Goal: Task Accomplishment & Management: Use online tool/utility

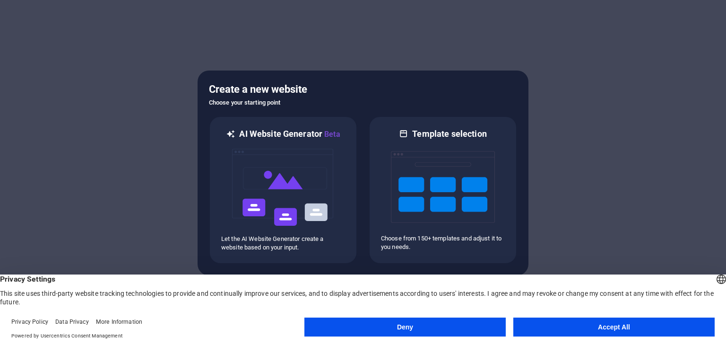
click at [434, 328] on button "Deny" at bounding box center [404, 326] width 201 height 19
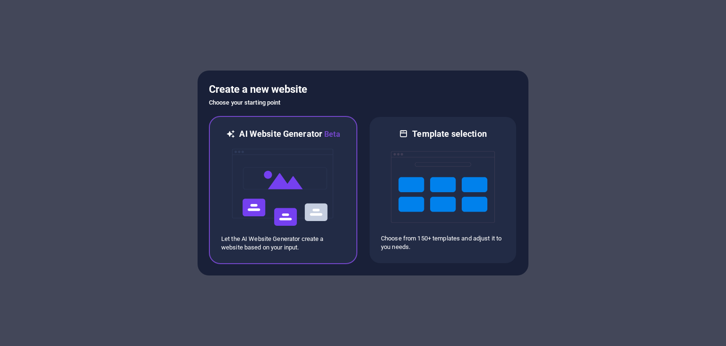
click at [276, 173] on img at bounding box center [283, 187] width 104 height 95
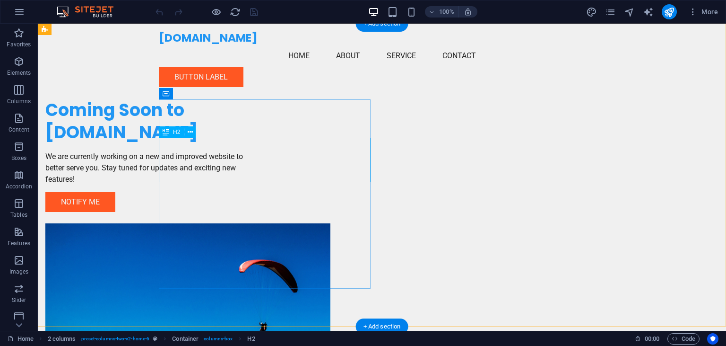
click at [257, 144] on div "Coming Soon to [DOMAIN_NAME]" at bounding box center [151, 121] width 212 height 44
click at [227, 144] on div "Coming Soon to [DOMAIN_NAME]" at bounding box center [151, 121] width 212 height 44
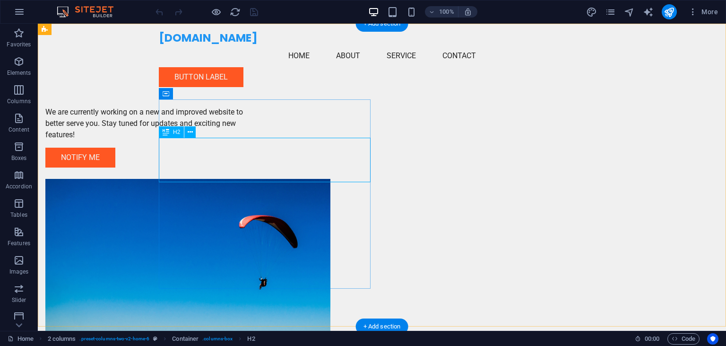
click at [61, 160] on div "We are currently working on a new and improved website to better serve you. Sta…" at bounding box center [382, 215] width 688 height 382
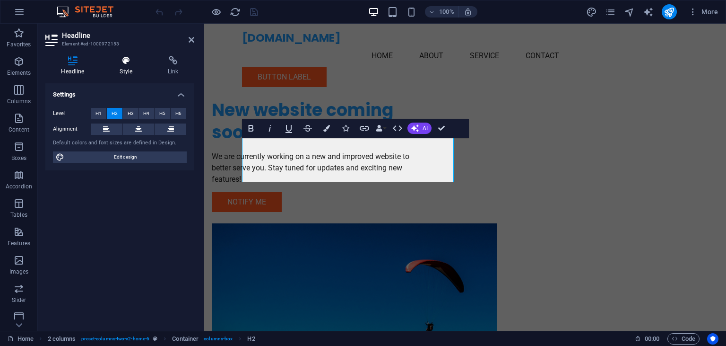
click at [126, 65] on icon at bounding box center [126, 60] width 44 height 9
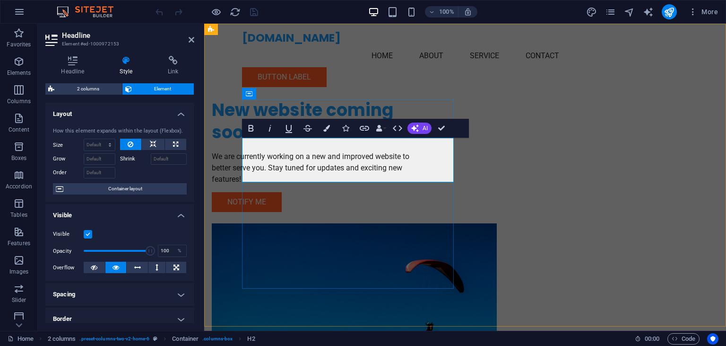
click at [320, 144] on h2 "New website coming soon" at bounding box center [318, 121] width 212 height 44
click at [278, 185] on div "We are currently working on a new and improved website to better serve you. Sta…" at bounding box center [318, 168] width 212 height 34
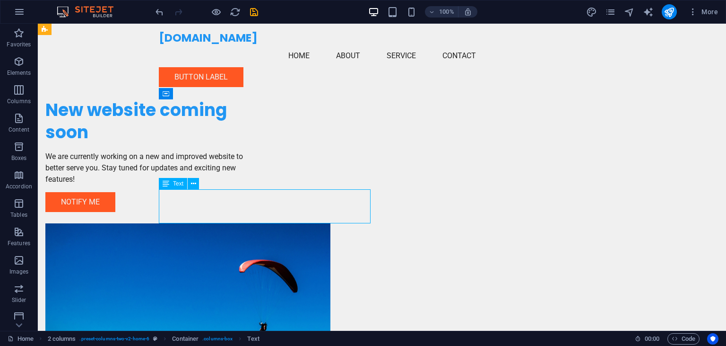
click at [214, 185] on div "We are currently working on a new and improved website to better serve you. Sta…" at bounding box center [151, 168] width 212 height 34
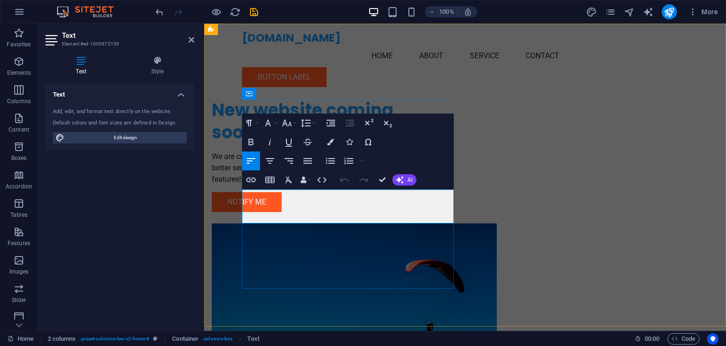
click at [294, 185] on p "We are currently working on a new and improved website to better serve you. Sta…" at bounding box center [318, 168] width 212 height 34
click at [298, 185] on p "We are currently working on a new and improved website to better serve you. Sta…" at bounding box center [318, 168] width 212 height 34
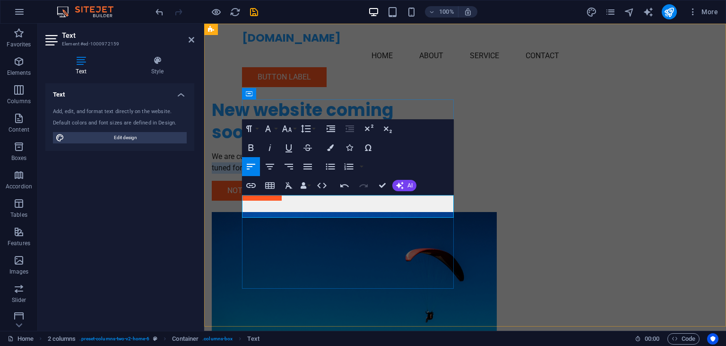
drag, startPoint x: 415, startPoint y: 211, endPoint x: 434, endPoint y: 204, distance: 20.2
click at [424, 174] on p "We are currently working on a new and improved website. Stay tuned for updates …" at bounding box center [318, 162] width 212 height 23
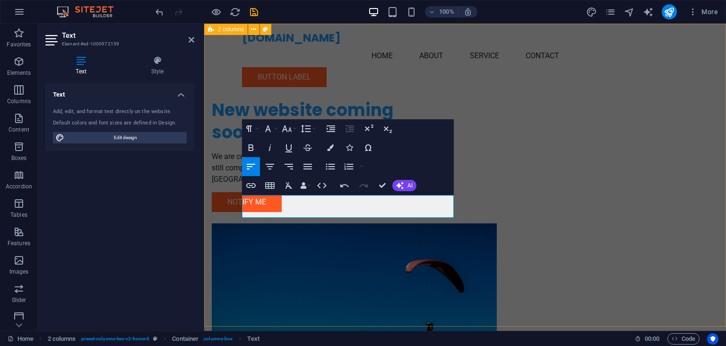
click at [223, 243] on div "New website coming soon We are currently working on a new and improved website …" at bounding box center [465, 237] width 522 height 426
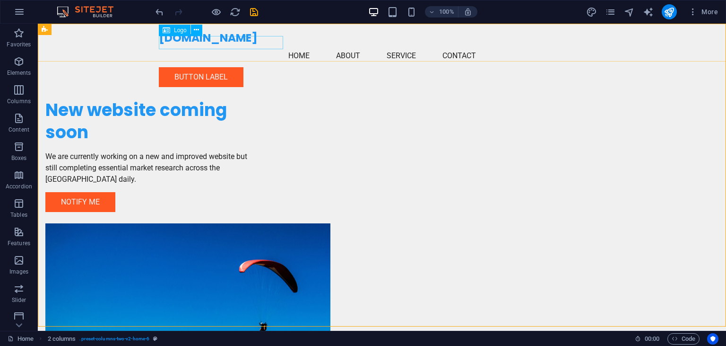
click at [241, 43] on div "evidenceagency.com" at bounding box center [382, 37] width 446 height 13
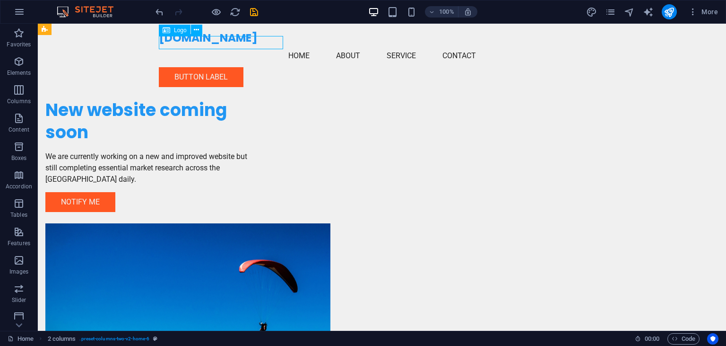
click at [241, 43] on div "evidenceagency.com" at bounding box center [382, 37] width 446 height 13
click at [75, 43] on div "evidenceagency.com Menu Home About Service Contact Button label" at bounding box center [382, 59] width 688 height 71
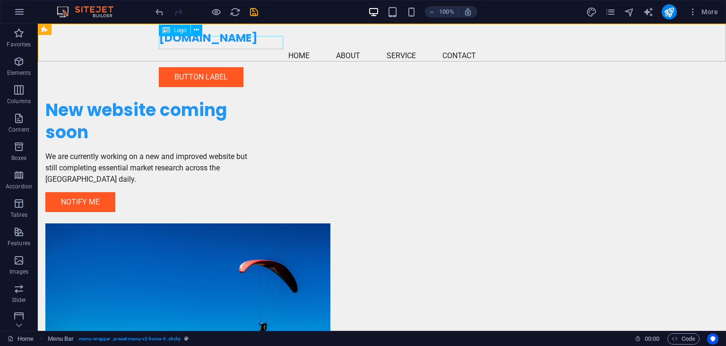
click at [266, 43] on div "evidenceagency.com" at bounding box center [382, 37] width 446 height 13
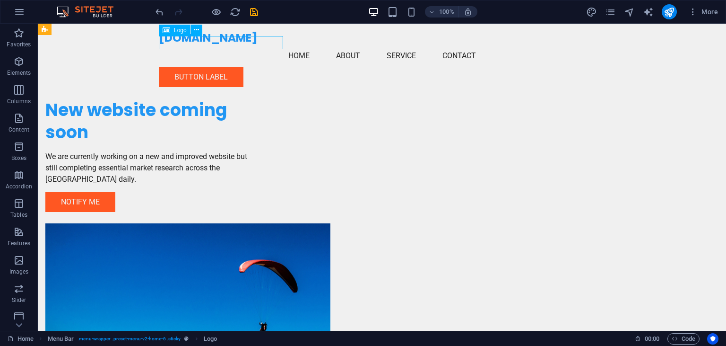
click at [266, 43] on div "evidenceagency.com" at bounding box center [382, 37] width 446 height 13
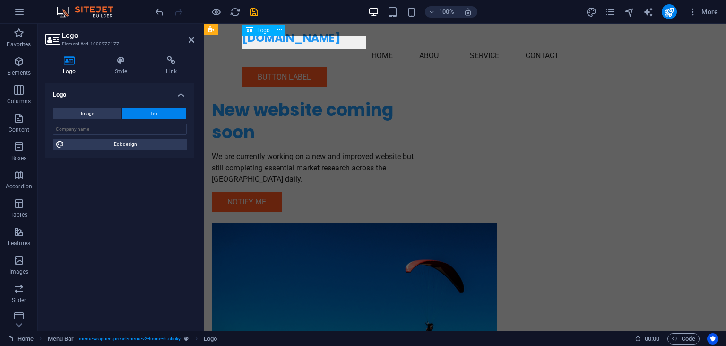
click at [286, 43] on div "evidenceagency.com" at bounding box center [465, 37] width 446 height 13
click at [253, 35] on icon at bounding box center [250, 30] width 8 height 11
click at [281, 32] on icon at bounding box center [279, 30] width 5 height 10
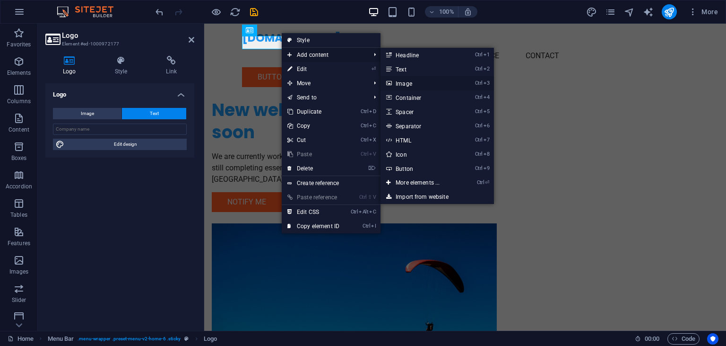
click at [414, 84] on link "Ctrl 3 Image" at bounding box center [420, 83] width 78 height 14
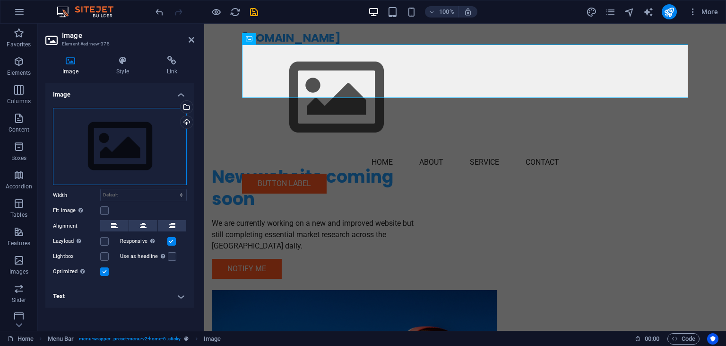
click at [125, 139] on div "Drag files here, click to choose files or select files from Files or our free s…" at bounding box center [120, 147] width 134 height 78
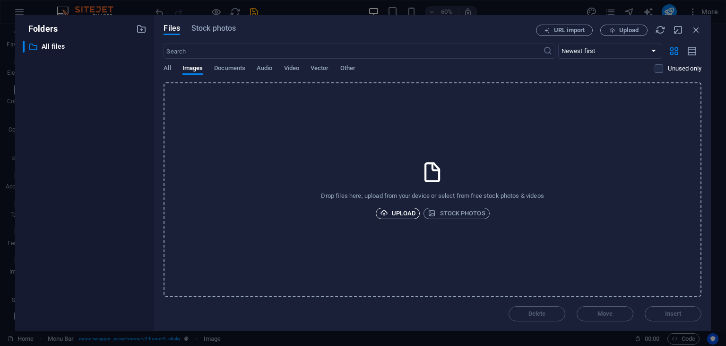
click at [402, 209] on span "Upload" at bounding box center [398, 213] width 36 height 11
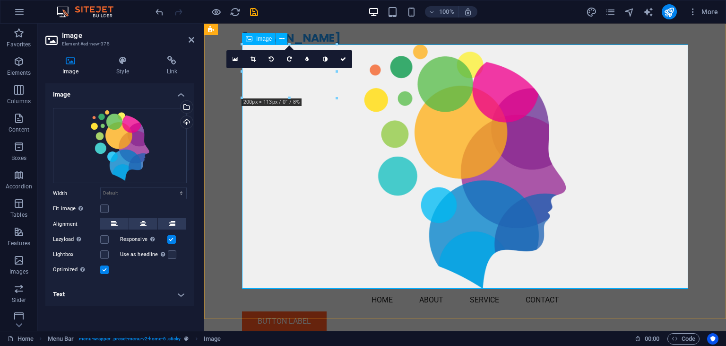
click at [291, 101] on figure at bounding box center [465, 166] width 446 height 244
click at [255, 61] on icon at bounding box center [253, 59] width 5 height 6
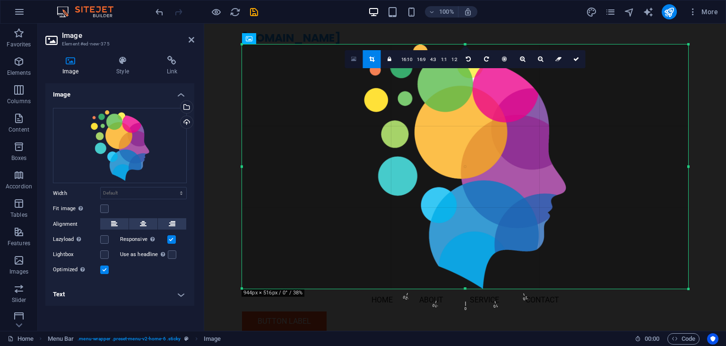
click at [353, 58] on icon at bounding box center [353, 59] width 5 height 7
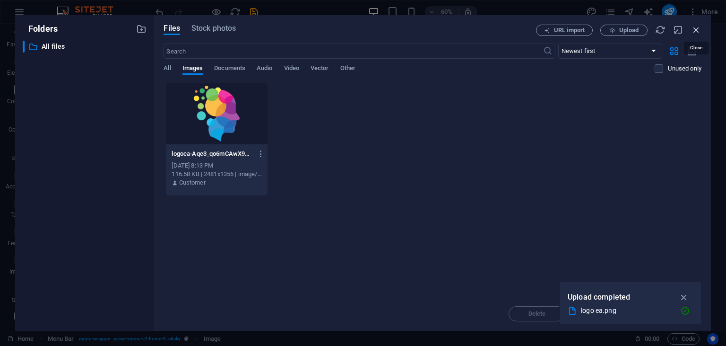
click at [693, 30] on icon "button" at bounding box center [696, 30] width 10 height 10
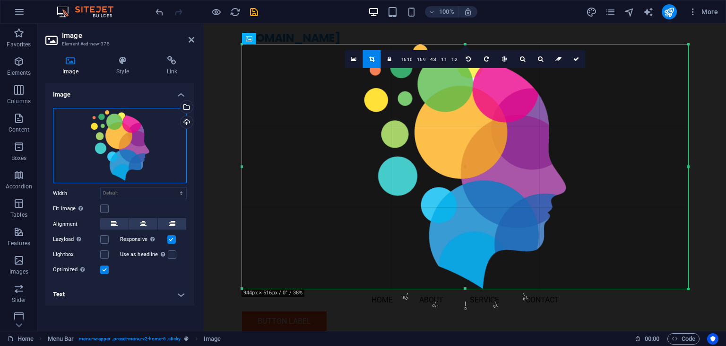
click at [115, 153] on div "Drag files here, click to choose files or select files from Files or our free s…" at bounding box center [120, 145] width 134 height 75
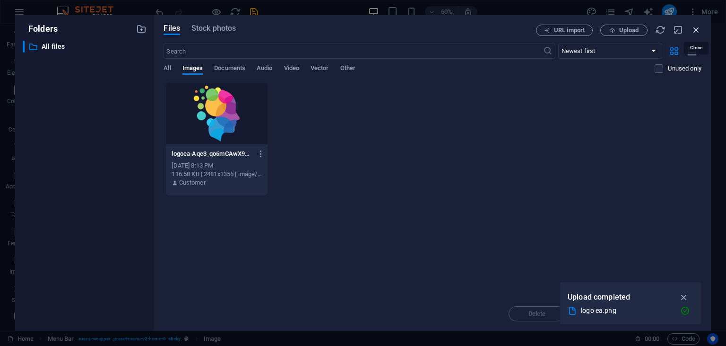
click at [695, 29] on icon "button" at bounding box center [696, 30] width 10 height 10
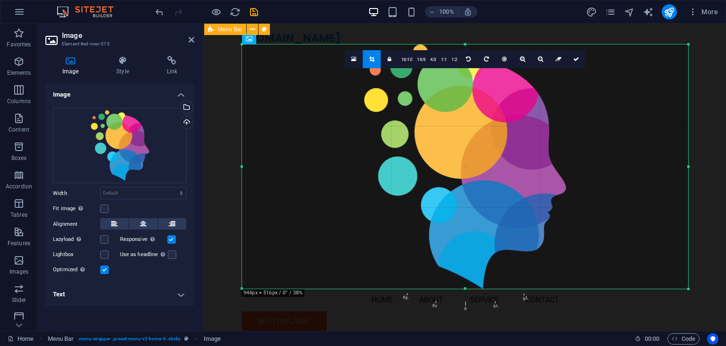
click at [226, 86] on div "evidenceagency.com Menu Home About Service Contact Button label" at bounding box center [465, 181] width 522 height 315
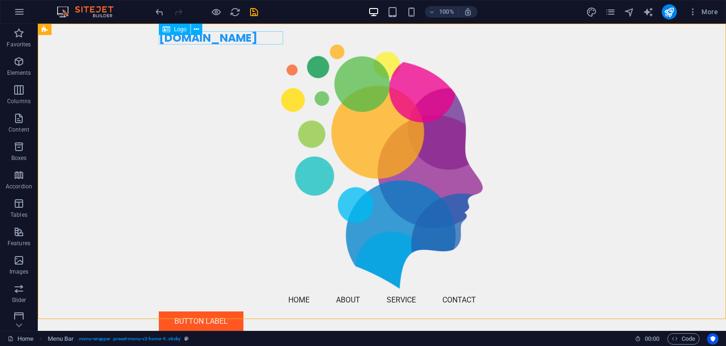
click at [205, 39] on div "evidenceagency.com" at bounding box center [382, 37] width 446 height 13
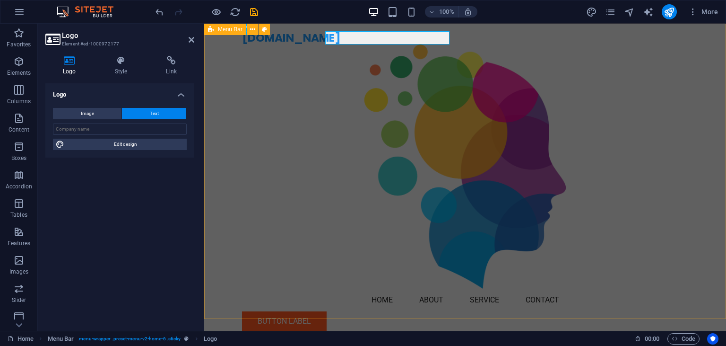
click at [205, 39] on div "evidenceagency.com Menu Home About Service Contact Button label" at bounding box center [465, 181] width 522 height 315
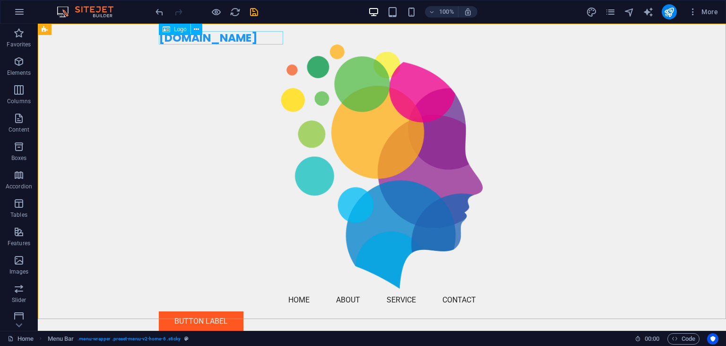
click at [196, 37] on div "evidenceagency.com" at bounding box center [382, 37] width 446 height 13
click at [198, 29] on icon at bounding box center [196, 30] width 5 height 10
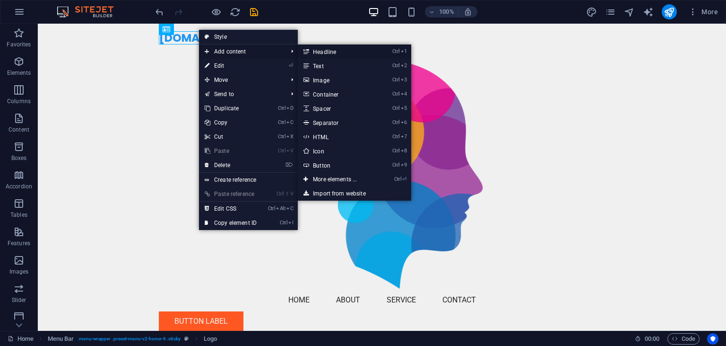
click at [332, 52] on link "Ctrl 1 Headline" at bounding box center [337, 51] width 78 height 14
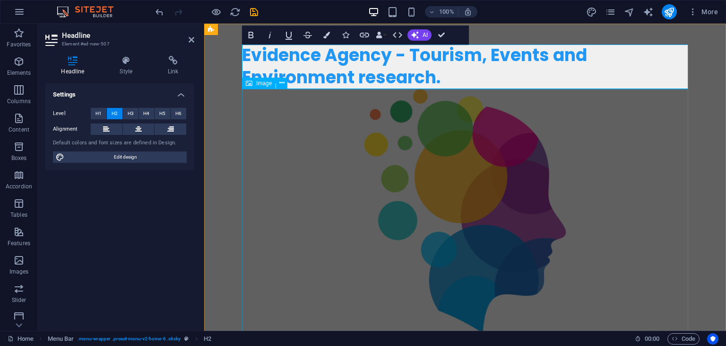
click at [285, 145] on figure at bounding box center [465, 211] width 446 height 244
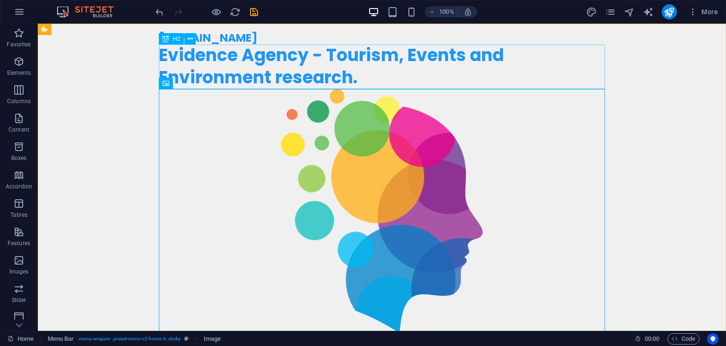
click at [410, 56] on div "Evidence Agency - Tourism, Events and Environment research." at bounding box center [382, 66] width 446 height 44
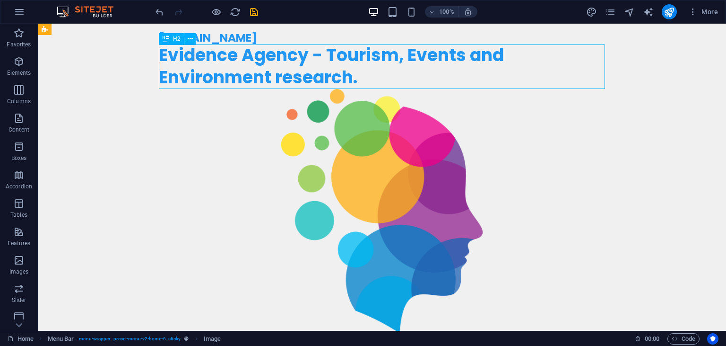
click at [410, 56] on div "Evidence Agency - Tourism, Events and Environment research." at bounding box center [382, 66] width 446 height 44
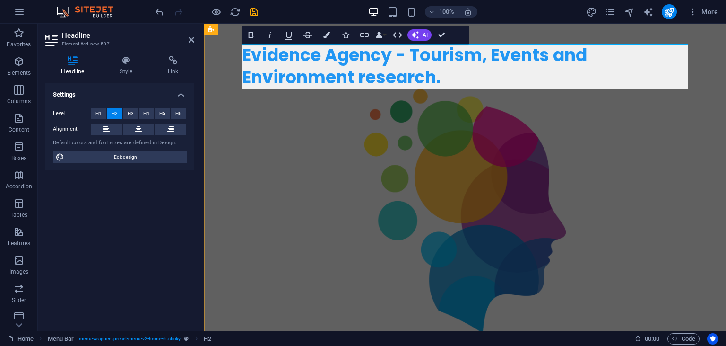
click at [491, 56] on h2 "Evidence Agency - Tourism, Events and Environment research." at bounding box center [465, 66] width 446 height 44
drag, startPoint x: 550, startPoint y: 54, endPoint x: 481, endPoint y: 52, distance: 69.0
click at [481, 52] on h2 "Evidence Agency - Tourism, Events and Environment research." at bounding box center [465, 66] width 446 height 44
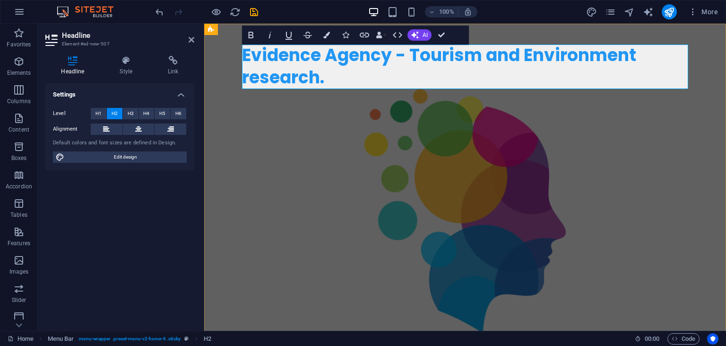
click at [317, 79] on h2 "Evidence Agency - Tourism and Environment research." at bounding box center [465, 66] width 446 height 44
click at [236, 181] on div "evidenceagency.com Evidence Agency - Tourism and Environment research experts. …" at bounding box center [465, 203] width 522 height 359
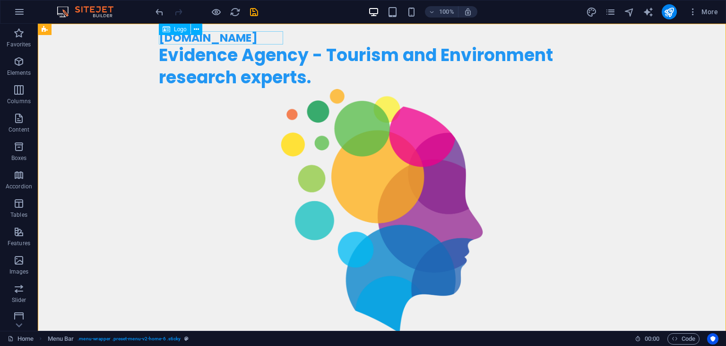
click at [262, 37] on div "evidenceagency.com" at bounding box center [382, 37] width 446 height 13
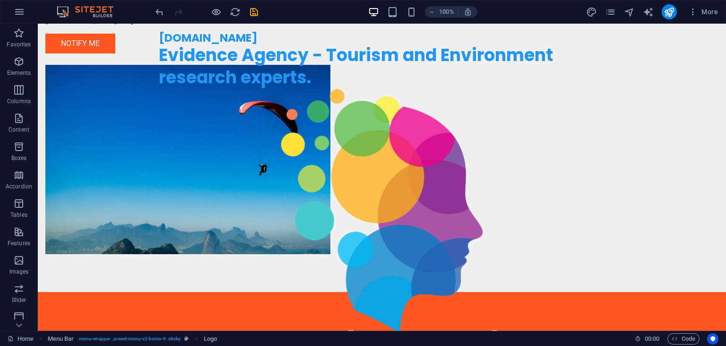
scroll to position [485, 0]
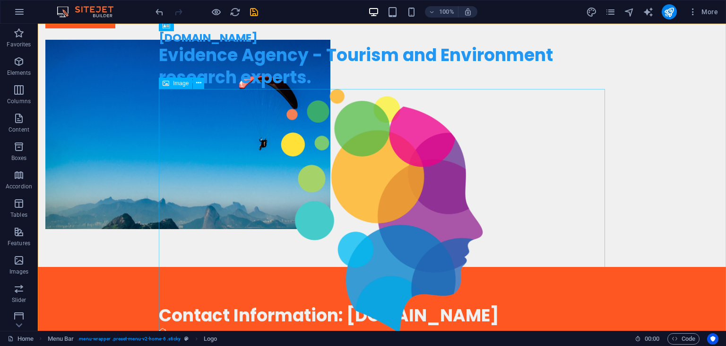
click at [557, 191] on figure at bounding box center [382, 211] width 446 height 244
click at [578, 254] on figure at bounding box center [382, 211] width 446 height 244
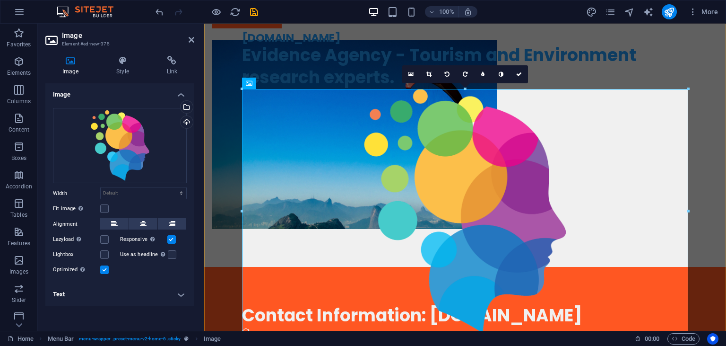
click at [704, 200] on div "evidenceagency.com Evidence Agency - Tourism and Environment research experts. …" at bounding box center [465, 203] width 522 height 359
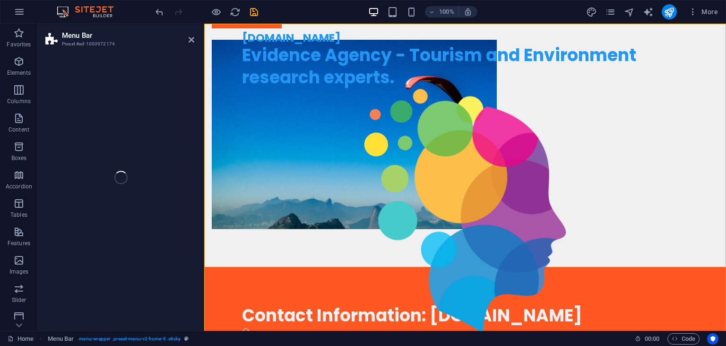
click at [704, 200] on div "evidenceagency.com Evidence Agency - Tourism and Environment research experts. …" at bounding box center [465, 203] width 522 height 359
select select "header"
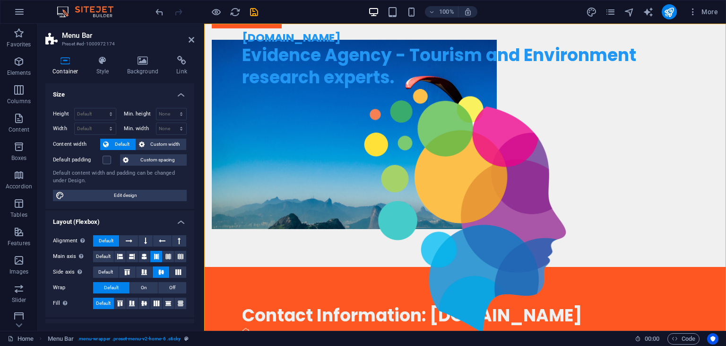
click at [704, 200] on div "evidenceagency.com Evidence Agency - Tourism and Environment research experts. …" at bounding box center [465, 203] width 522 height 359
click at [282, 83] on icon at bounding box center [281, 83] width 5 height 10
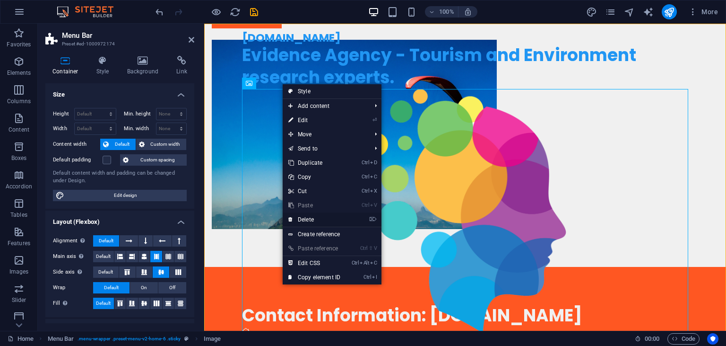
click at [317, 219] on link "⌦ Delete" at bounding box center [314, 219] width 63 height 14
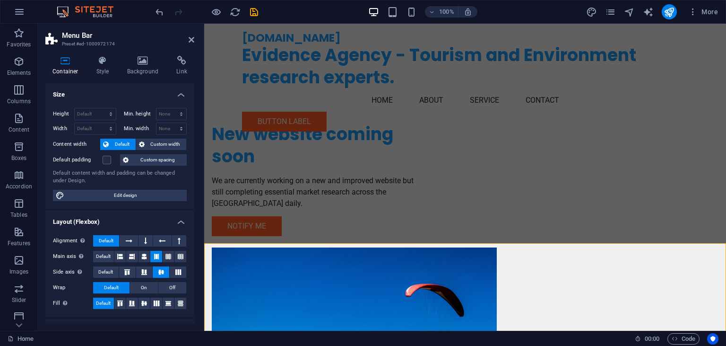
scroll to position [0, 0]
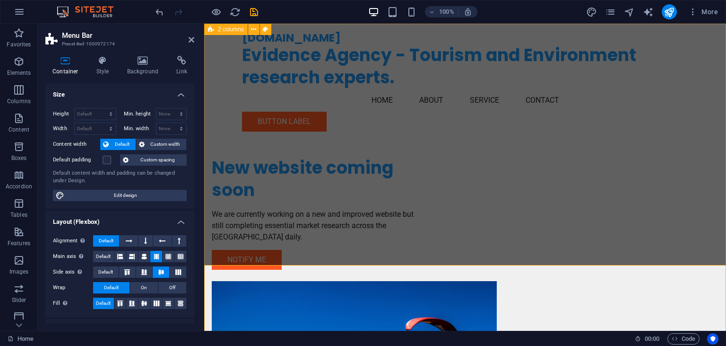
click at [313, 128] on div "New website coming soon We are currently working on a new and improved website …" at bounding box center [465, 266] width 522 height 484
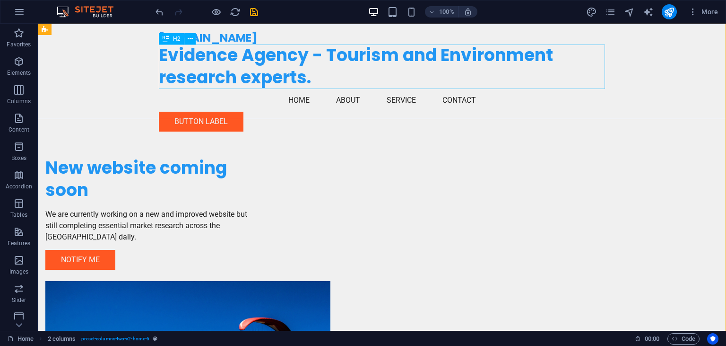
click at [309, 74] on div "Evidence Agency - Tourism and Environment research experts." at bounding box center [382, 66] width 446 height 44
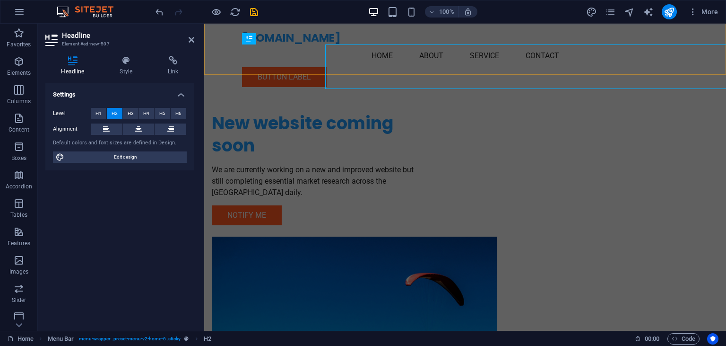
click at [309, 74] on div "evidenceagency.com Menu Home About Service Contact Button label" at bounding box center [465, 59] width 522 height 71
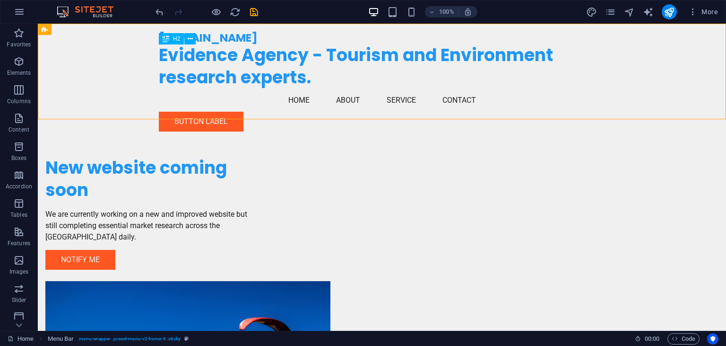
click at [309, 74] on div "Evidence Agency - Tourism and Environment research experts." at bounding box center [382, 66] width 446 height 44
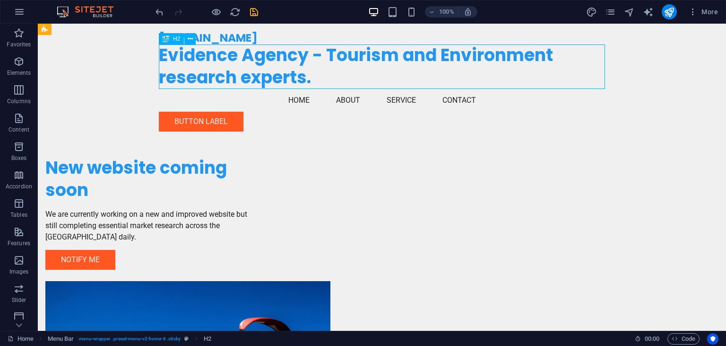
click at [309, 74] on div "Evidence Agency - Tourism and Environment research experts." at bounding box center [382, 66] width 446 height 44
click at [142, 74] on div "evidenceagency.com Evidence Agency - Tourism and Environment research experts. …" at bounding box center [382, 81] width 688 height 115
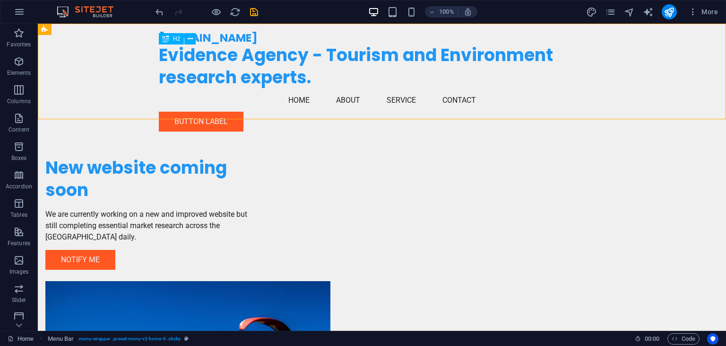
click at [309, 74] on div "Evidence Agency - Tourism and Environment research experts." at bounding box center [382, 66] width 446 height 44
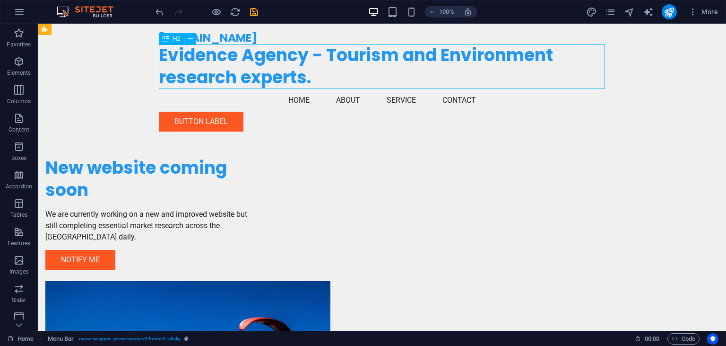
click at [309, 74] on div "Evidence Agency - Tourism and Environment research experts." at bounding box center [382, 66] width 446 height 44
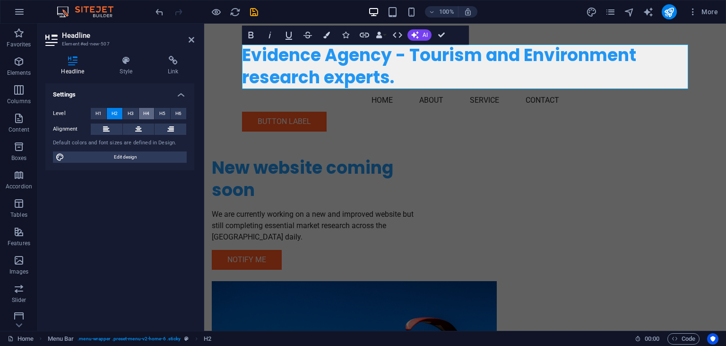
click at [148, 113] on span "H4" at bounding box center [146, 113] width 6 height 11
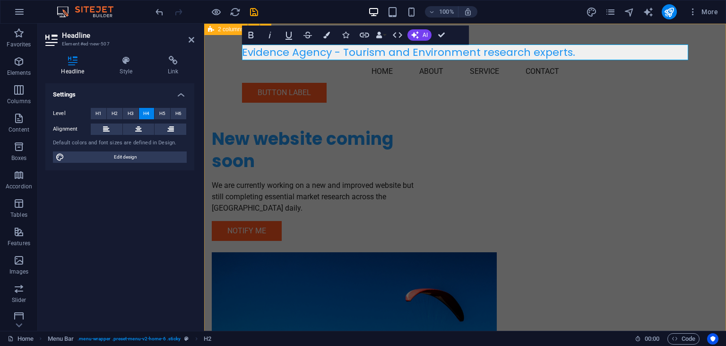
click at [210, 112] on div "New website coming soon We are currently working on a new and improved website …" at bounding box center [465, 251] width 522 height 455
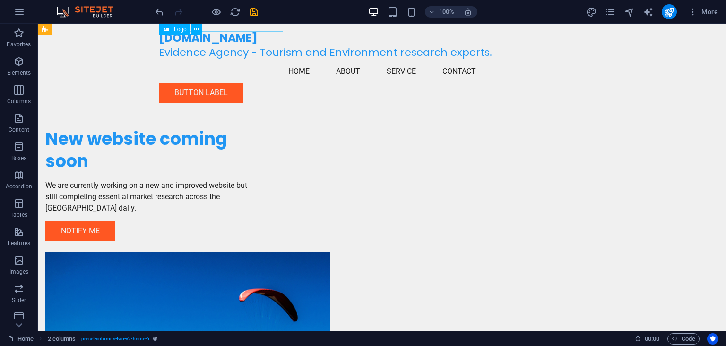
click at [265, 38] on div "evidenceagency.com" at bounding box center [382, 37] width 446 height 13
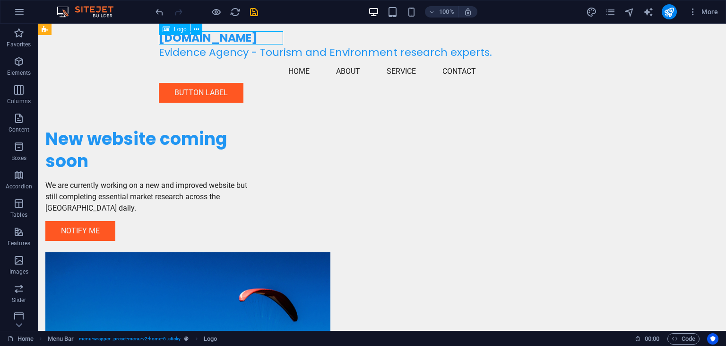
click at [265, 38] on div "evidenceagency.com" at bounding box center [382, 37] width 446 height 13
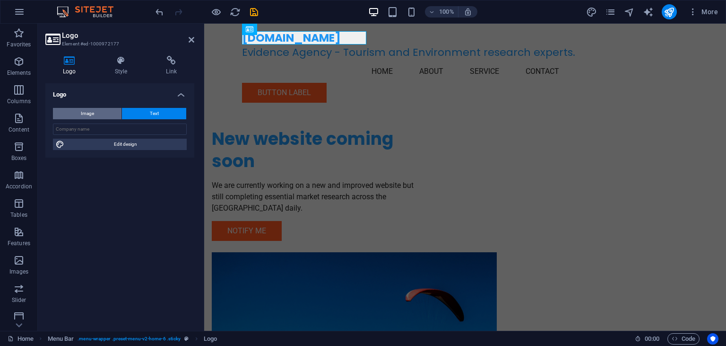
click at [95, 111] on button "Image" at bounding box center [87, 113] width 69 height 11
select select "DISABLED_OPTION_VALUE"
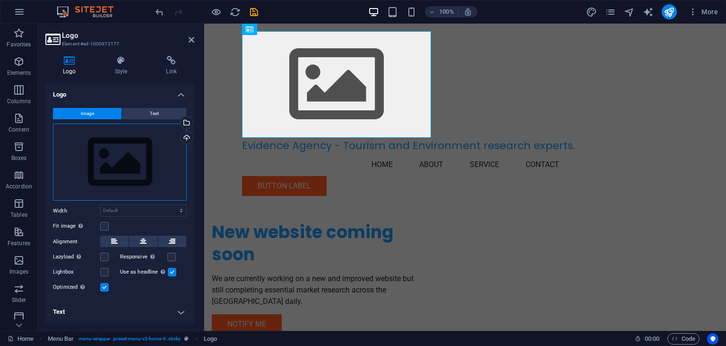
click at [116, 163] on div "Drag files here, click to choose files or select files from Files or our free s…" at bounding box center [120, 162] width 134 height 78
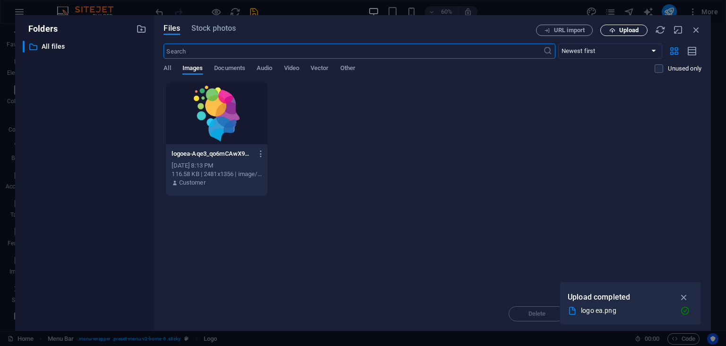
click at [630, 30] on span "Upload" at bounding box center [628, 30] width 19 height 6
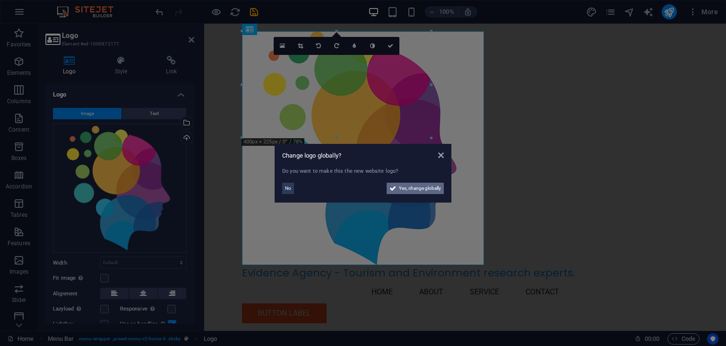
click at [408, 189] on span "Yes, change globally" at bounding box center [420, 187] width 42 height 11
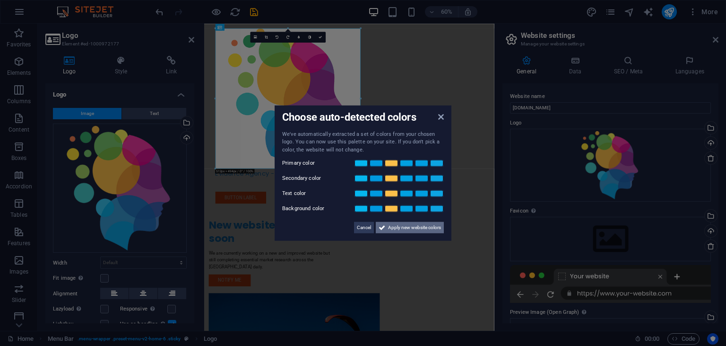
click at [406, 230] on span "Apply new website colors" at bounding box center [414, 227] width 53 height 11
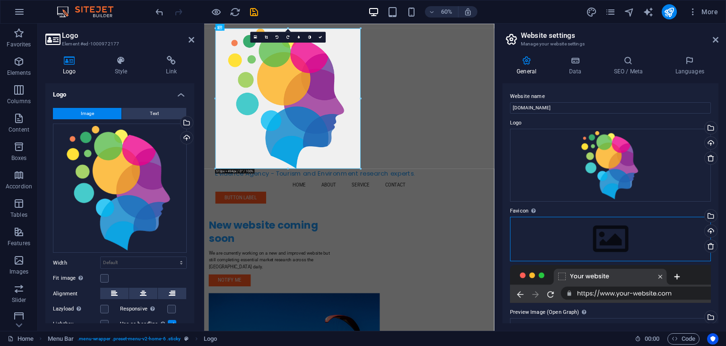
click at [593, 247] on div "Drag files here, click to choose files or select files from Files or our free s…" at bounding box center [610, 239] width 201 height 44
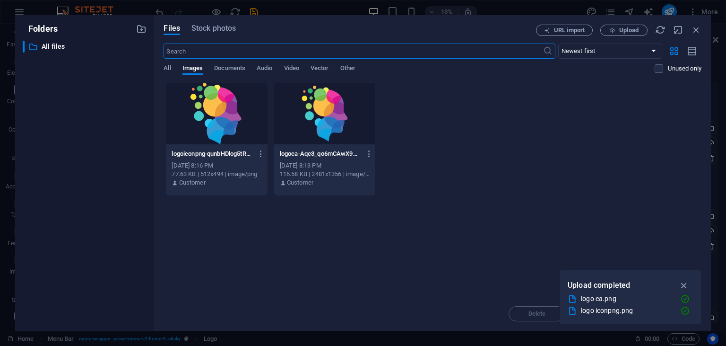
click at [309, 127] on div at bounding box center [324, 113] width 101 height 61
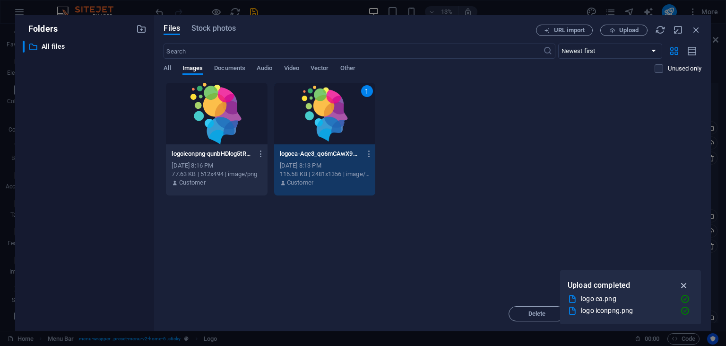
click at [685, 285] on icon "button" at bounding box center [684, 285] width 11 height 10
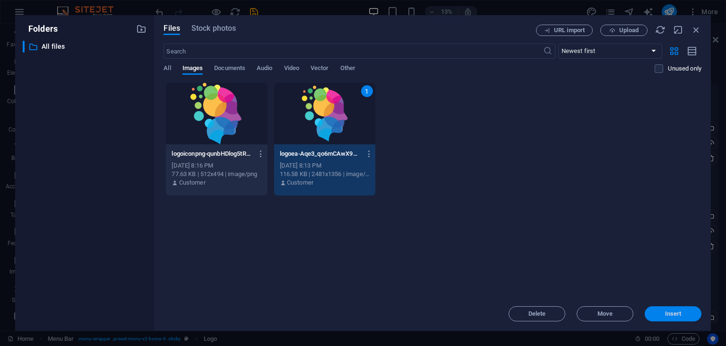
click at [654, 312] on span "Insert" at bounding box center [673, 314] width 49 height 6
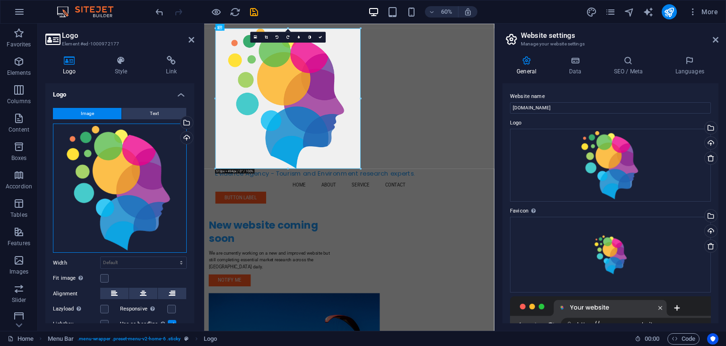
click at [130, 177] on div "Drag files here, click to choose files or select files from Files or our free s…" at bounding box center [120, 187] width 134 height 129
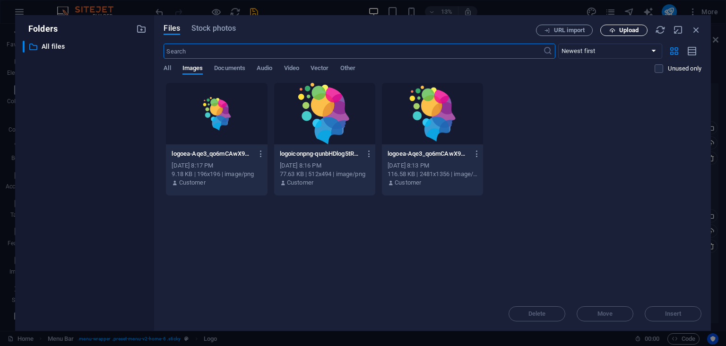
click at [610, 31] on icon "button" at bounding box center [612, 30] width 6 height 6
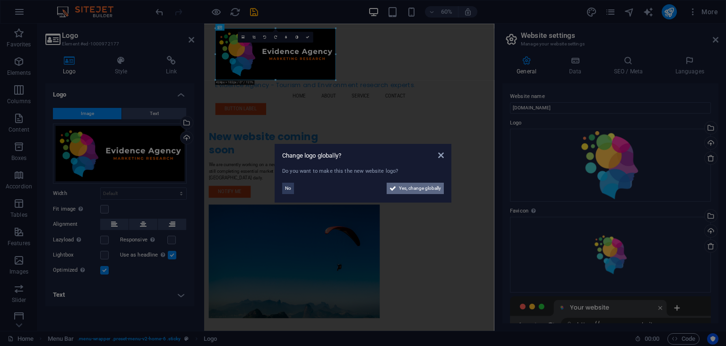
click at [429, 188] on span "Yes, change globally" at bounding box center [420, 187] width 42 height 11
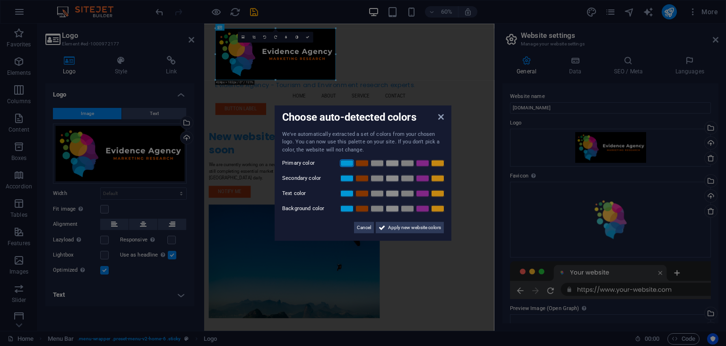
click at [348, 163] on link at bounding box center [347, 163] width 14 height 8
click at [441, 179] on link at bounding box center [438, 178] width 14 height 8
click at [363, 191] on link at bounding box center [362, 194] width 14 height 8
click at [394, 207] on link at bounding box center [392, 209] width 14 height 8
click at [417, 228] on span "Apply new website colors" at bounding box center [414, 227] width 53 height 11
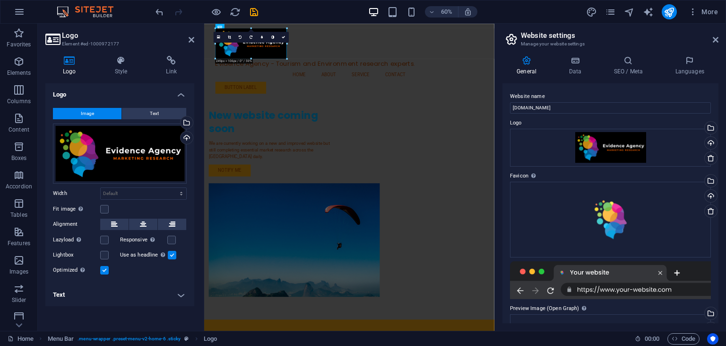
drag, startPoint x: 336, startPoint y: 80, endPoint x: 230, endPoint y: 43, distance: 111.8
type input "252"
select select "px"
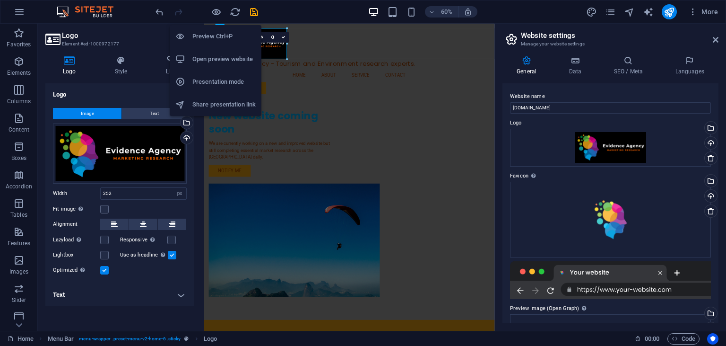
click at [217, 35] on h6 "Preview Ctrl+P" at bounding box center [223, 36] width 63 height 11
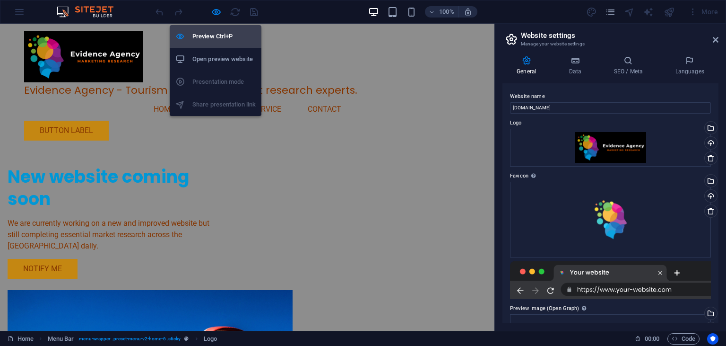
click at [217, 35] on h6 "Preview Ctrl+P" at bounding box center [223, 36] width 63 height 11
select select "px"
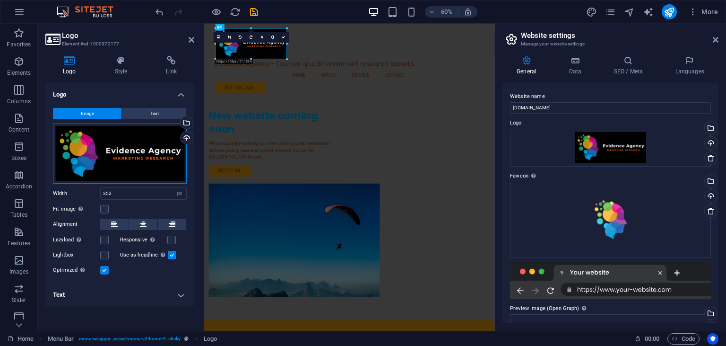
click at [135, 162] on div "Drag files here, click to choose files or select files from Files or our free s…" at bounding box center [120, 153] width 134 height 60
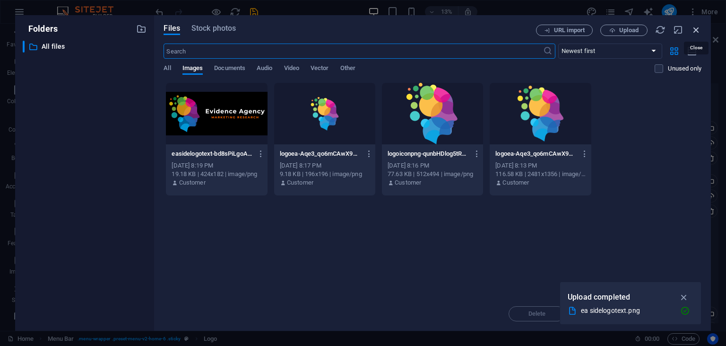
click at [697, 27] on icon "button" at bounding box center [696, 30] width 10 height 10
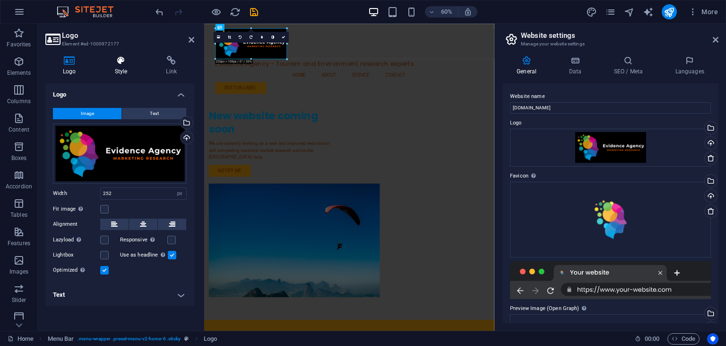
click at [121, 68] on h4 "Style" at bounding box center [123, 66] width 52 height 20
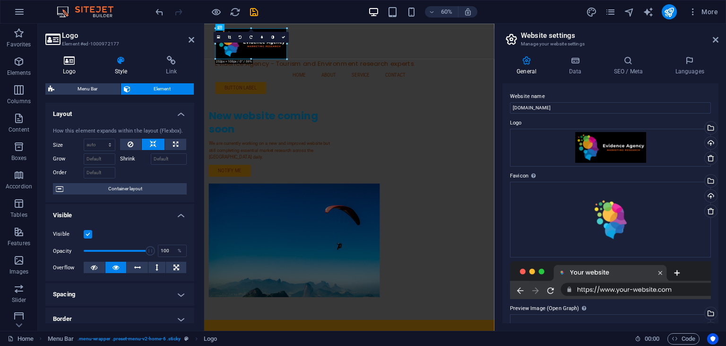
click at [72, 72] on h4 "Logo" at bounding box center [71, 66] width 52 height 20
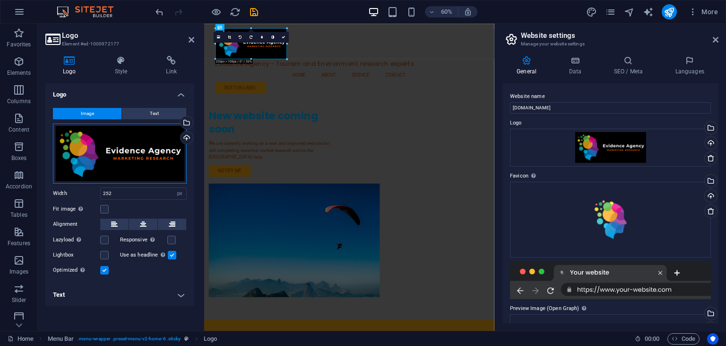
click at [151, 147] on div "Drag files here, click to choose files or select files from Files or our free s…" at bounding box center [120, 153] width 134 height 60
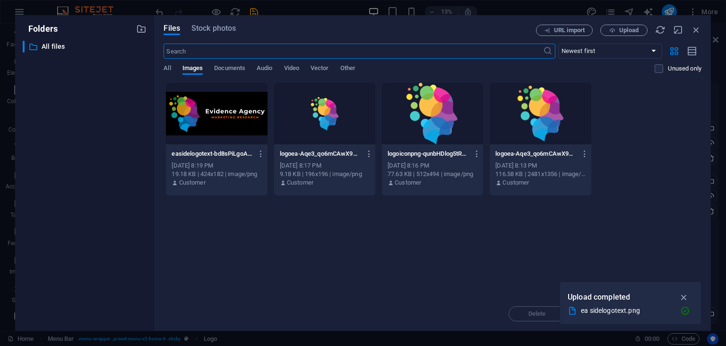
click at [546, 130] on div at bounding box center [540, 113] width 101 height 61
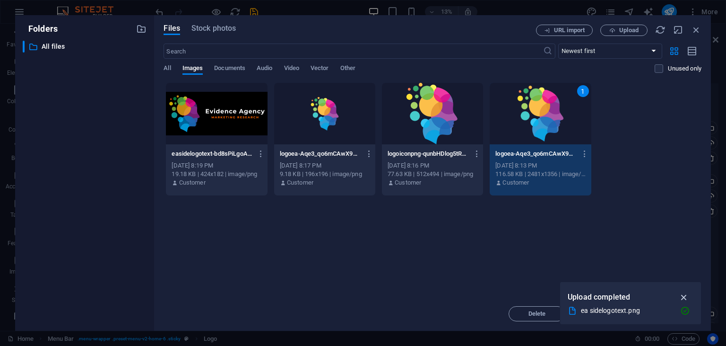
click at [685, 297] on icon "button" at bounding box center [684, 297] width 11 height 10
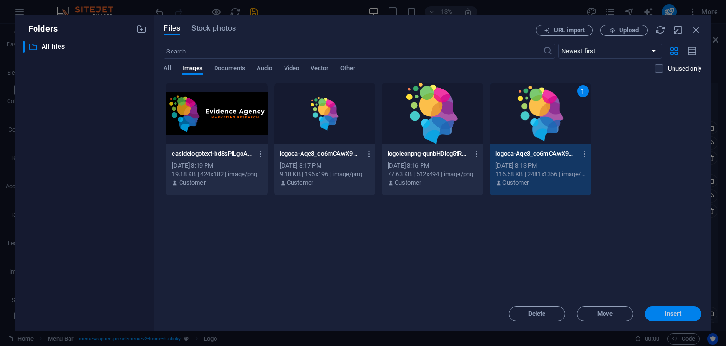
click at [670, 313] on span "Insert" at bounding box center [673, 314] width 17 height 6
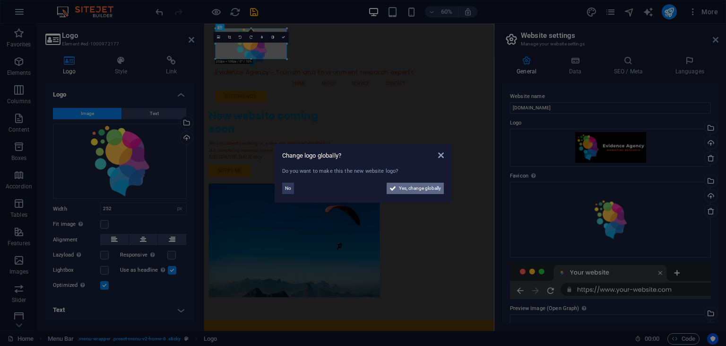
click at [434, 184] on span "Yes, change globally" at bounding box center [420, 187] width 42 height 11
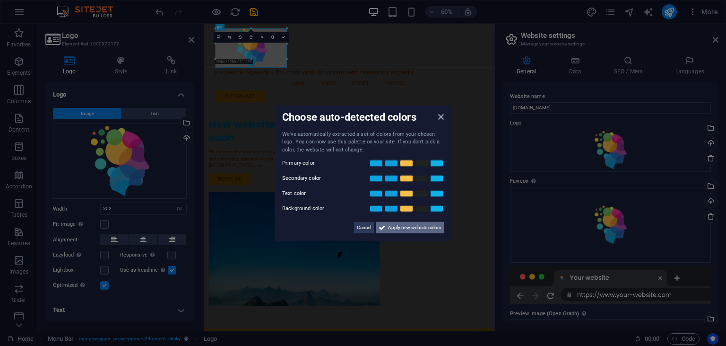
click at [412, 226] on span "Apply new website colors" at bounding box center [414, 227] width 53 height 11
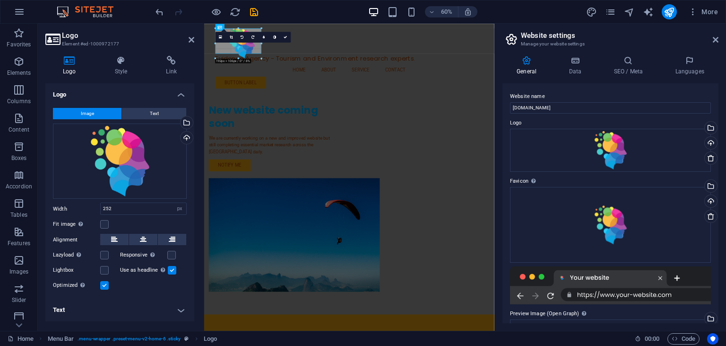
drag, startPoint x: 286, startPoint y: 67, endPoint x: 244, endPoint y: 43, distance: 47.6
type input "162"
click at [267, 58] on div at bounding box center [446, 52] width 446 height 42
click at [606, 145] on div "Drag files here, click to choose files or select files from Files or our free s…" at bounding box center [610, 150] width 201 height 43
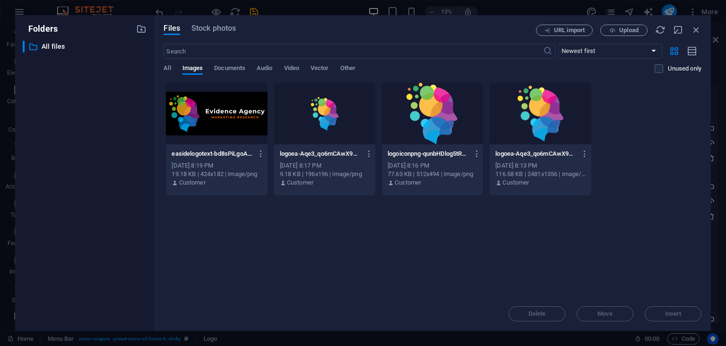
click at [538, 152] on p "logoea-Aqe3_qo6mCAwX9w4LQnRDw.png" at bounding box center [535, 153] width 81 height 9
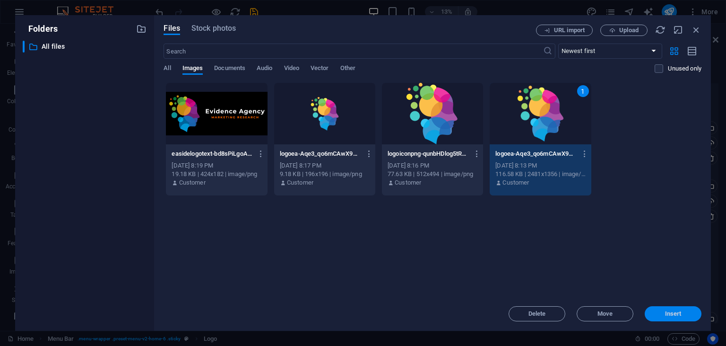
click at [685, 314] on span "Insert" at bounding box center [673, 314] width 49 height 6
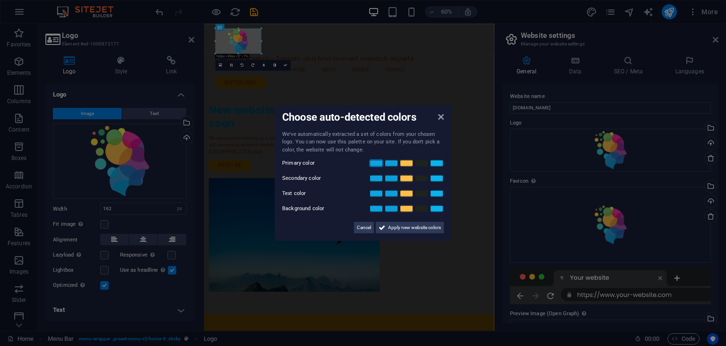
click at [373, 164] on link at bounding box center [376, 163] width 14 height 8
click at [306, 205] on label "Background color" at bounding box center [310, 208] width 57 height 11
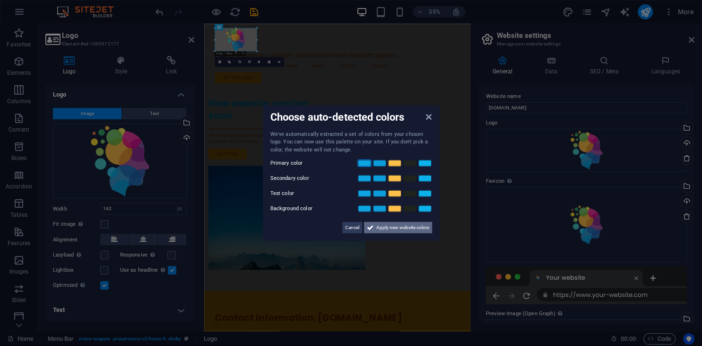
click at [381, 228] on span "Apply new website colors" at bounding box center [402, 227] width 53 height 11
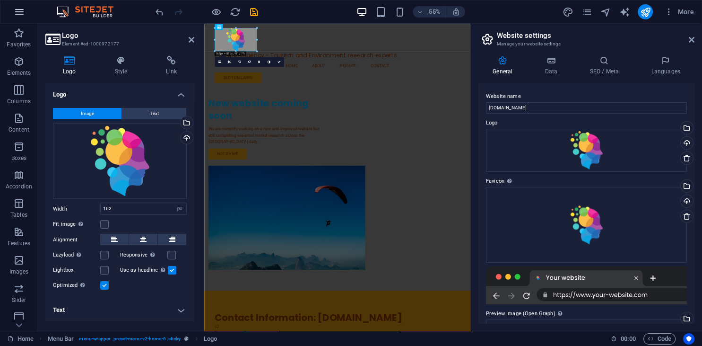
click at [18, 9] on icon "button" at bounding box center [19, 11] width 11 height 11
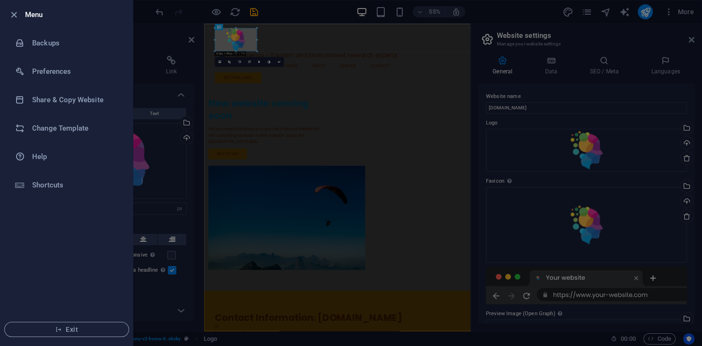
click at [672, 11] on div at bounding box center [351, 173] width 702 height 346
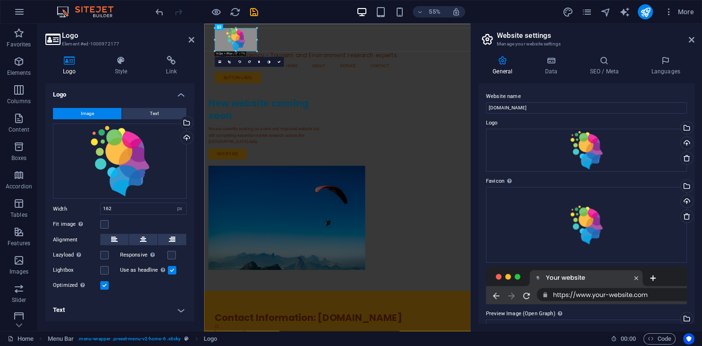
click at [672, 11] on icon "button" at bounding box center [668, 11] width 9 height 9
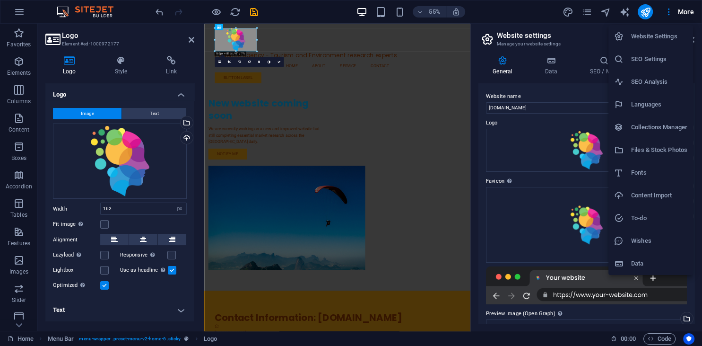
click at [663, 34] on h6 "Website Settings" at bounding box center [659, 36] width 56 height 11
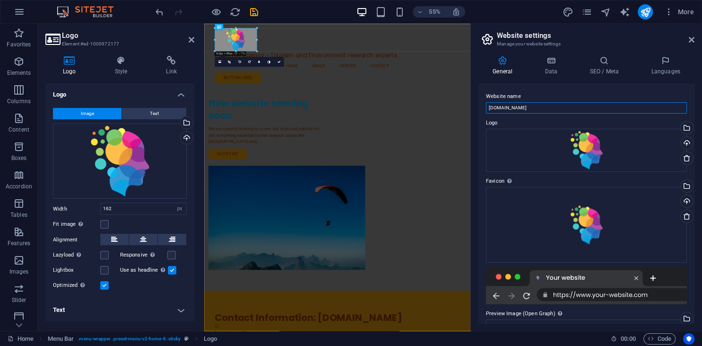
drag, startPoint x: 578, startPoint y: 108, endPoint x: 482, endPoint y: 101, distance: 96.7
click at [486, 102] on input "evidenceagency.com" at bounding box center [586, 107] width 201 height 11
type input "Evidence Agency - Tourism, Events and Environment Marketing Research"
click at [547, 68] on h4 "Data" at bounding box center [552, 66] width 45 height 20
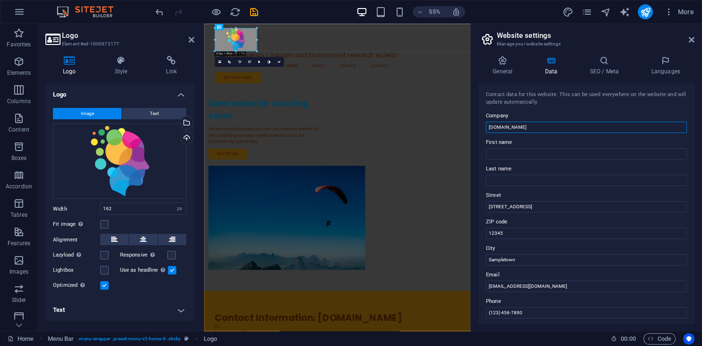
drag, startPoint x: 570, startPoint y: 128, endPoint x: 469, endPoint y: 125, distance: 100.8
click at [486, 125] on input "evidenceagency.com" at bounding box center [586, 126] width 201 height 11
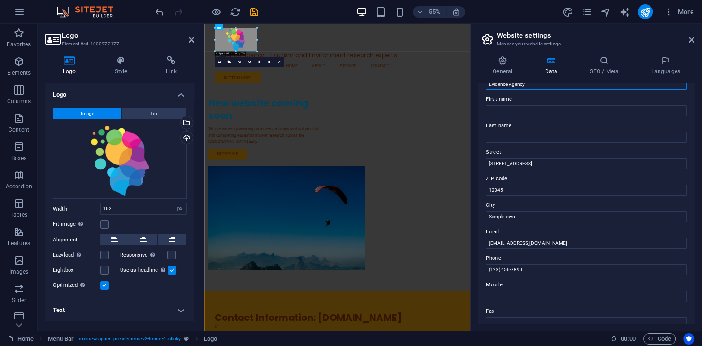
scroll to position [43, 0]
type input "Evidence Agency"
drag, startPoint x: 536, startPoint y: 161, endPoint x: 469, endPoint y: 160, distance: 66.7
click at [486, 160] on input "1234 Example St" at bounding box center [586, 162] width 201 height 11
type input "Lake Distrcit"
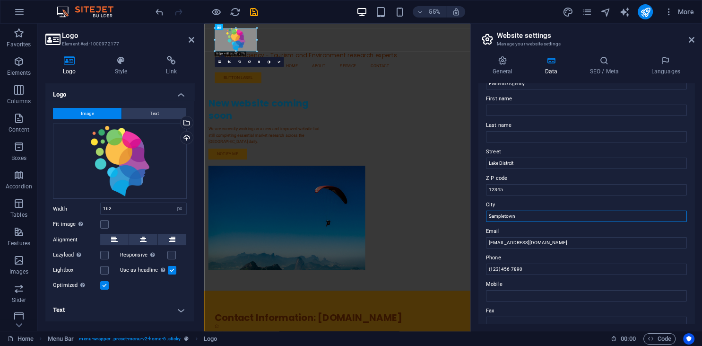
drag, startPoint x: 521, startPoint y: 215, endPoint x: 469, endPoint y: 211, distance: 53.1
click at [486, 211] on input "Sampletown" at bounding box center [586, 215] width 201 height 11
type input "Cumbria"
drag, startPoint x: 495, startPoint y: 243, endPoint x: 477, endPoint y: 243, distance: 18.9
click at [486, 243] on input "info@evidenceagency.com" at bounding box center [586, 242] width 201 height 11
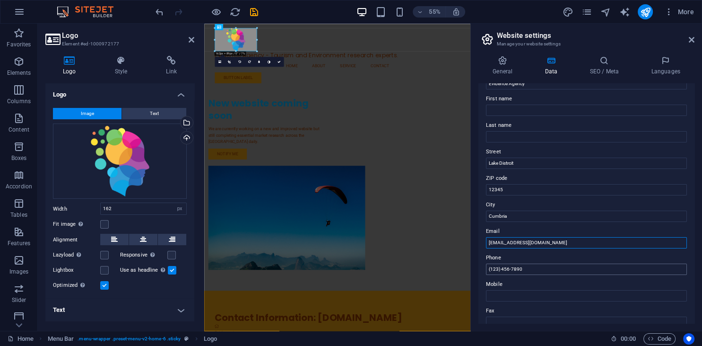
type input "[EMAIL_ADDRESS][DOMAIN_NAME]"
drag, startPoint x: 546, startPoint y: 269, endPoint x: 472, endPoint y: 262, distance: 74.0
click at [486, 263] on input "(123) 456-7890" at bounding box center [586, 268] width 201 height 11
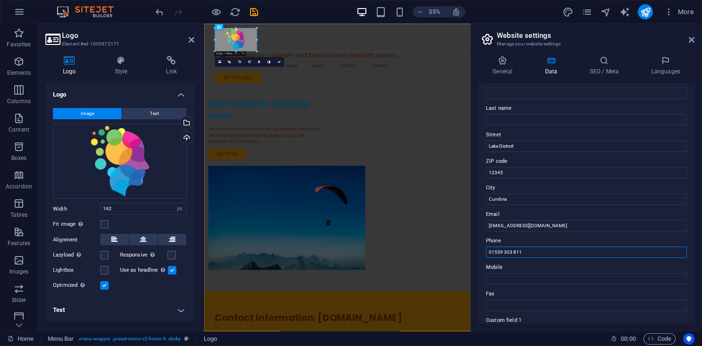
scroll to position [61, 0]
type input "01539 303 811"
drag, startPoint x: 507, startPoint y: 171, endPoint x: 467, endPoint y: 165, distance: 41.0
click at [486, 166] on input "12345" at bounding box center [586, 171] width 201 height 11
click at [517, 197] on input "Cumbria" at bounding box center [586, 197] width 201 height 11
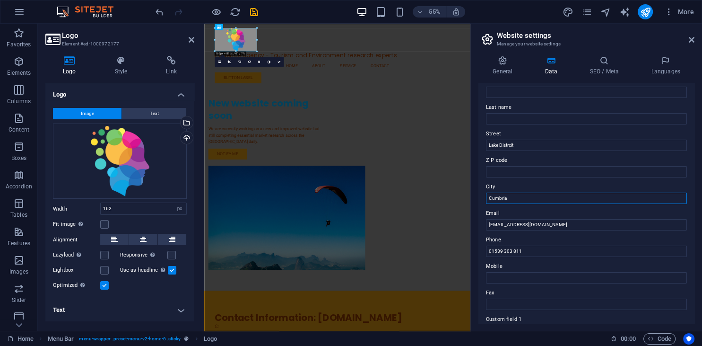
drag, startPoint x: 517, startPoint y: 197, endPoint x: 470, endPoint y: 198, distance: 46.8
click at [486, 198] on input "Cumbria" at bounding box center [586, 197] width 201 height 11
type input "Cumbria"
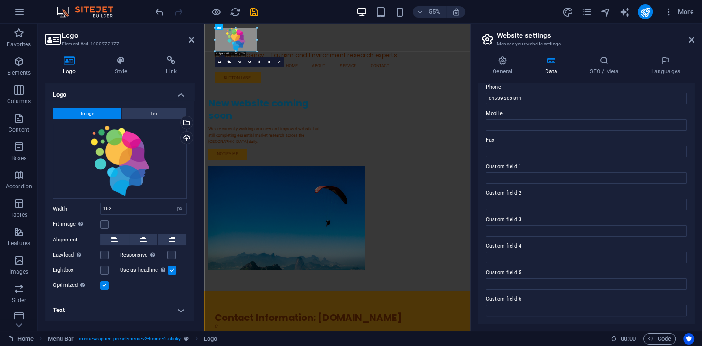
scroll to position [0, 0]
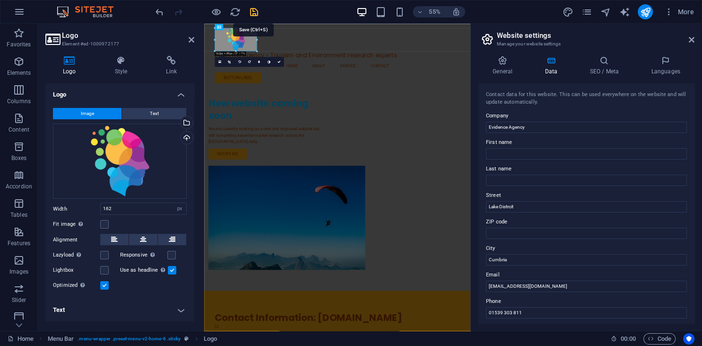
click at [258, 11] on icon "save" at bounding box center [254, 12] width 11 height 11
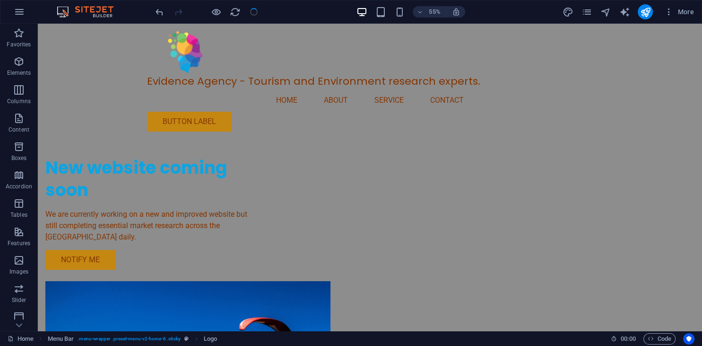
select select "px"
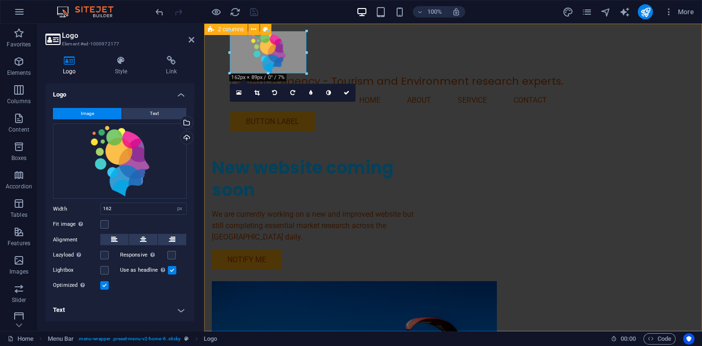
click at [388, 123] on div "New website coming soon We are currently working on a new and improved website …" at bounding box center [453, 266] width 498 height 484
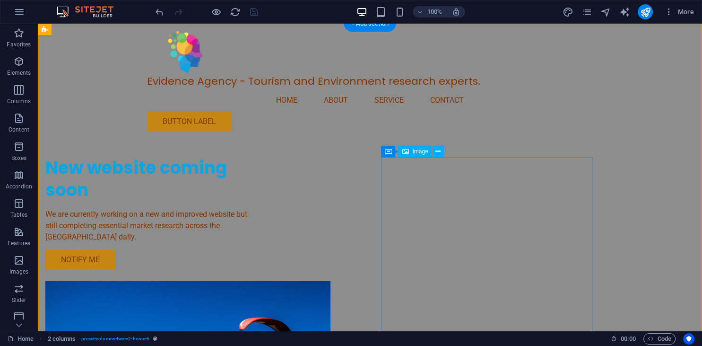
click at [437, 151] on icon at bounding box center [437, 152] width 5 height 10
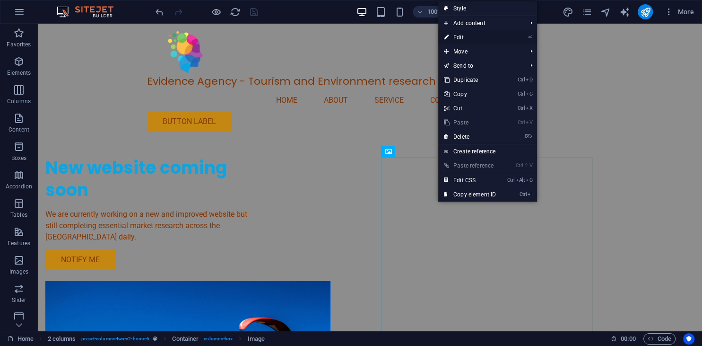
click at [472, 38] on link "⏎ Edit" at bounding box center [469, 37] width 63 height 14
select select "px"
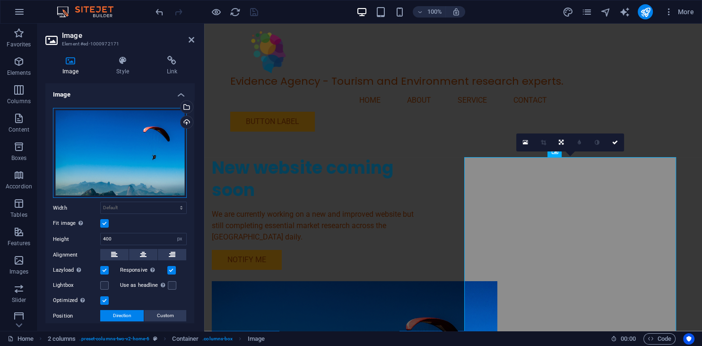
click at [103, 148] on div "Drag files here, click to choose files or select files from Files or our free s…" at bounding box center [120, 153] width 134 height 90
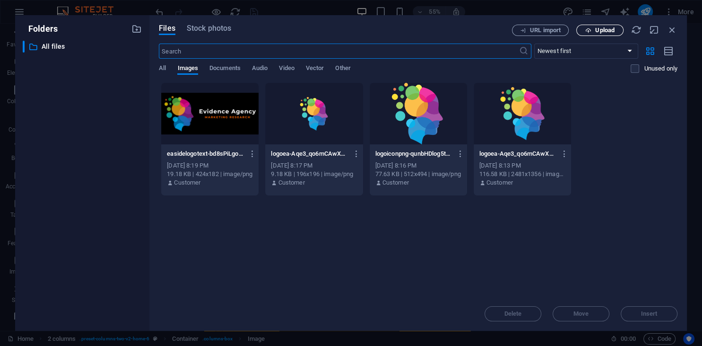
click at [614, 31] on span "Upload" at bounding box center [604, 30] width 19 height 6
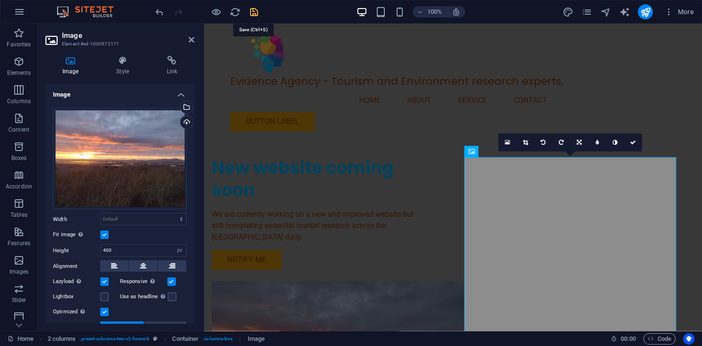
click at [258, 10] on icon "save" at bounding box center [254, 12] width 11 height 11
select select "px"
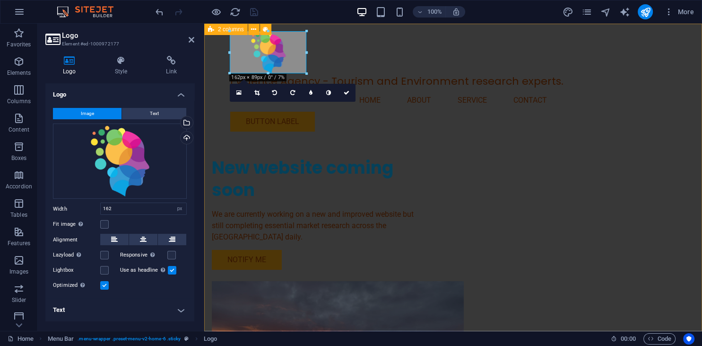
click at [310, 130] on div "New website coming soon We are currently working on a new and improved website …" at bounding box center [453, 266] width 498 height 484
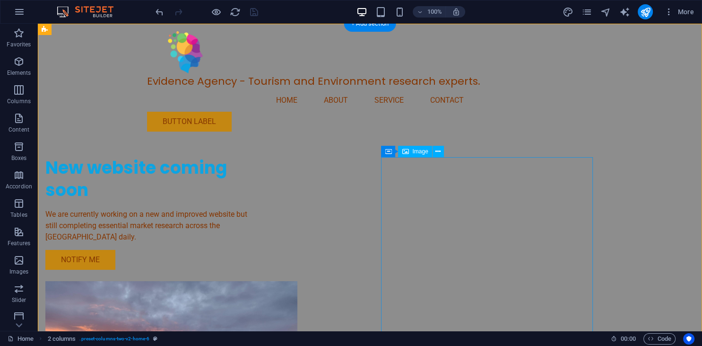
select select "px"
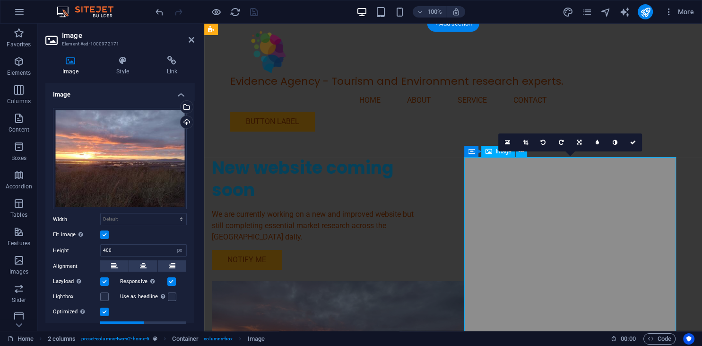
click at [633, 143] on icon at bounding box center [633, 142] width 6 height 6
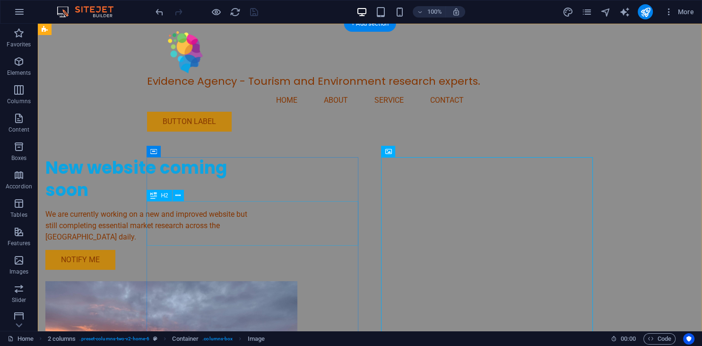
click at [209, 201] on div "New website coming soon" at bounding box center [151, 179] width 212 height 44
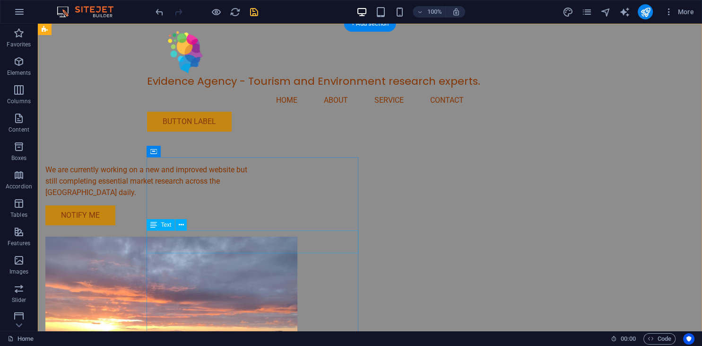
click at [225, 198] on div "We are currently working on a new and improved website but still completing ess…" at bounding box center [151, 181] width 212 height 34
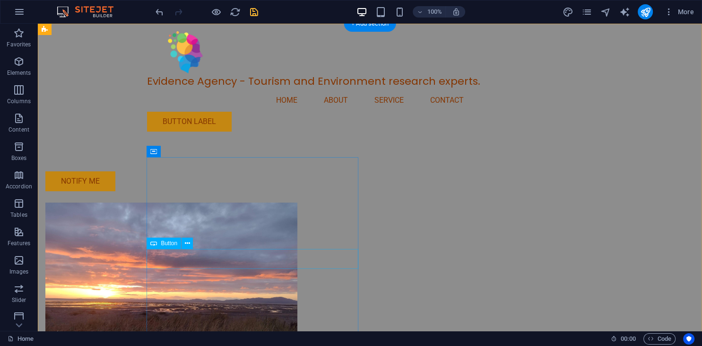
click at [179, 191] on div "Notify Me" at bounding box center [151, 181] width 212 height 20
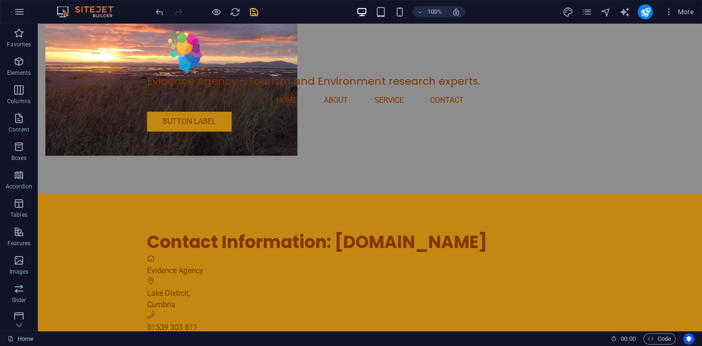
scroll to position [241, 0]
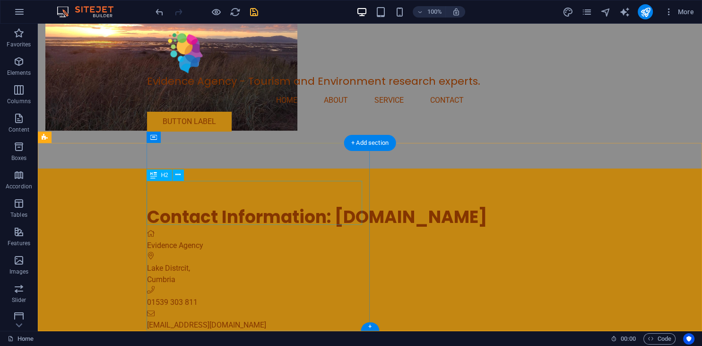
click at [295, 206] on div "Contact Information: evidenceagency.com" at bounding box center [421, 217] width 548 height 22
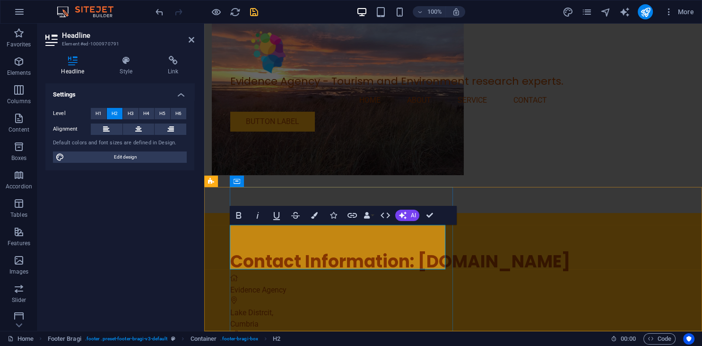
click at [423, 256] on h2 "Contact Information: evidenceagency.com" at bounding box center [462, 262] width 465 height 22
click at [305, 251] on h2 "Contact Information: evidenceagency.com" at bounding box center [462, 262] width 465 height 22
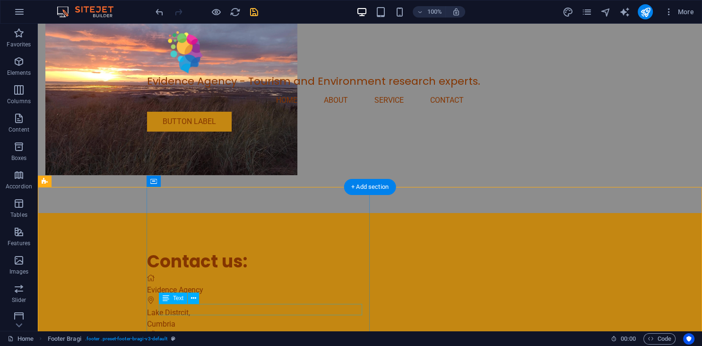
click at [194, 300] on icon at bounding box center [193, 298] width 5 height 10
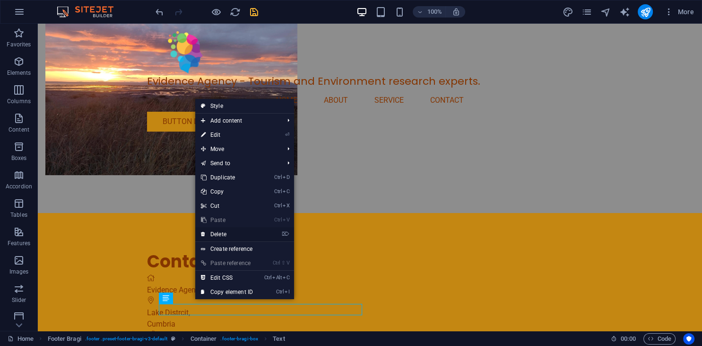
click at [222, 233] on link "⌦ Delete" at bounding box center [226, 234] width 63 height 14
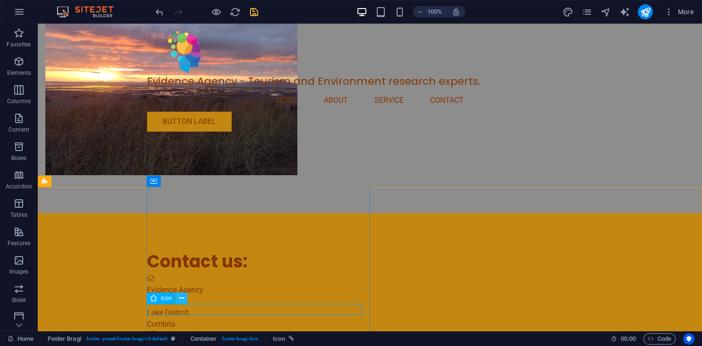
click at [184, 298] on icon at bounding box center [181, 298] width 5 height 10
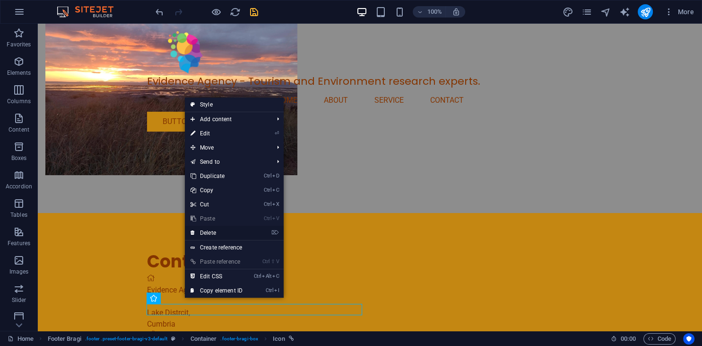
click at [222, 231] on link "⌦ Delete" at bounding box center [216, 233] width 63 height 14
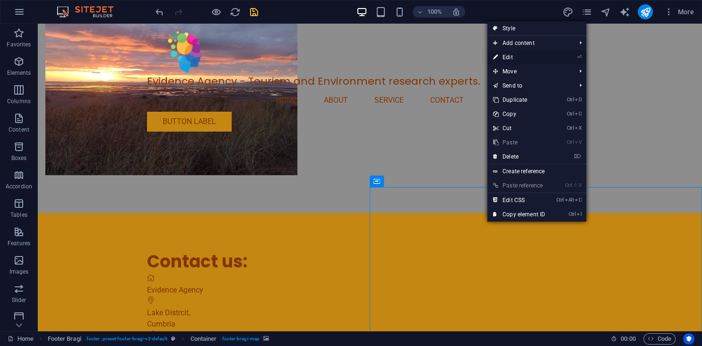
click at [527, 56] on link "⏎ Edit" at bounding box center [518, 57] width 63 height 14
select select "px"
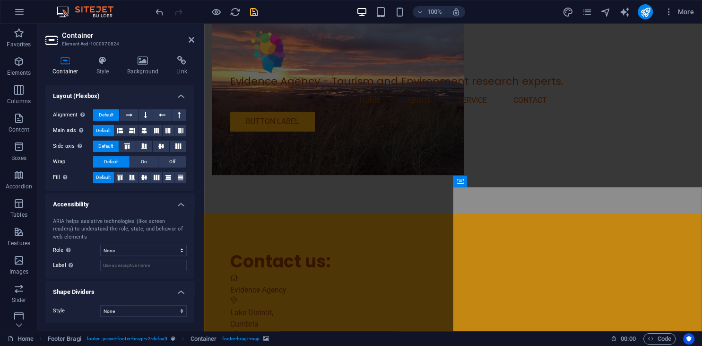
scroll to position [0, 0]
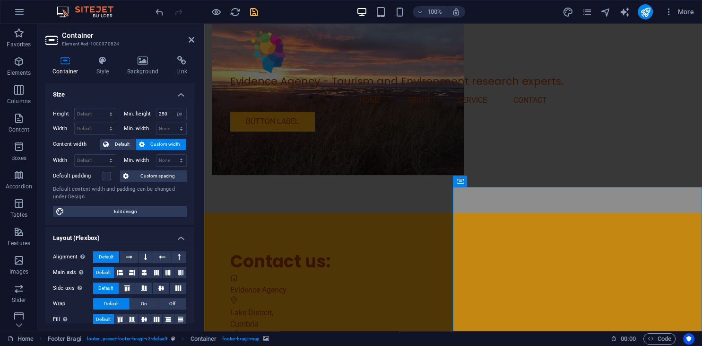
click at [188, 41] on header "Container Element #ed-1000970824" at bounding box center [119, 36] width 149 height 25
click at [191, 37] on icon at bounding box center [192, 40] width 6 height 8
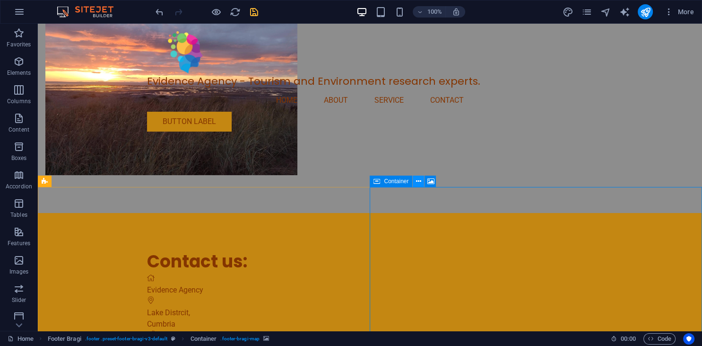
click at [419, 181] on icon at bounding box center [418, 181] width 5 height 10
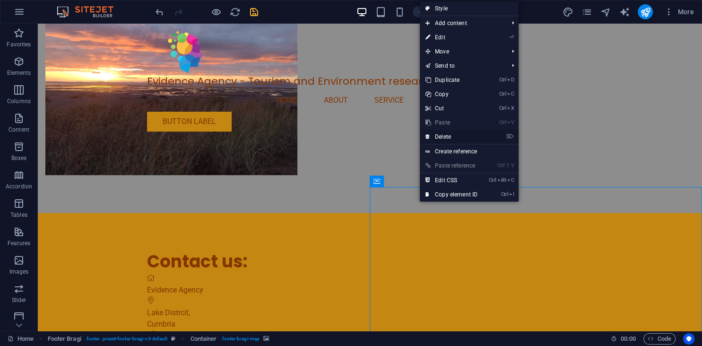
click at [448, 134] on link "⌦ Delete" at bounding box center [451, 137] width 63 height 14
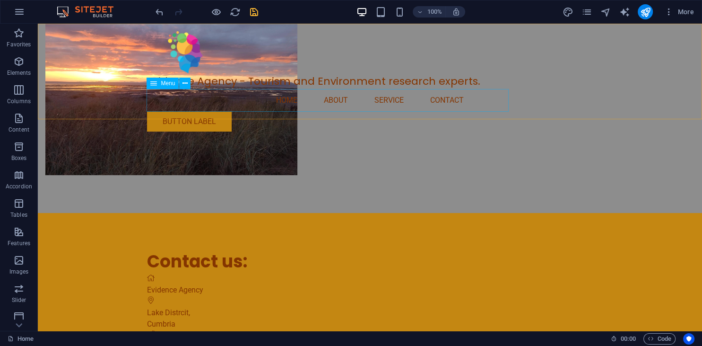
click at [244, 100] on nav "Home About Service Contact" at bounding box center [370, 100] width 446 height 23
click at [188, 82] on button at bounding box center [184, 83] width 11 height 11
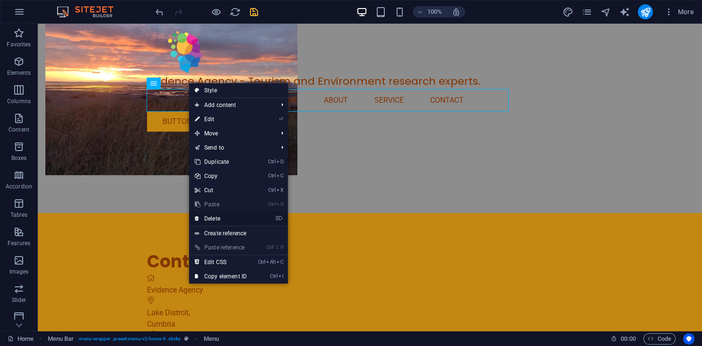
click at [240, 218] on link "⌦ Delete" at bounding box center [220, 218] width 63 height 14
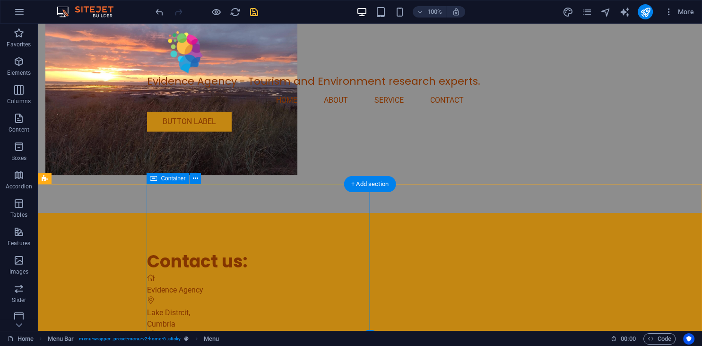
scroll to position [194, 0]
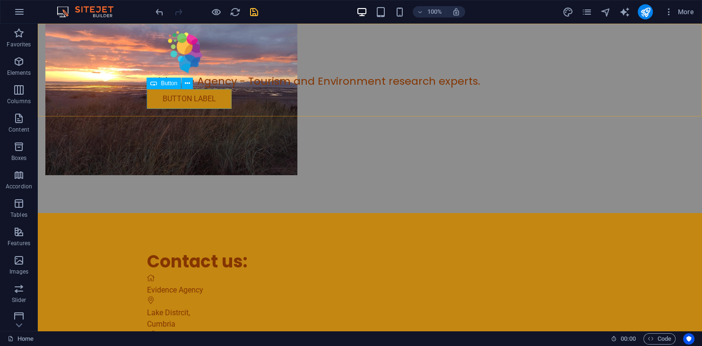
click at [198, 102] on div "Button label" at bounding box center [370, 99] width 446 height 20
click at [185, 80] on icon at bounding box center [187, 83] width 5 height 10
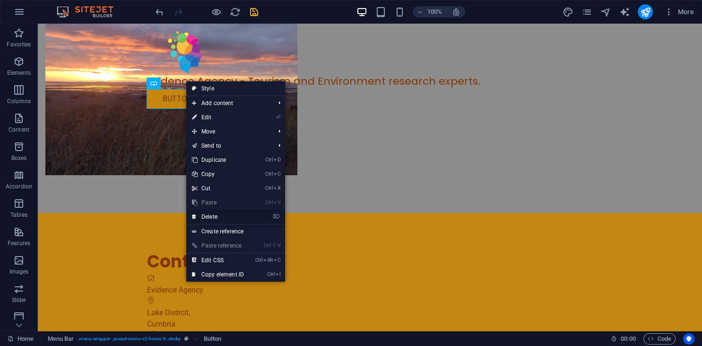
click at [218, 218] on link "⌦ Delete" at bounding box center [217, 216] width 63 height 14
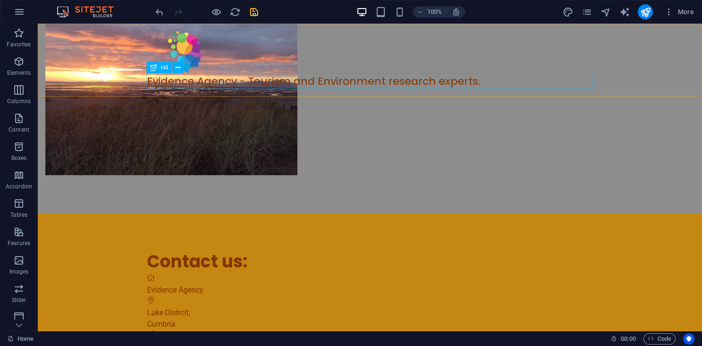
click at [305, 80] on div "Evidence Agency - Tourism and Environment research experts." at bounding box center [370, 81] width 446 height 16
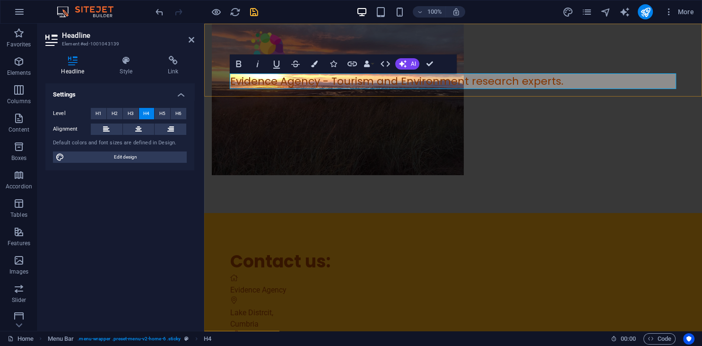
click at [394, 79] on h4 "Evidence Agency - Tourism and Environment research experts." at bounding box center [453, 81] width 446 height 16
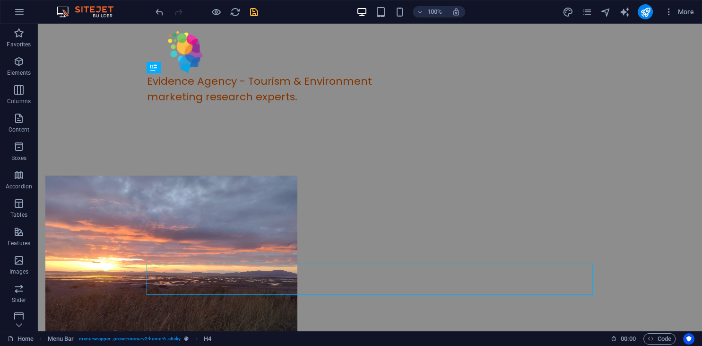
scroll to position [16, 0]
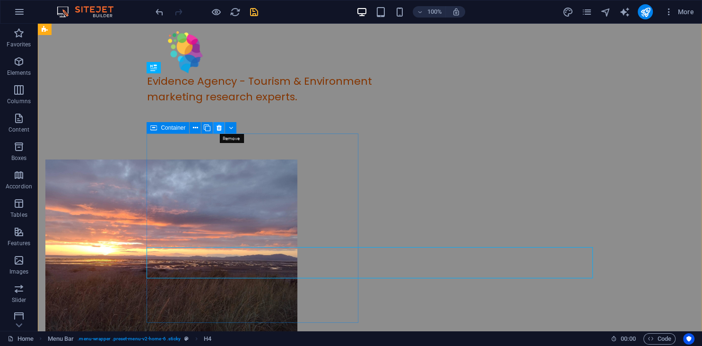
click at [218, 128] on icon at bounding box center [219, 128] width 5 height 10
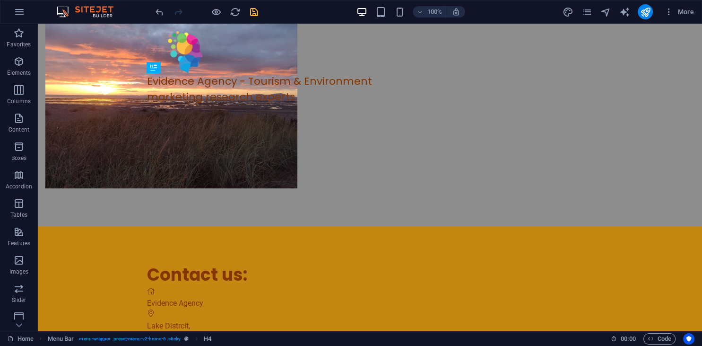
scroll to position [152, 0]
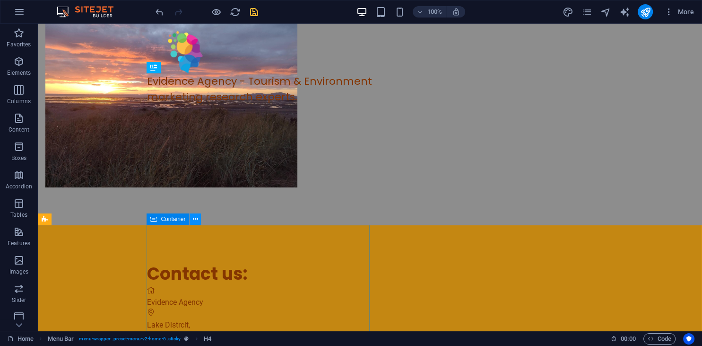
click at [195, 219] on icon at bounding box center [195, 219] width 5 height 10
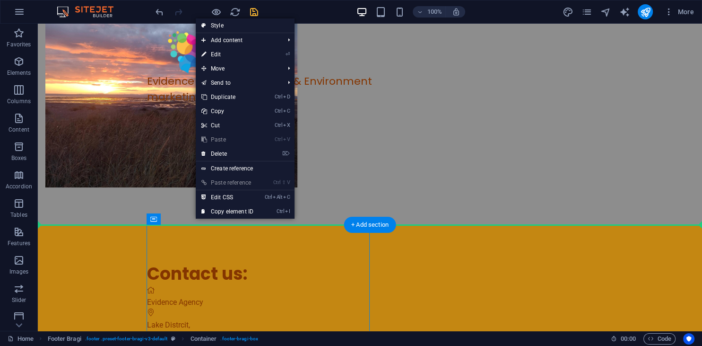
drag, startPoint x: 235, startPoint y: 242, endPoint x: 411, endPoint y: 126, distance: 210.4
click at [411, 126] on div "Evidence Agency - Tourism & Environment marketing research experts. Menu Contac…" at bounding box center [370, 148] width 664 height 553
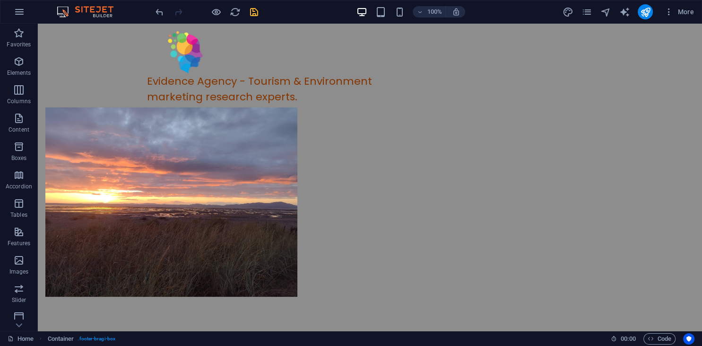
scroll to position [0, 0]
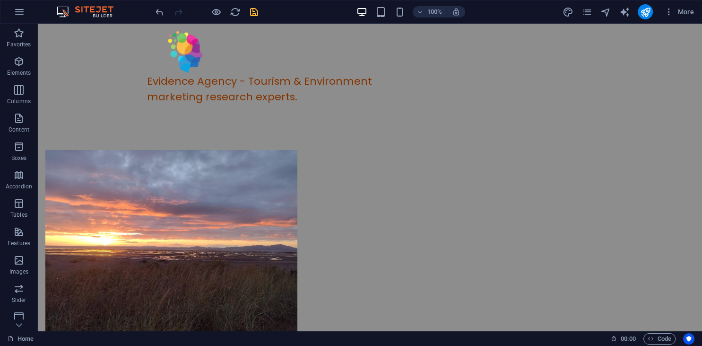
click at [674, 2] on div "100% More" at bounding box center [350, 11] width 701 height 23
click at [156, 15] on icon "undo" at bounding box center [159, 12] width 11 height 11
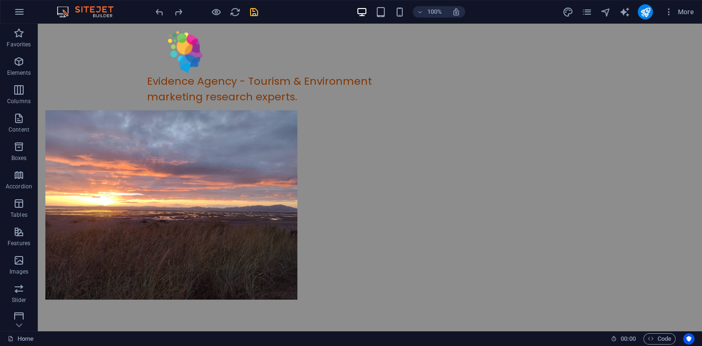
scroll to position [40, 0]
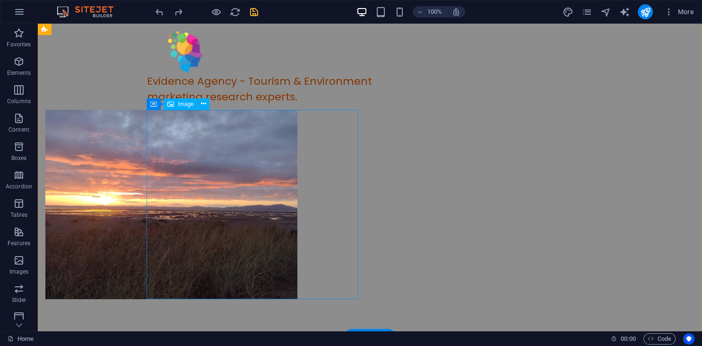
click at [230, 190] on figure at bounding box center [151, 204] width 212 height 189
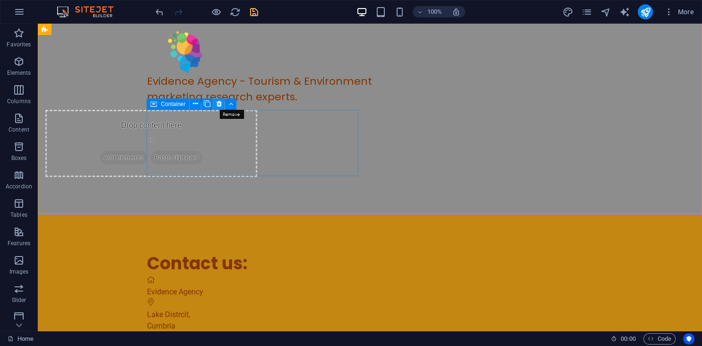
click at [217, 104] on icon at bounding box center [219, 104] width 5 height 10
click at [217, 119] on div "Drop content here or Add elements Paste clipboard" at bounding box center [151, 143] width 212 height 67
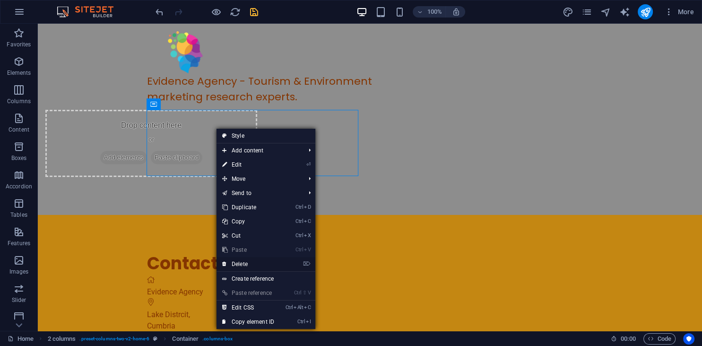
click at [264, 262] on link "⌦ Delete" at bounding box center [248, 264] width 63 height 14
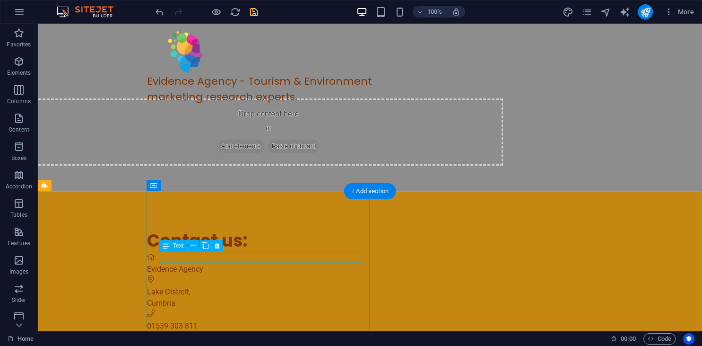
click at [203, 264] on span "Evidence Agency" at bounding box center [175, 268] width 56 height 9
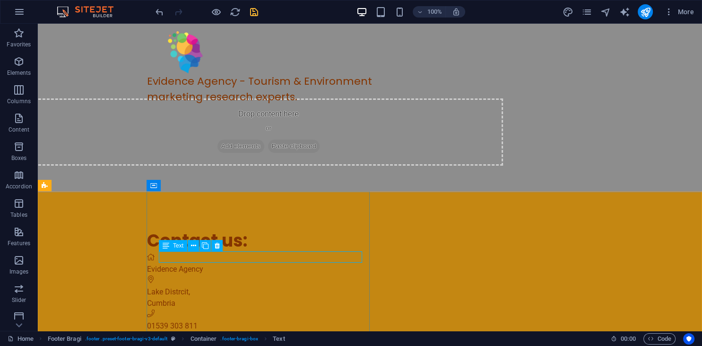
click at [165, 246] on icon at bounding box center [166, 245] width 7 height 11
click at [219, 263] on div "Evidence Agency" at bounding box center [421, 268] width 548 height 11
click at [52, 256] on div "Contact us: Evidence Agency Lake Distrcit , Cumbria 01539 303 811 hello@evidenc…" at bounding box center [370, 292] width 664 height 200
click at [219, 263] on div "Evidence Agency" at bounding box center [421, 268] width 548 height 11
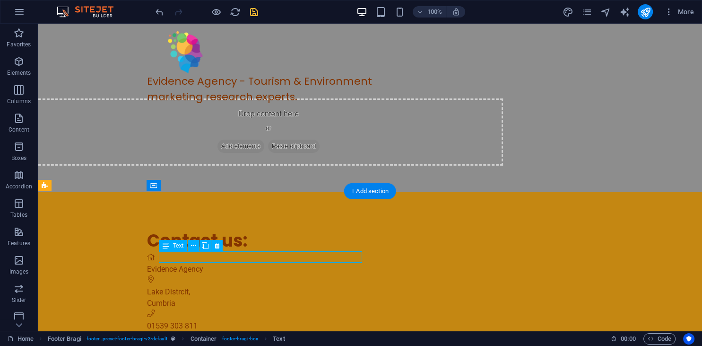
click at [219, 263] on div "Evidence Agency" at bounding box center [421, 268] width 548 height 11
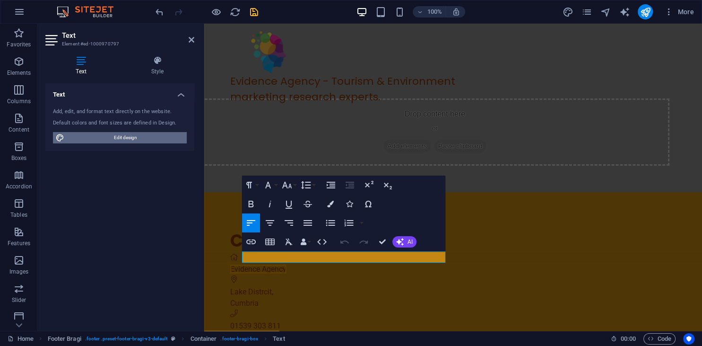
click at [121, 135] on span "Edit design" at bounding box center [125, 137] width 117 height 11
select select "px"
select select "200"
select select "px"
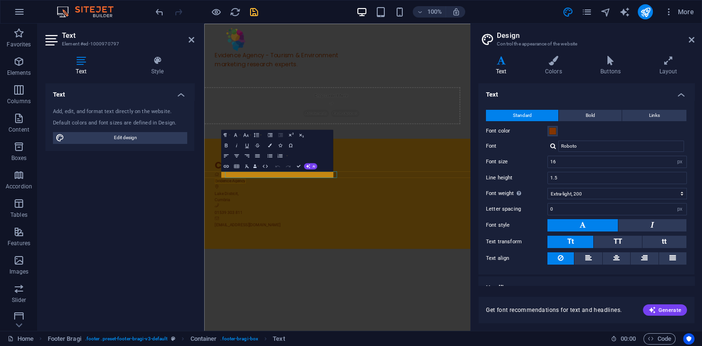
scroll to position [0, 0]
click at [632, 163] on input "16" at bounding box center [617, 161] width 139 height 11
type input "1"
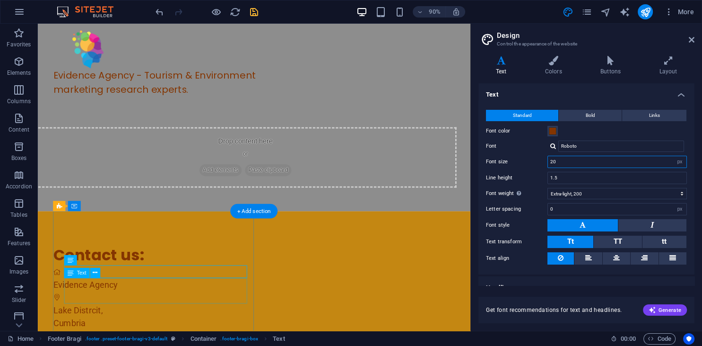
type input "20"
click at [129, 335] on div "Lake Distrcit , Cumbria" at bounding box center [283, 349] width 456 height 28
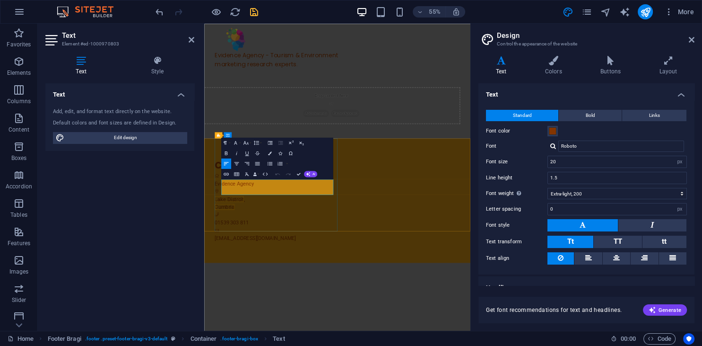
click at [289, 335] on p "Lake Distrcit ," at bounding box center [452, 342] width 458 height 14
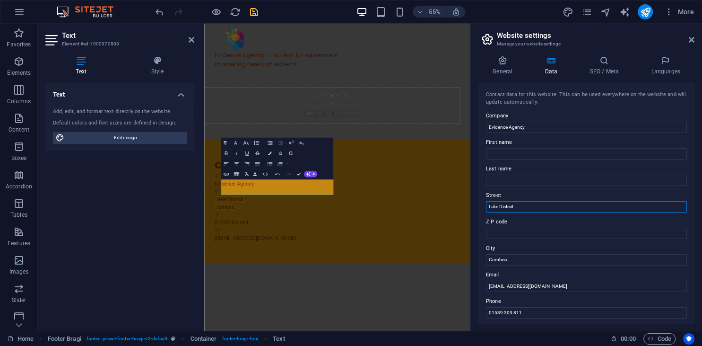
drag, startPoint x: 524, startPoint y: 205, endPoint x: 479, endPoint y: 204, distance: 45.4
click at [486, 204] on input "Lake Distrcit" at bounding box center [586, 206] width 201 height 11
drag, startPoint x: 524, startPoint y: 202, endPoint x: 474, endPoint y: 210, distance: 50.8
click at [486, 210] on input "Lake District" at bounding box center [586, 206] width 201 height 11
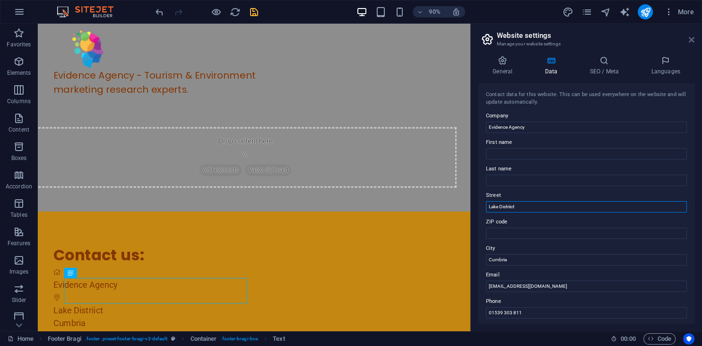
type input "Lake Distriict"
click at [692, 38] on icon at bounding box center [692, 40] width 6 height 8
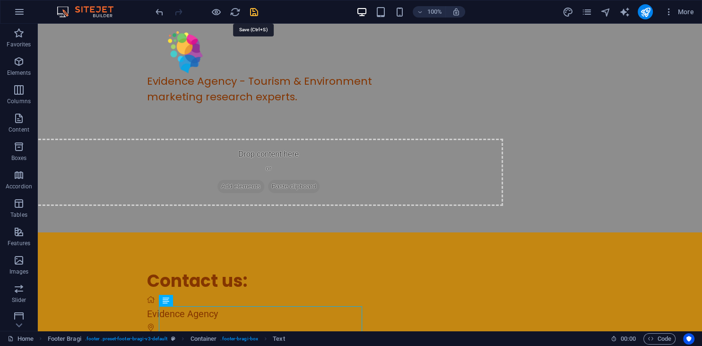
click at [252, 10] on icon "save" at bounding box center [254, 12] width 11 height 11
select select "px"
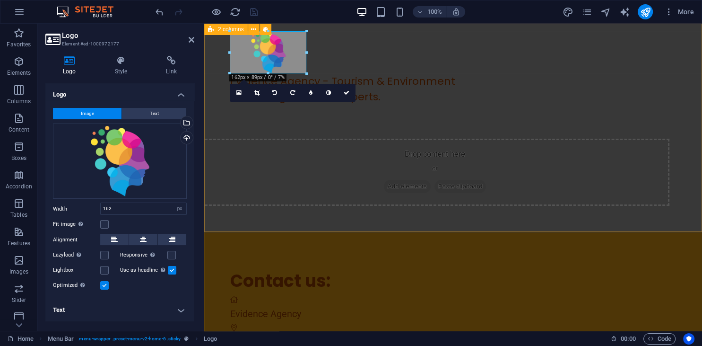
click at [370, 152] on div "Drop content here or Add elements Paste clipboard" at bounding box center [434, 172] width 469 height 67
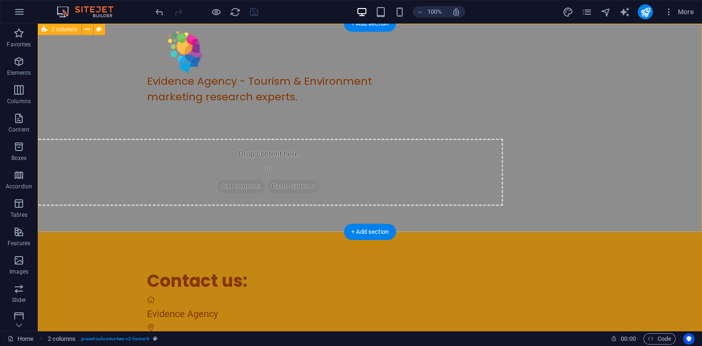
click at [264, 188] on span "Add elements" at bounding box center [240, 186] width 47 height 13
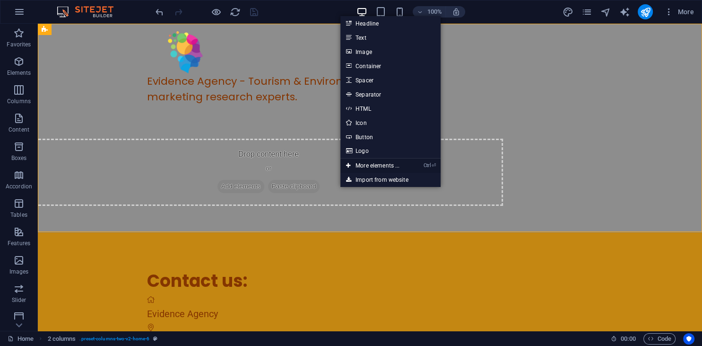
click at [384, 163] on link "Ctrl ⏎ More elements ..." at bounding box center [372, 165] width 65 height 14
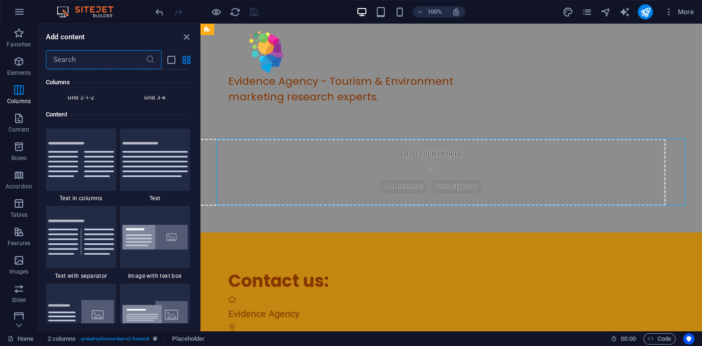
scroll to position [1724, 0]
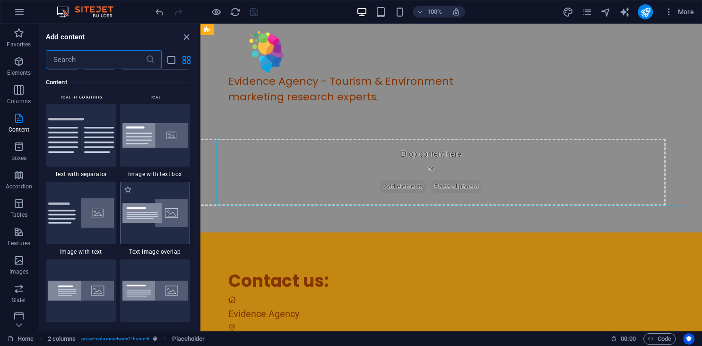
click at [161, 195] on div at bounding box center [155, 213] width 70 height 62
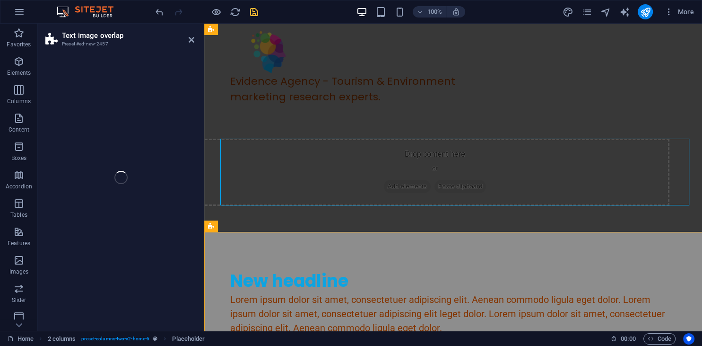
select select "rem"
select select "px"
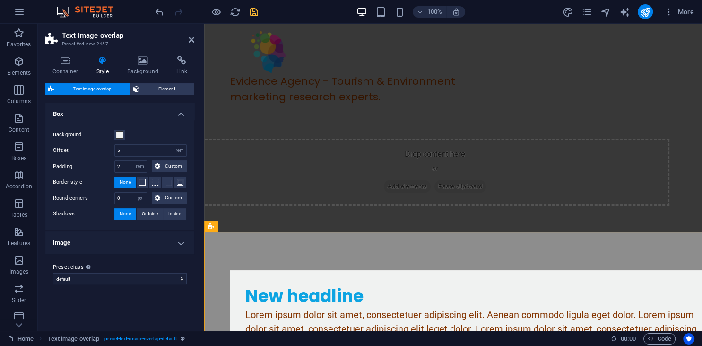
drag, startPoint x: 161, startPoint y: 195, endPoint x: 113, endPoint y: 168, distance: 54.7
click at [113, 168] on div "Text image overlap Preset #ed-new-2457 Container Style Background Link Size Hei…" at bounding box center [370, 177] width 664 height 307
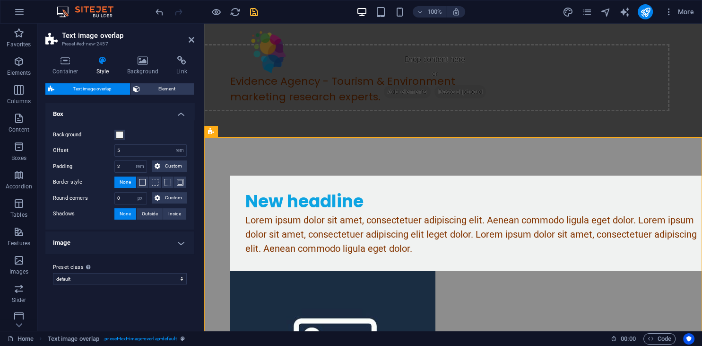
scroll to position [96, 0]
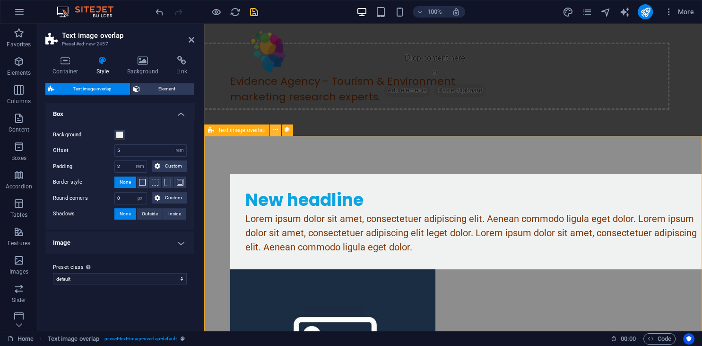
click at [275, 130] on icon at bounding box center [275, 130] width 5 height 10
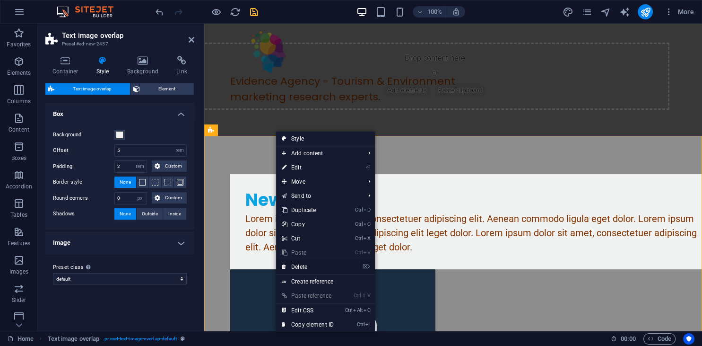
click at [310, 265] on link "⌦ Delete" at bounding box center [307, 267] width 63 height 14
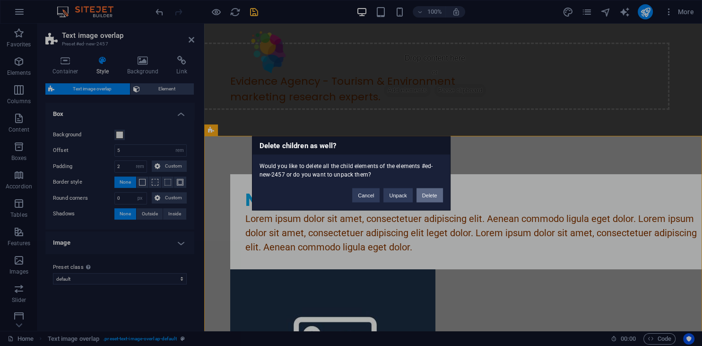
click at [419, 195] on button "Delete" at bounding box center [429, 195] width 26 height 14
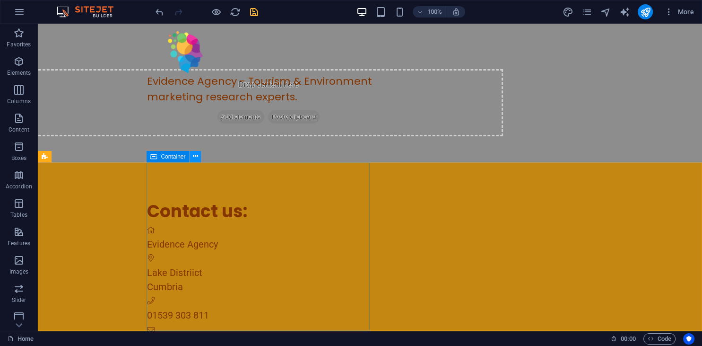
click at [198, 157] on icon at bounding box center [195, 156] width 5 height 10
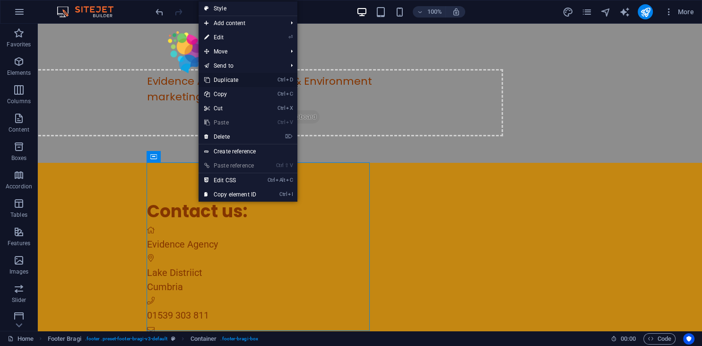
click at [243, 80] on link "Ctrl D Duplicate" at bounding box center [230, 80] width 63 height 14
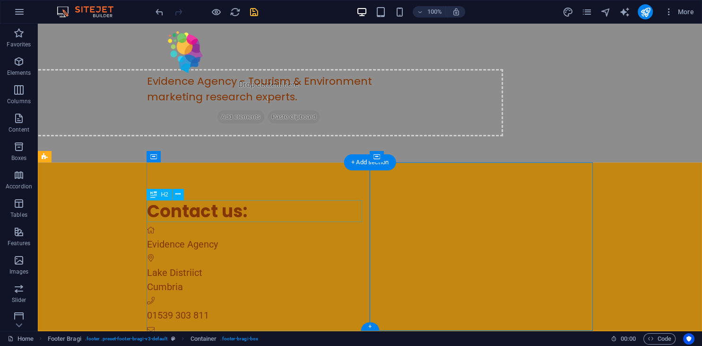
click at [216, 211] on div "Contact us:" at bounding box center [421, 211] width 548 height 22
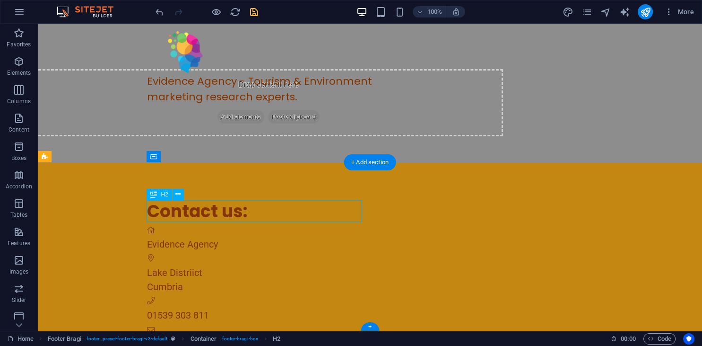
click at [216, 211] on div "Contact us:" at bounding box center [421, 211] width 548 height 22
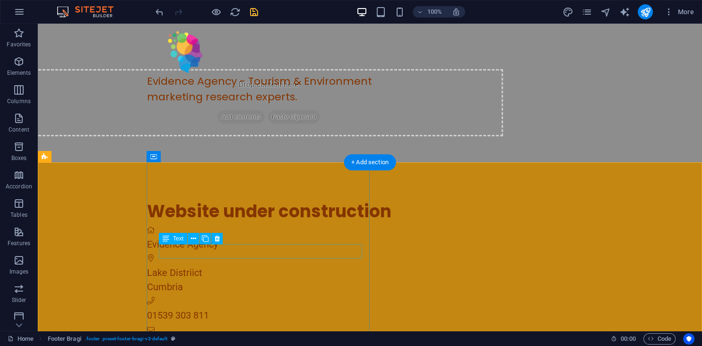
click at [218, 250] on span "Evidence Agency" at bounding box center [182, 243] width 71 height 11
click at [218, 240] on icon at bounding box center [217, 239] width 5 height 10
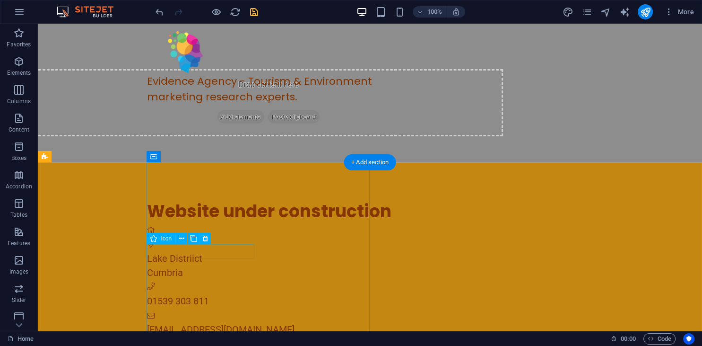
click at [219, 237] on figure at bounding box center [421, 230] width 548 height 14
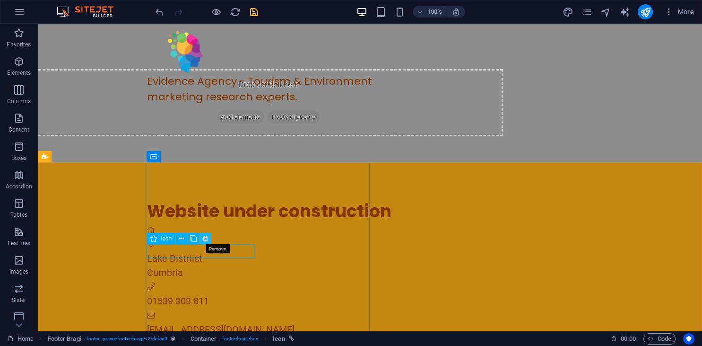
click at [205, 237] on icon at bounding box center [205, 239] width 5 height 10
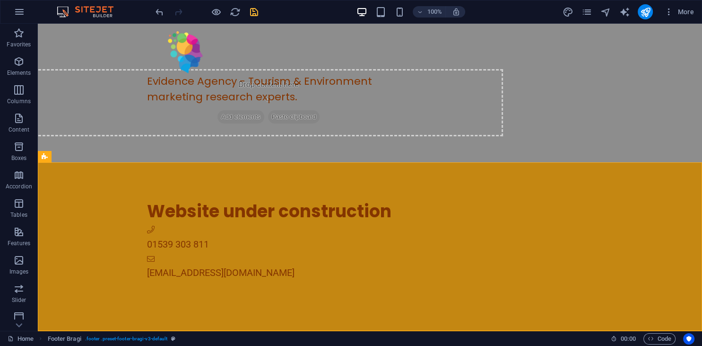
scroll to position [0, 0]
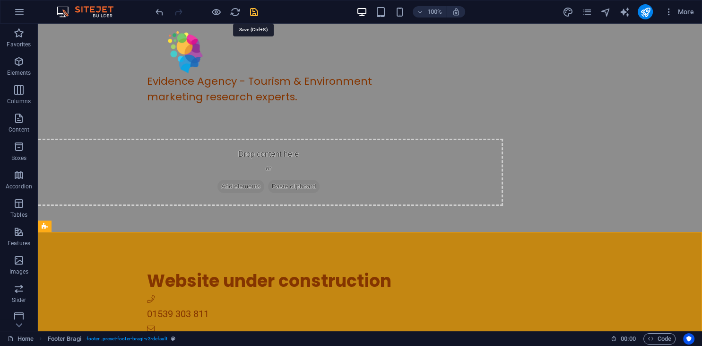
click at [258, 13] on icon "save" at bounding box center [254, 12] width 11 height 11
select select "px"
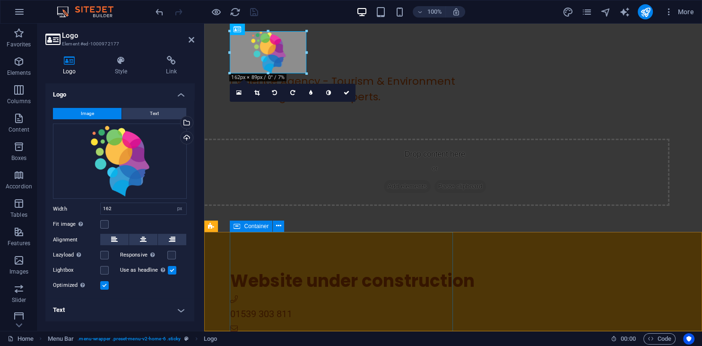
click at [324, 241] on div "Website under construction 01539 303 811 hello@evidenceagency.com" at bounding box center [466, 309] width 472 height 155
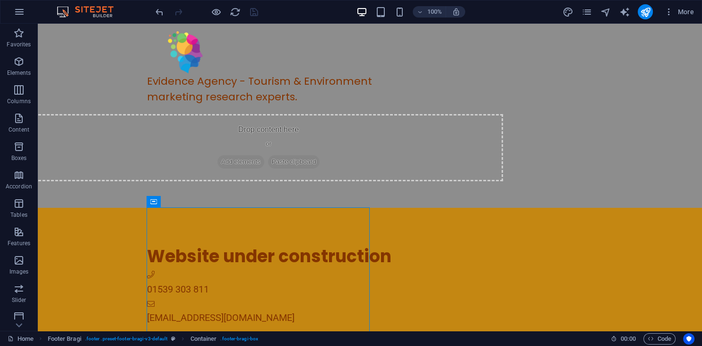
scroll to position [69, 0]
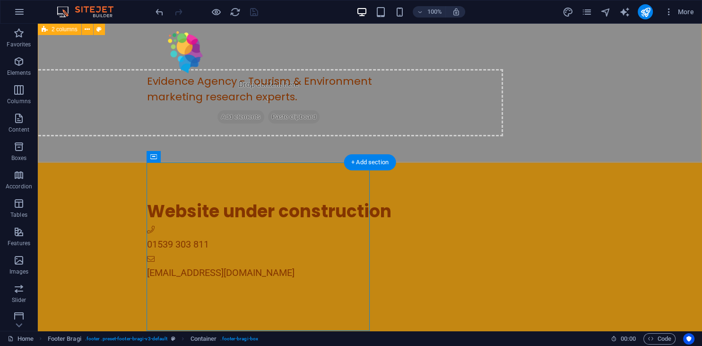
click at [264, 117] on span "Add elements" at bounding box center [240, 116] width 47 height 13
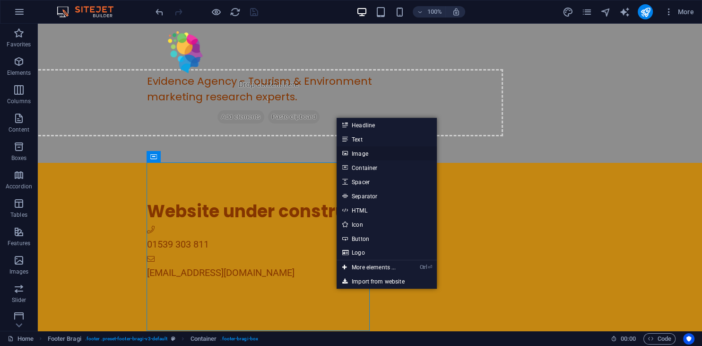
click at [369, 153] on link "Image" at bounding box center [387, 153] width 100 height 14
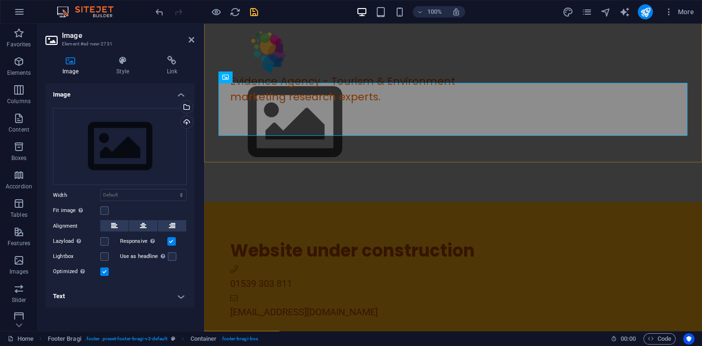
scroll to position [56, 0]
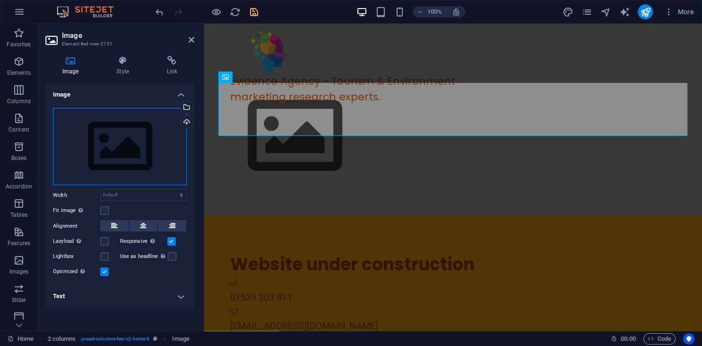
click at [140, 139] on div "Drag files here, click to choose files or select files from Files or our free s…" at bounding box center [120, 147] width 134 height 78
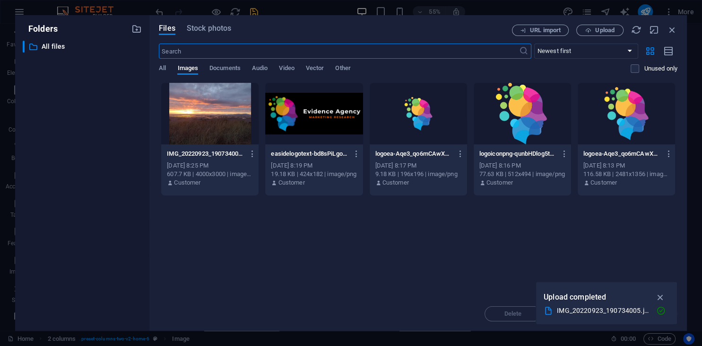
scroll to position [0, 0]
click at [320, 112] on div at bounding box center [313, 113] width 97 height 61
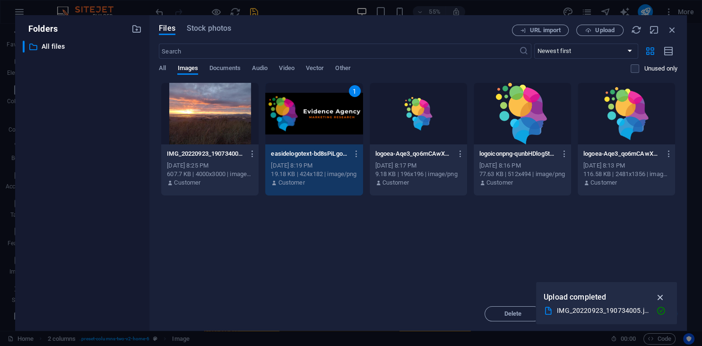
click at [660, 295] on icon "button" at bounding box center [660, 297] width 11 height 10
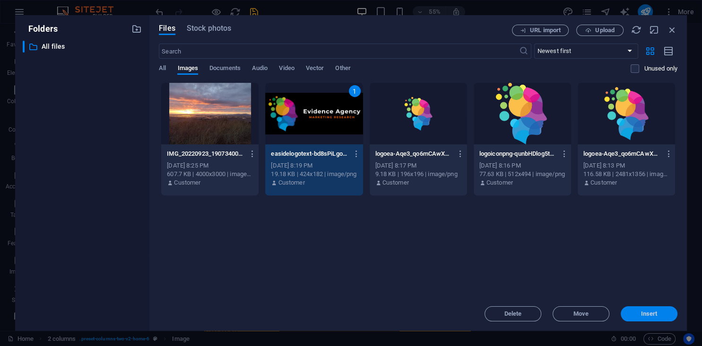
click at [648, 311] on span "Insert" at bounding box center [649, 314] width 17 height 6
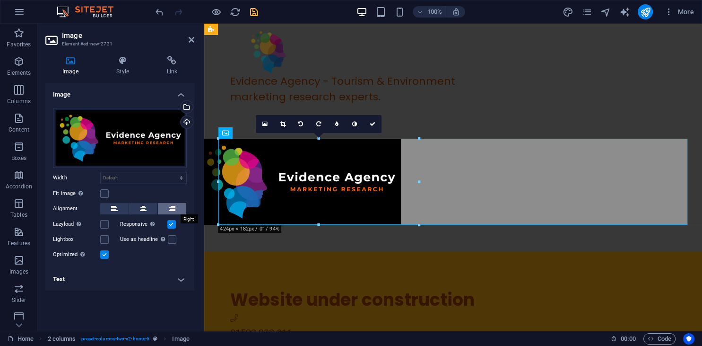
click at [176, 208] on button at bounding box center [172, 208] width 28 height 11
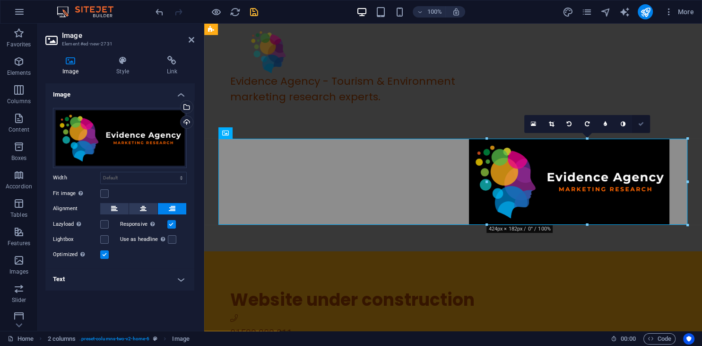
click at [642, 124] on icon at bounding box center [641, 124] width 6 height 6
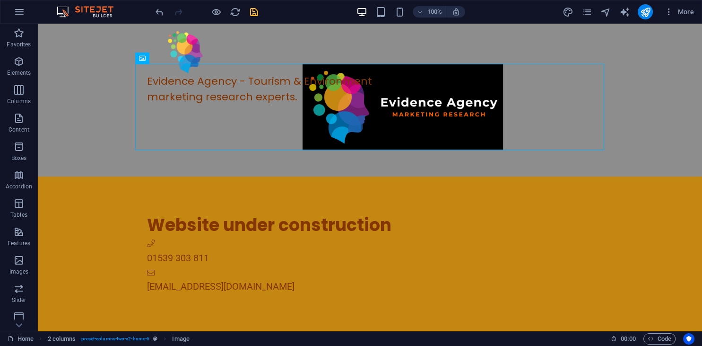
scroll to position [89, 0]
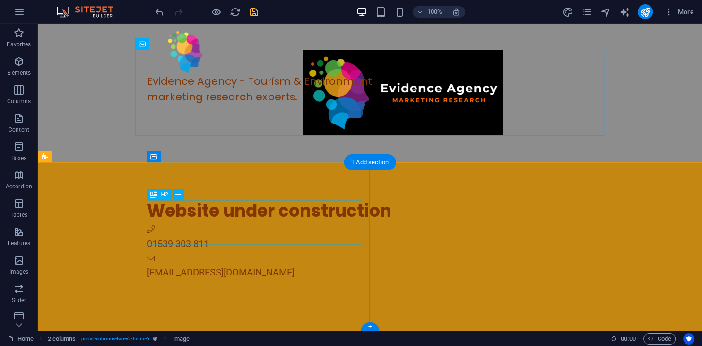
click at [224, 211] on div "Website under construction" at bounding box center [421, 211] width 548 height 22
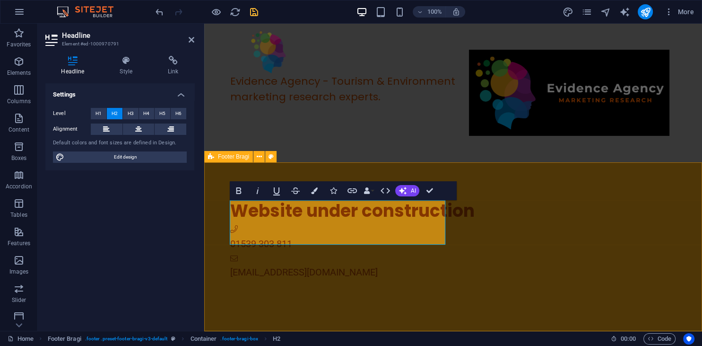
click at [224, 211] on div "Website under construction 01539 303 811 hello@evidenceagency.com Contact us: E…" at bounding box center [453, 352] width 498 height 380
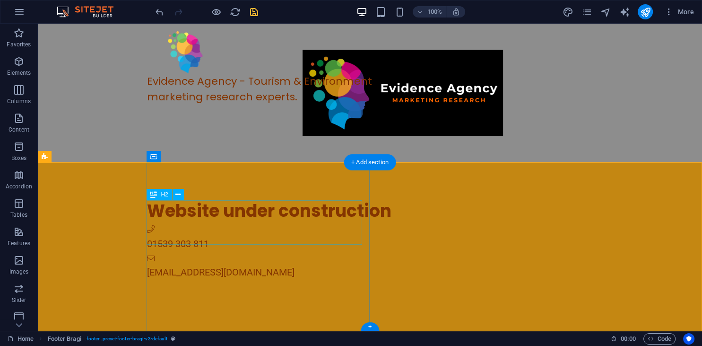
click at [225, 212] on div "Website under construction" at bounding box center [421, 211] width 548 height 22
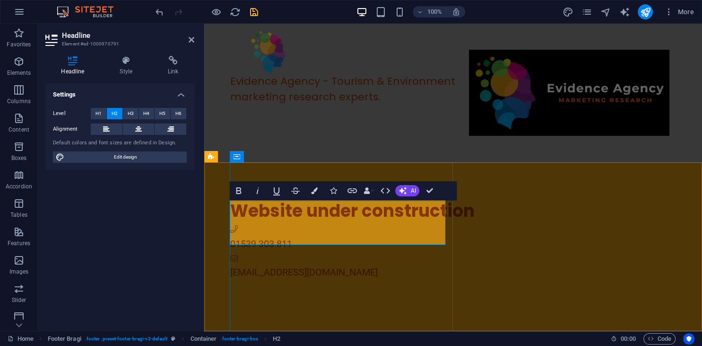
click at [305, 207] on h2 "Website under construction" at bounding box center [462, 211] width 465 height 22
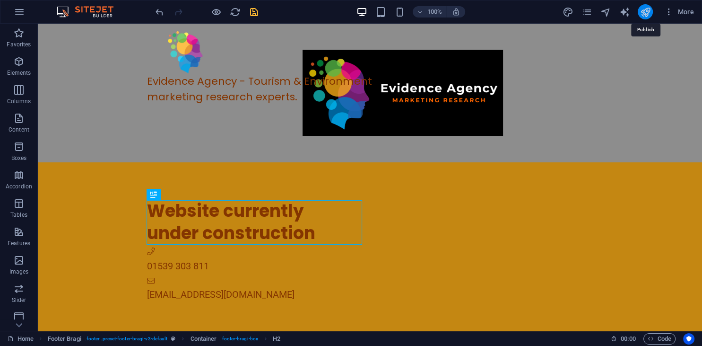
click at [644, 16] on icon "publish" at bounding box center [645, 12] width 11 height 11
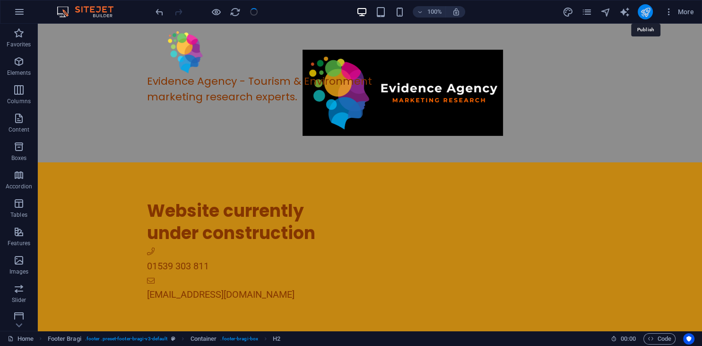
select select "px"
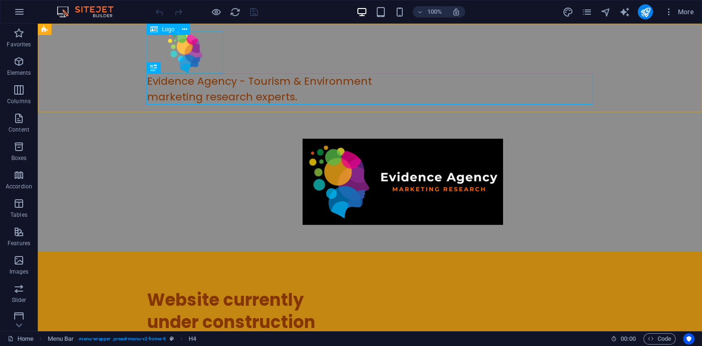
click at [205, 56] on div at bounding box center [370, 52] width 446 height 42
click at [188, 55] on div at bounding box center [370, 52] width 446 height 42
select select "px"
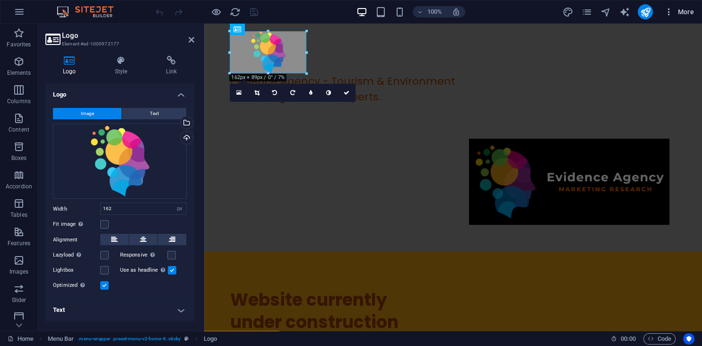
click at [688, 9] on span "More" at bounding box center [679, 11] width 30 height 9
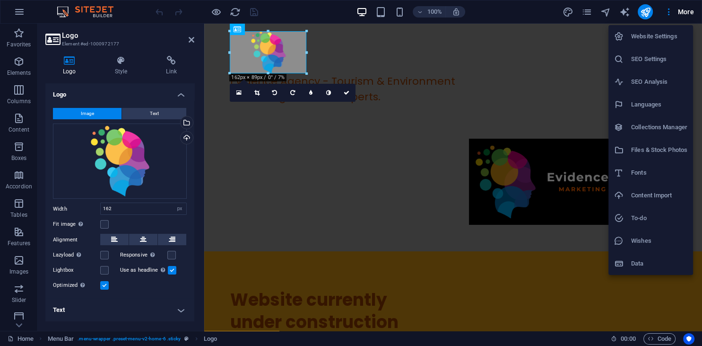
click at [661, 33] on h6 "Website Settings" at bounding box center [659, 36] width 56 height 11
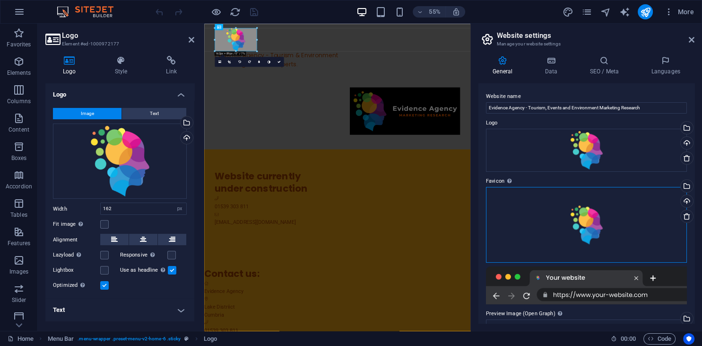
click at [590, 222] on div "Drag files here, click to choose files or select files from Files or our free s…" at bounding box center [586, 225] width 201 height 76
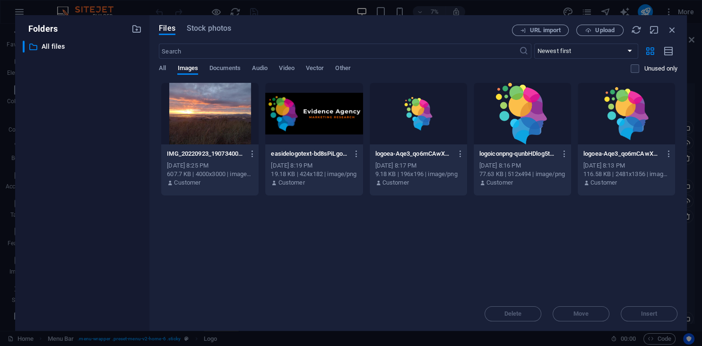
click at [508, 143] on div at bounding box center [522, 113] width 97 height 61
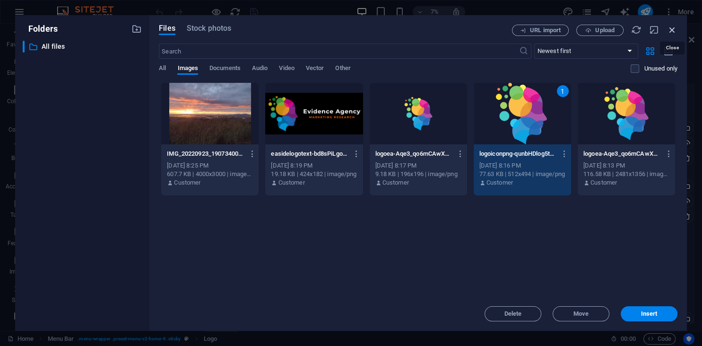
click at [671, 34] on icon "button" at bounding box center [672, 30] width 10 height 10
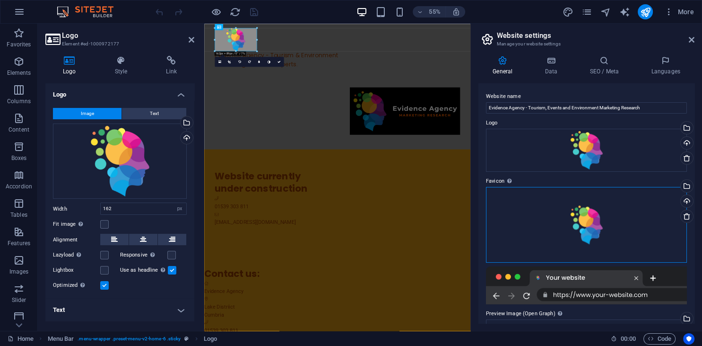
click at [582, 233] on div "Drag files here, click to choose files or select files from Files or our free s…" at bounding box center [586, 225] width 201 height 76
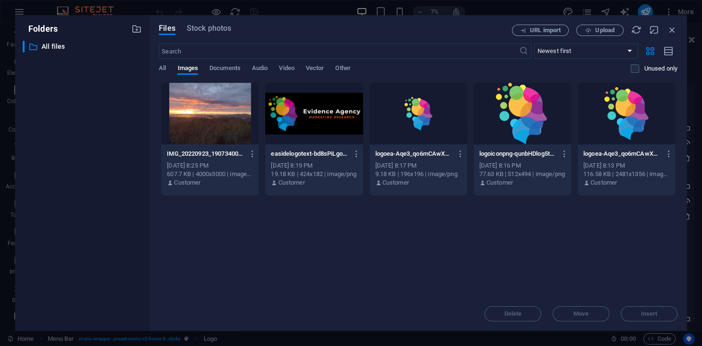
click at [582, 233] on div "Drop files here to upload them instantly IMG_20220923_190734005-spLJFtddEUankUI…" at bounding box center [418, 189] width 519 height 214
click at [504, 139] on div at bounding box center [522, 113] width 97 height 61
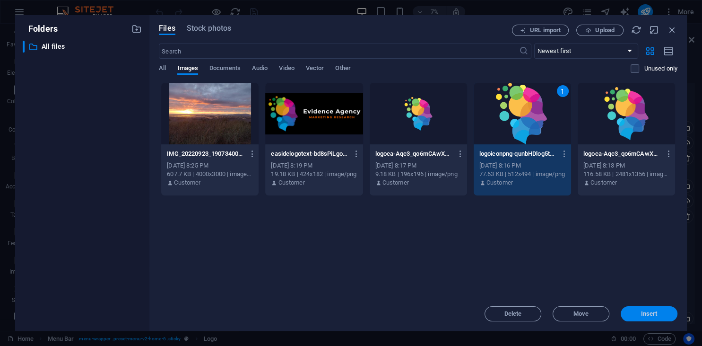
click at [638, 311] on span "Insert" at bounding box center [649, 314] width 49 height 6
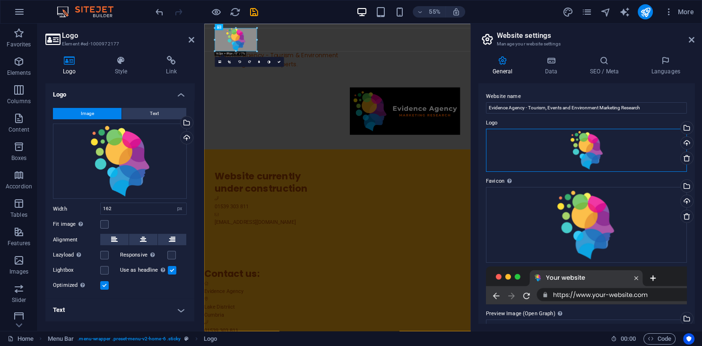
click at [590, 146] on div "Drag files here, click to choose files or select files from Files or our free s…" at bounding box center [586, 150] width 201 height 43
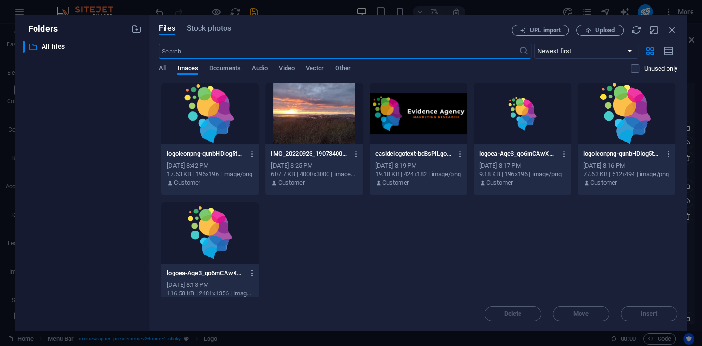
click at [409, 129] on div at bounding box center [418, 113] width 97 height 61
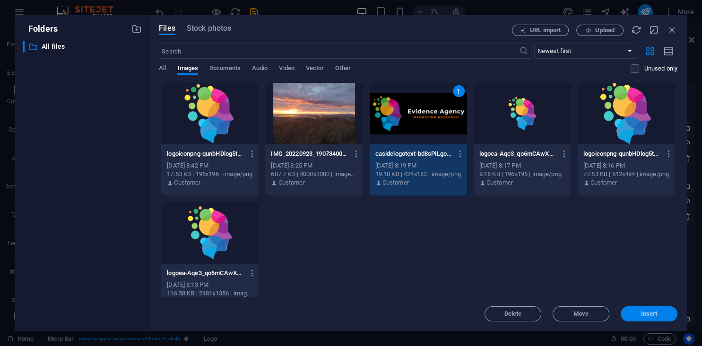
click at [655, 314] on span "Insert" at bounding box center [649, 314] width 17 height 6
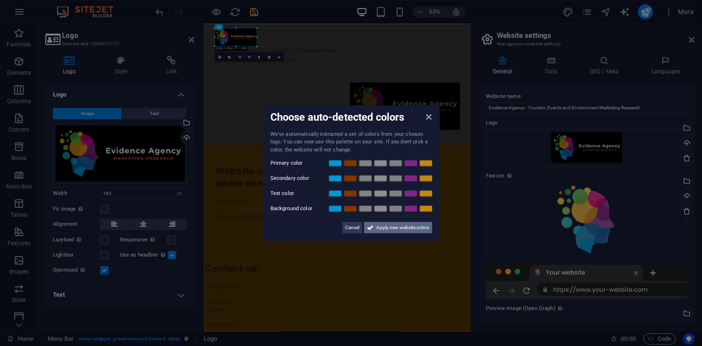
click at [392, 226] on span "Apply new website colors" at bounding box center [402, 227] width 53 height 11
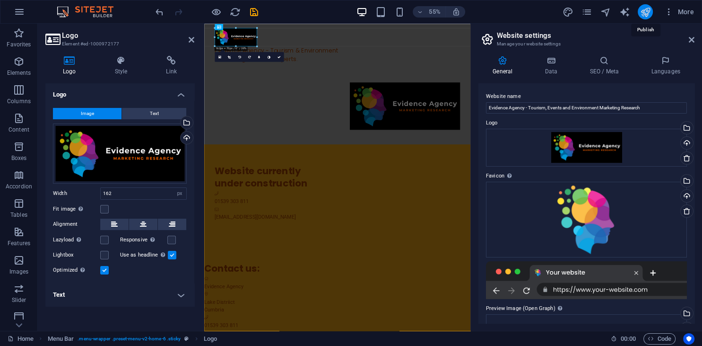
click at [643, 12] on icon "publish" at bounding box center [645, 12] width 11 height 11
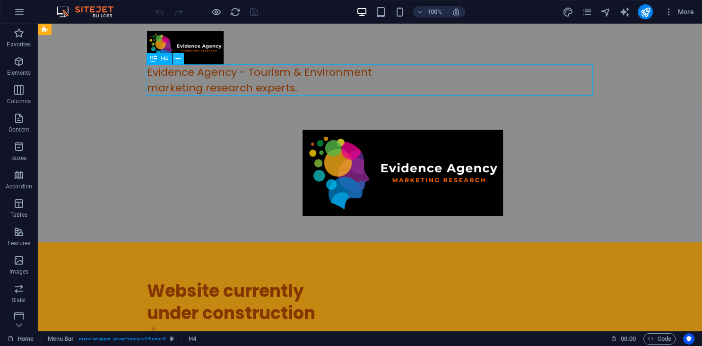
click at [179, 60] on icon at bounding box center [177, 59] width 5 height 10
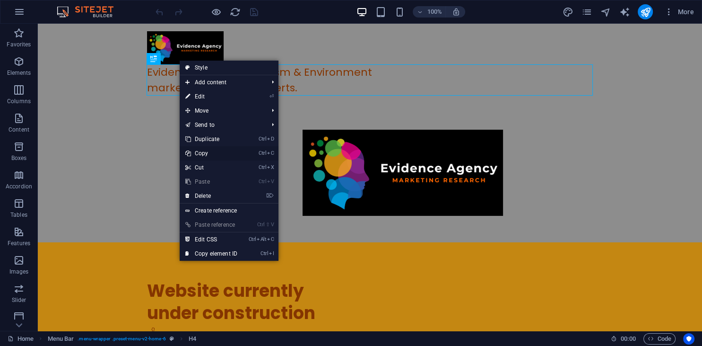
click at [217, 152] on link "Ctrl C Copy" at bounding box center [211, 153] width 63 height 14
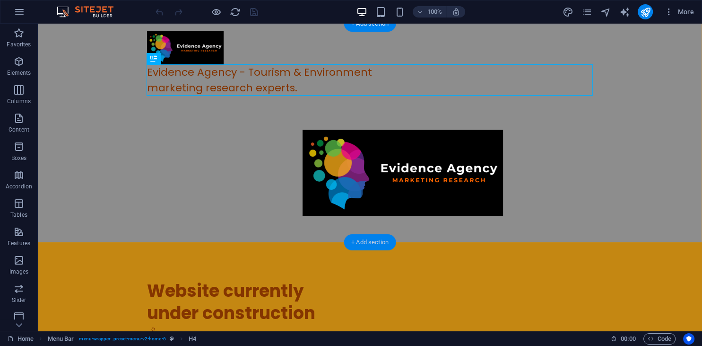
click at [356, 243] on div "+ Add section" at bounding box center [370, 242] width 52 height 16
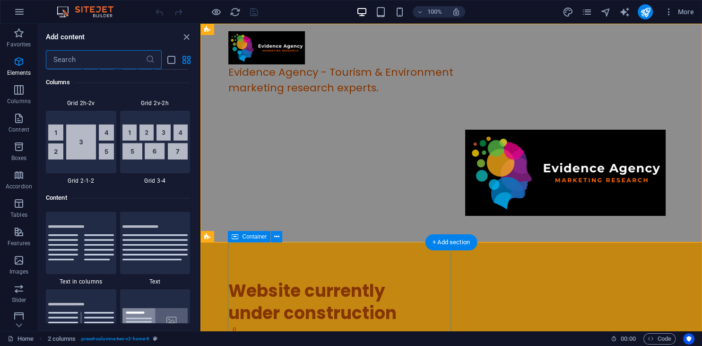
scroll to position [1654, 0]
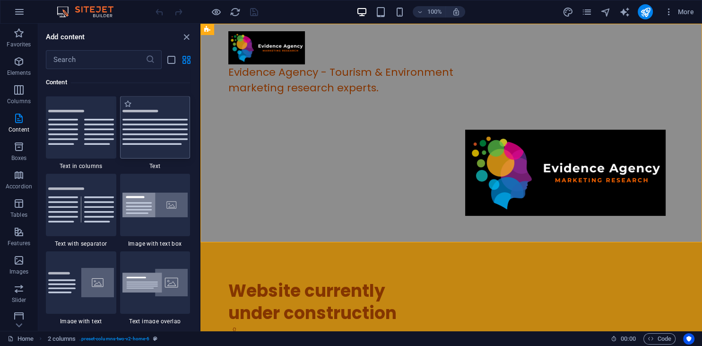
click at [150, 124] on img at bounding box center [155, 127] width 66 height 35
click at [200, 124] on div "Drag here to replace the existing content. Press “Ctrl” if you want to create a…" at bounding box center [451, 177] width 502 height 307
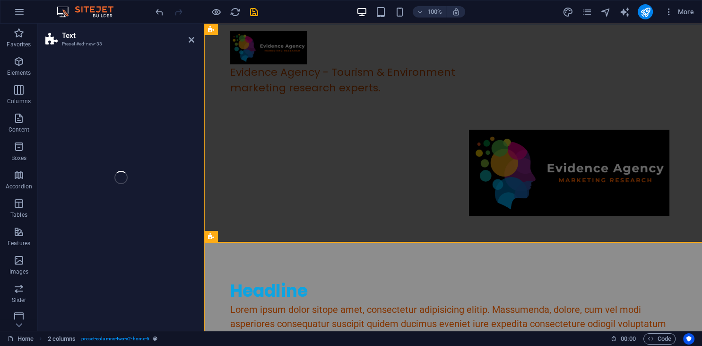
select select "preset-text-v2-default"
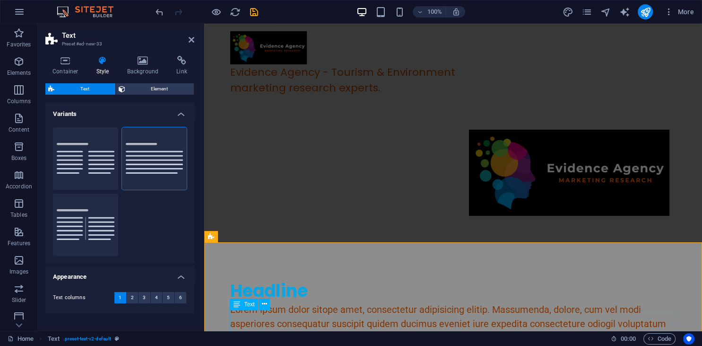
click at [286, 315] on div "Lorem ipsum dolor sitope amet, consectetur adipisicing elitip. Massumenda, dolo…" at bounding box center [453, 351] width 446 height 99
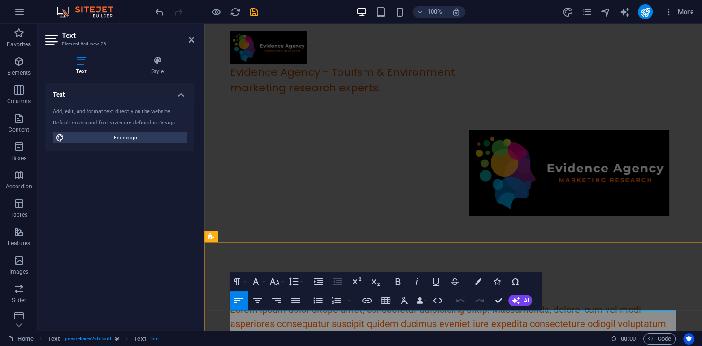
click at [286, 315] on p "Lorem ipsum dolor sitope amet, consectetur adipisicing elitip. Massumenda, dolo…" at bounding box center [453, 351] width 446 height 99
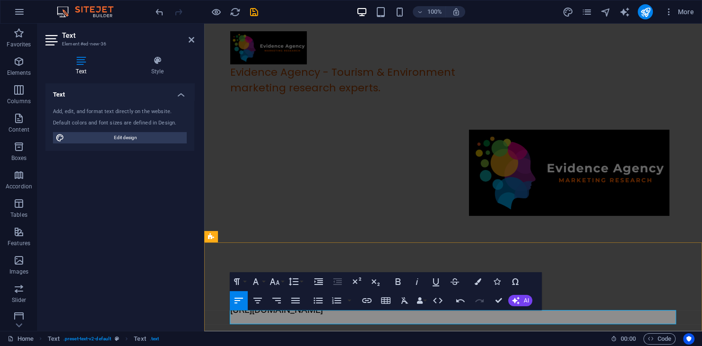
scroll to position [0, 12]
click at [360, 316] on p "https://evidenceagency.com/" at bounding box center [453, 309] width 446 height 14
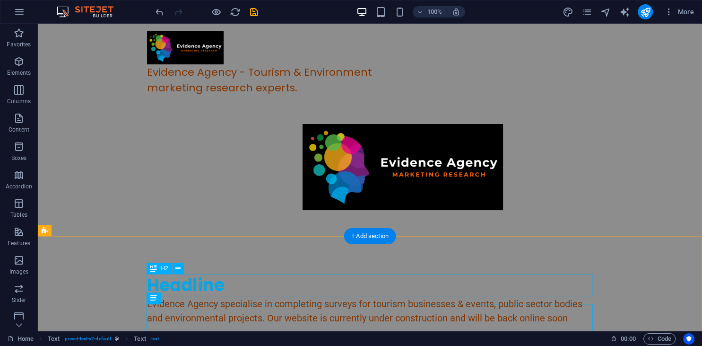
click at [208, 285] on div "Headline" at bounding box center [370, 285] width 446 height 22
click at [177, 268] on icon at bounding box center [177, 268] width 5 height 10
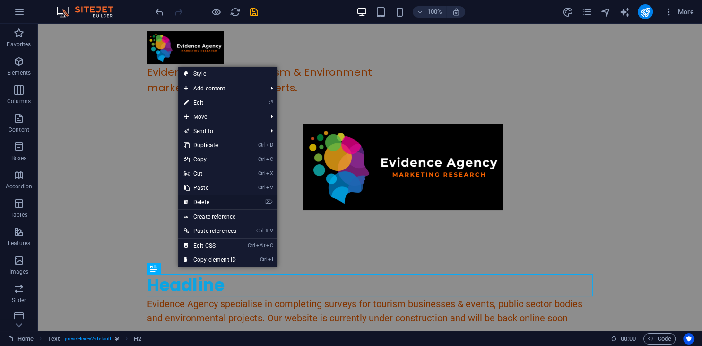
click at [214, 201] on link "⌦ Delete" at bounding box center [210, 202] width 64 height 14
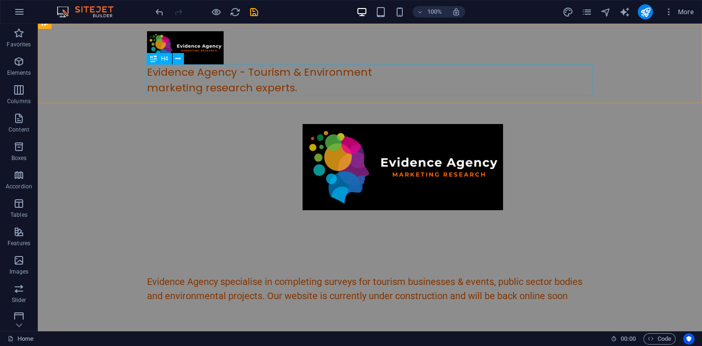
click at [262, 86] on div "Evidence Agency - Tourism & Environment marketing research experts." at bounding box center [370, 79] width 446 height 31
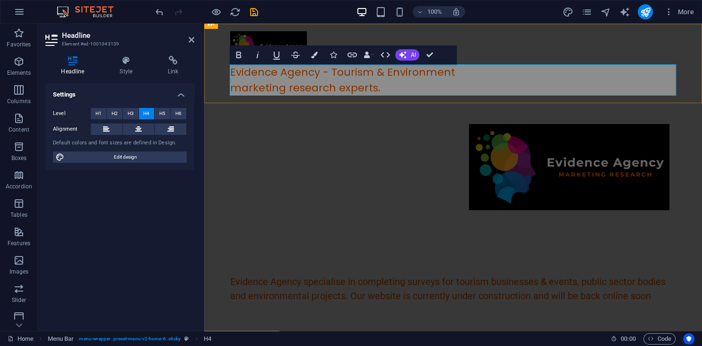
click at [375, 86] on h4 "Evidence Agency - Tourism & Environment marketing research experts." at bounding box center [453, 79] width 446 height 31
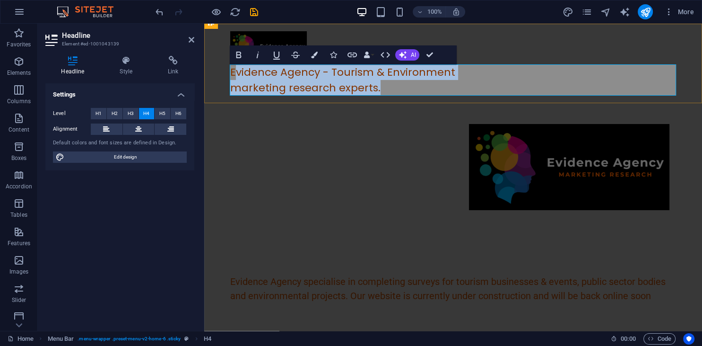
drag, startPoint x: 375, startPoint y: 86, endPoint x: 234, endPoint y: 71, distance: 141.2
click at [234, 71] on h4 "Evidence Agency - Tourism & Environment marketing research experts." at bounding box center [453, 79] width 446 height 31
click at [222, 141] on figure at bounding box center [434, 167] width 469 height 86
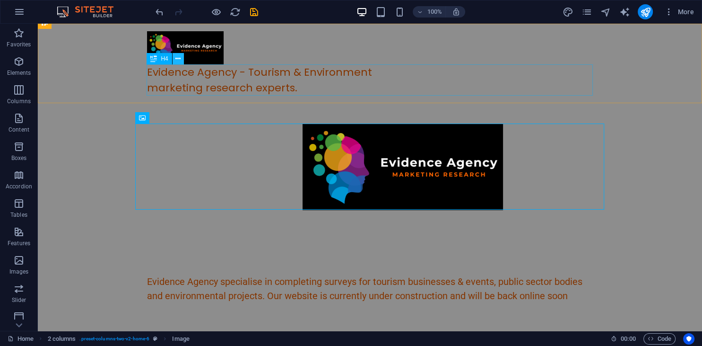
click at [179, 57] on icon at bounding box center [177, 59] width 5 height 10
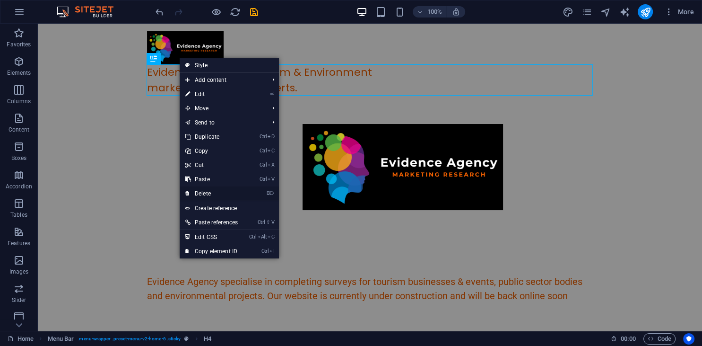
click at [220, 191] on link "⌦ Delete" at bounding box center [212, 193] width 64 height 14
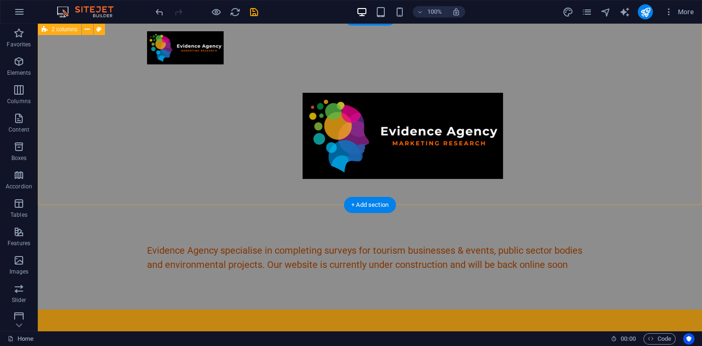
click at [56, 117] on div at bounding box center [370, 111] width 664 height 187
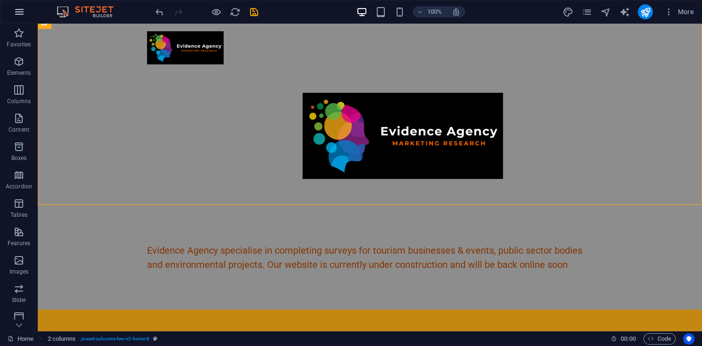
click at [21, 12] on icon "button" at bounding box center [19, 11] width 11 height 11
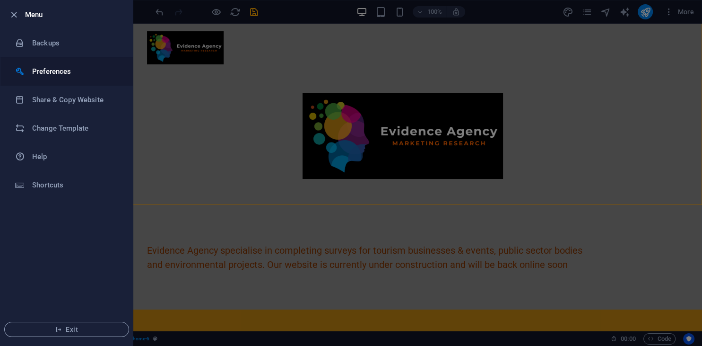
click at [52, 71] on h6 "Preferences" at bounding box center [75, 71] width 87 height 11
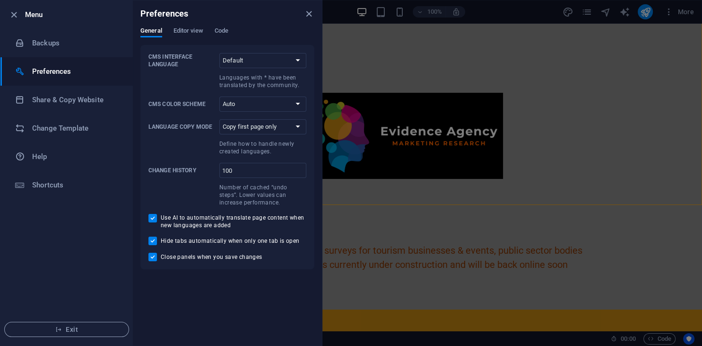
click at [319, 59] on div "General Editor view Code CMS Interface Language Default Deutsch English Español…" at bounding box center [227, 148] width 189 height 242
click at [377, 54] on div at bounding box center [351, 173] width 702 height 346
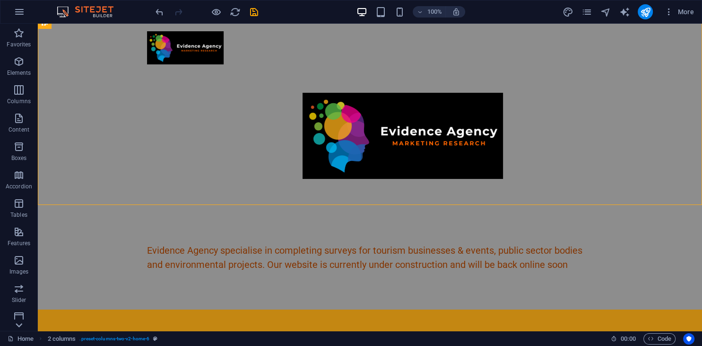
click at [20, 323] on icon at bounding box center [18, 324] width 13 height 13
click at [688, 7] on span "More" at bounding box center [679, 11] width 30 height 9
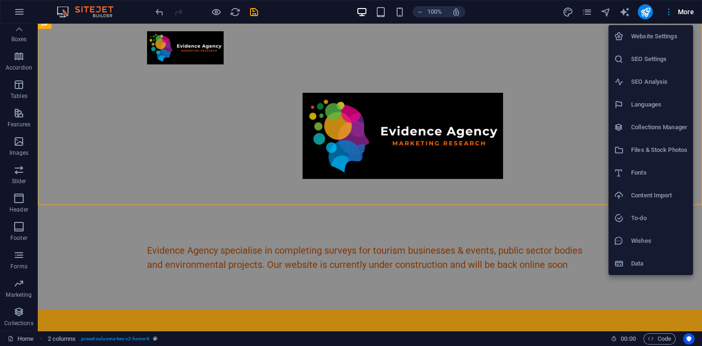
click at [660, 39] on h6 "Website Settings" at bounding box center [659, 36] width 56 height 11
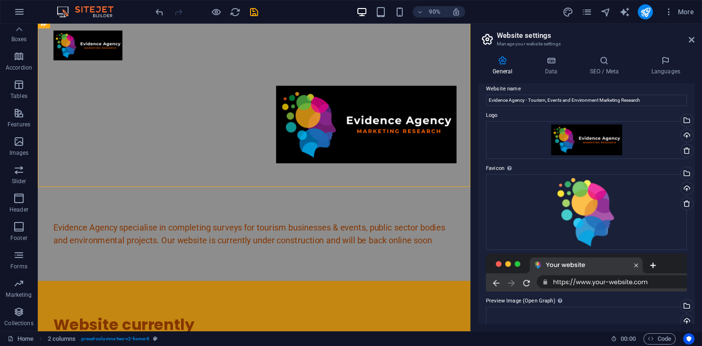
scroll to position [0, 0]
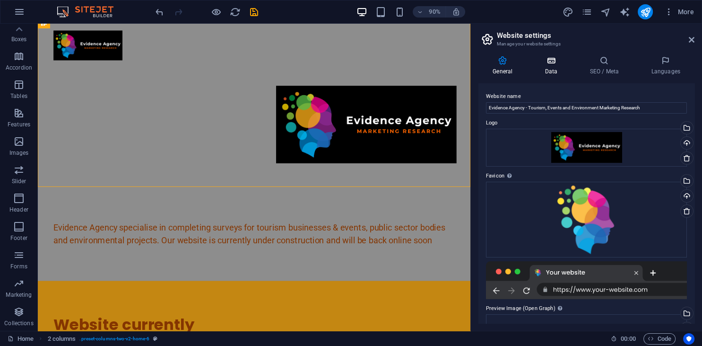
click at [564, 62] on icon at bounding box center [550, 60] width 41 height 9
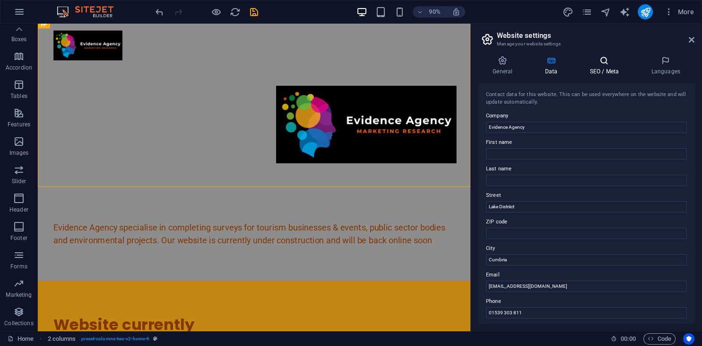
click at [609, 66] on h4 "SEO / Meta" at bounding box center [605, 66] width 61 height 20
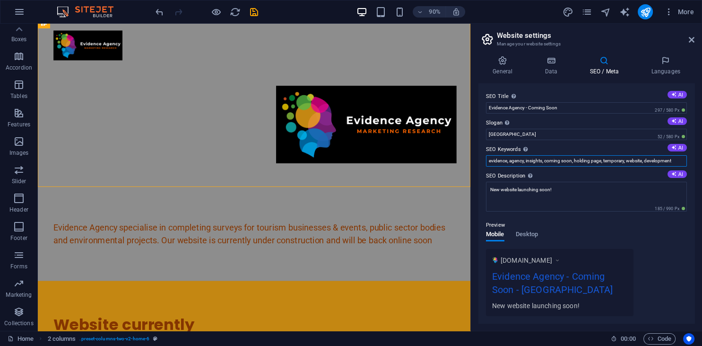
drag, startPoint x: 676, startPoint y: 161, endPoint x: 527, endPoint y: 160, distance: 148.9
click at [527, 160] on input "evidence, agency, insights, coming soon, holding page, temporary, website, deve…" at bounding box center [586, 160] width 201 height 11
type input "evidence, agency cumbria, toruism and events research"
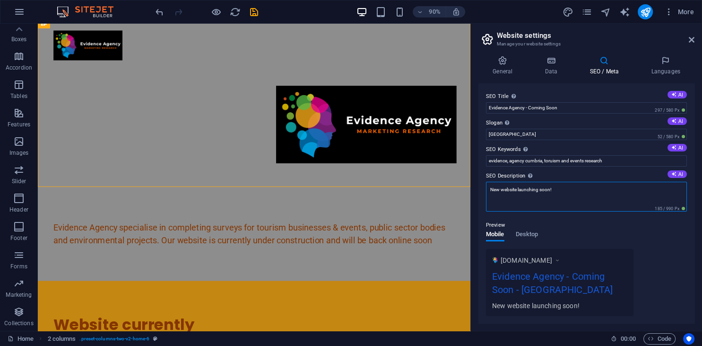
click at [592, 194] on textarea "New website launching soon!" at bounding box center [586, 197] width 201 height 30
click at [691, 39] on icon at bounding box center [692, 40] width 6 height 8
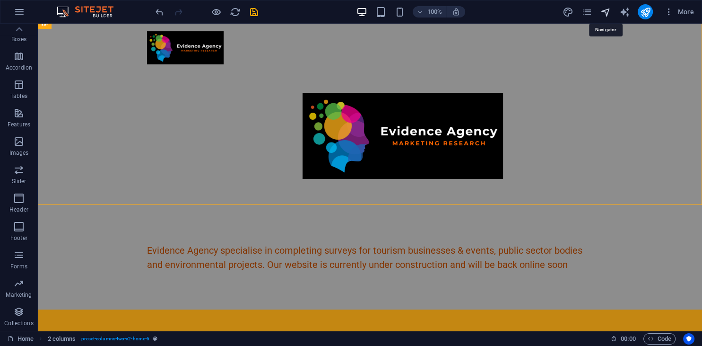
click at [607, 11] on icon "navigator" at bounding box center [605, 12] width 11 height 11
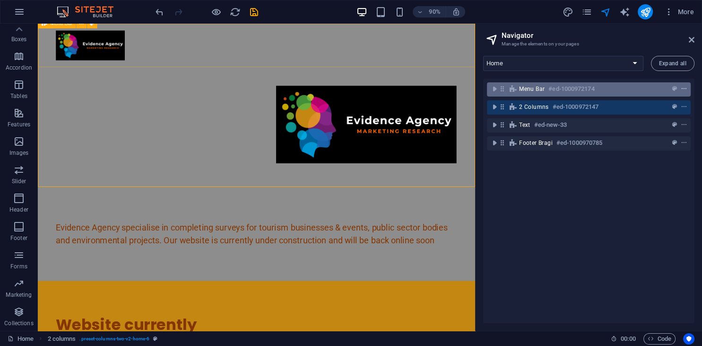
click at [685, 88] on icon "context-menu" at bounding box center [684, 89] width 7 height 7
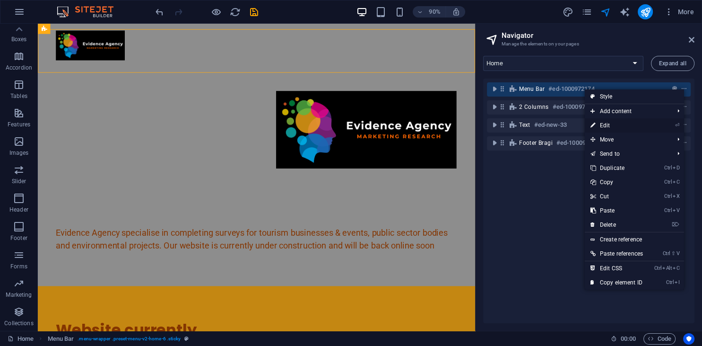
click at [620, 127] on link "⏎ Edit" at bounding box center [617, 125] width 64 height 14
select select "header"
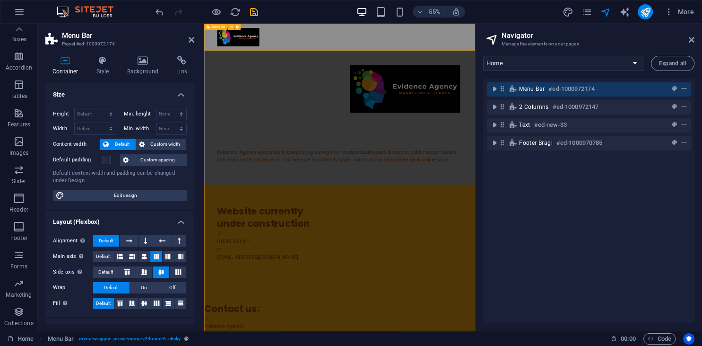
click at [684, 87] on icon "context-menu" at bounding box center [684, 89] width 7 height 7
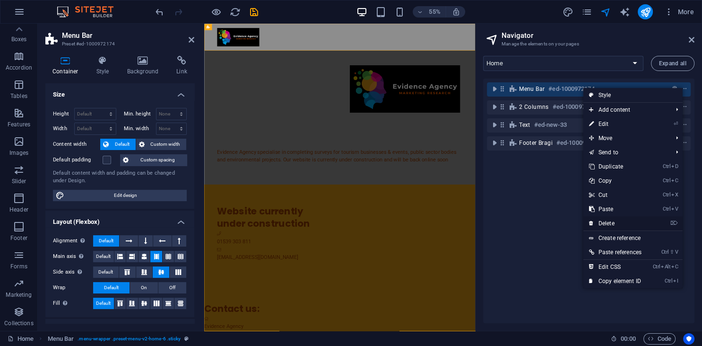
click at [618, 224] on link "⌦ Delete" at bounding box center [615, 223] width 64 height 14
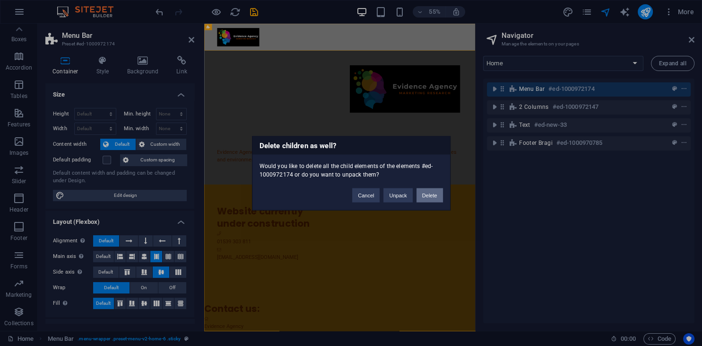
click at [436, 195] on button "Delete" at bounding box center [429, 195] width 26 height 14
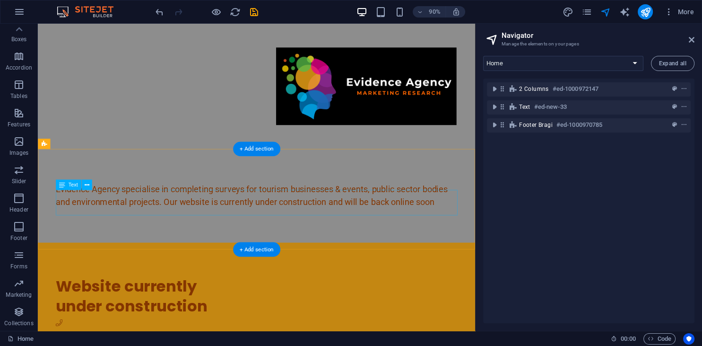
click at [448, 217] on div "Evidence Agency specialise in completing surveys for tourism businesses & event…" at bounding box center [281, 214] width 446 height 28
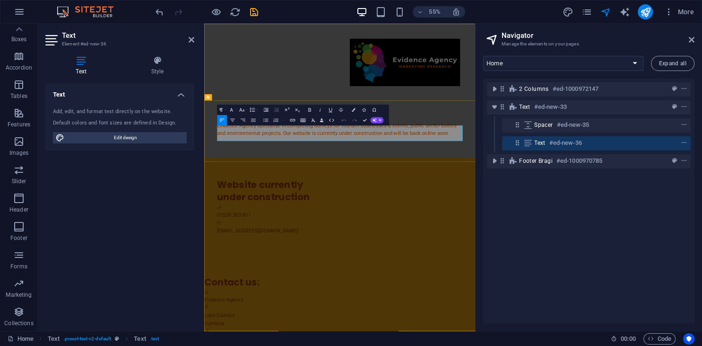
click at [560, 227] on p "Evidence Agency specialise in completing surveys for tourism businesses & event…" at bounding box center [450, 214] width 446 height 28
click at [693, 37] on icon at bounding box center [692, 40] width 6 height 8
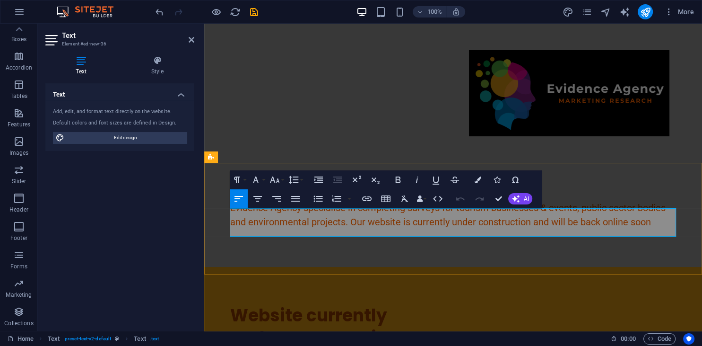
click at [595, 217] on p "Evidence Agency specialise in completing surveys for tourism businesses & event…" at bounding box center [453, 214] width 446 height 28
click at [610, 216] on p "Evidence Agency specialise in completing surveys for tourism businesses & event…" at bounding box center [453, 214] width 446 height 28
click at [549, 213] on p "Evidence Agency specialise in completing surveys for tourism businesses & event…" at bounding box center [453, 214] width 446 height 28
click at [593, 216] on p "Evidence Agency specialise in completing surveys for tourism businesses & at ev…" at bounding box center [453, 214] width 446 height 28
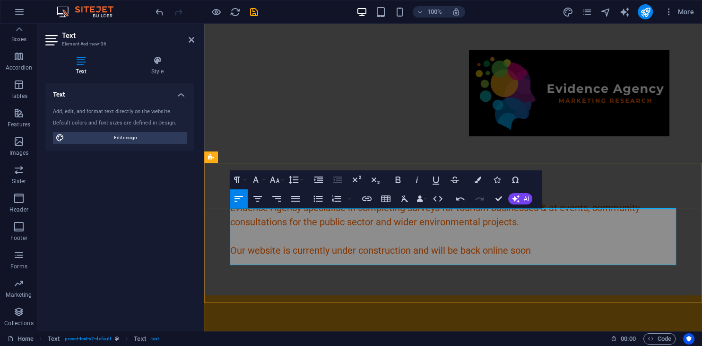
click at [549, 257] on p "Our website is currently under construction and will be back online soon" at bounding box center [453, 250] width 446 height 14
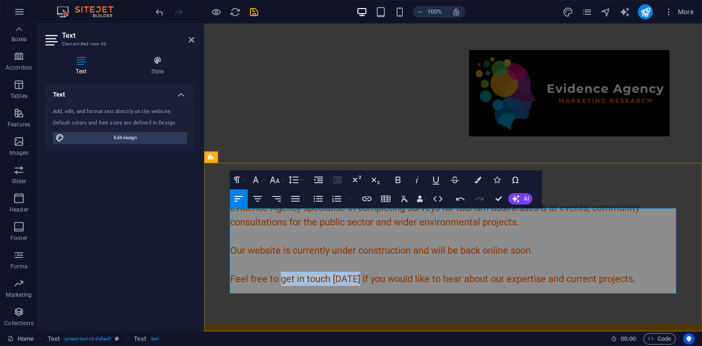
drag, startPoint x: 356, startPoint y: 287, endPoint x: 281, endPoint y: 288, distance: 74.7
click at [281, 286] on p "Feel free to get in touch today if you would like to hear about our expertise a…" at bounding box center [453, 278] width 446 height 14
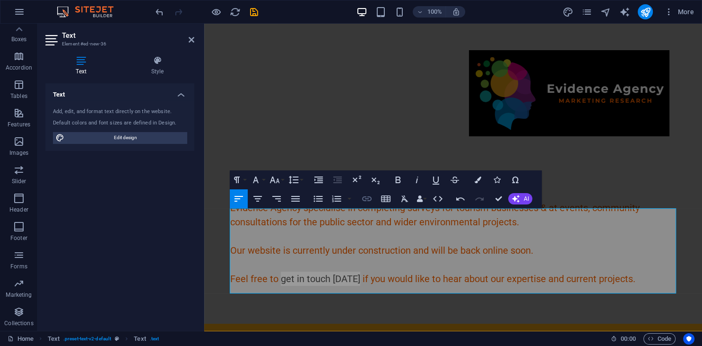
click at [369, 198] on icon "button" at bounding box center [366, 198] width 11 height 11
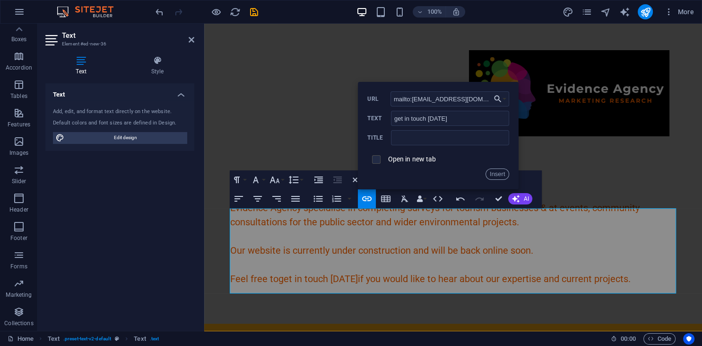
type input "mailto:hello@evidenceagency.com"
click at [375, 162] on input "checkbox" at bounding box center [375, 158] width 9 height 9
checkbox input "true"
click at [418, 142] on input "text" at bounding box center [450, 137] width 118 height 15
type input "Website enquiry"
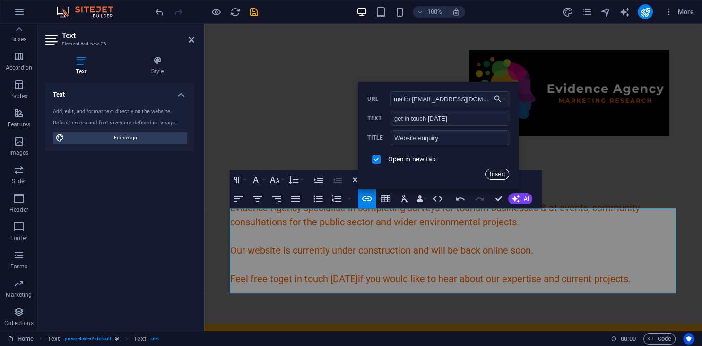
click at [500, 175] on button "Insert" at bounding box center [498, 173] width 24 height 11
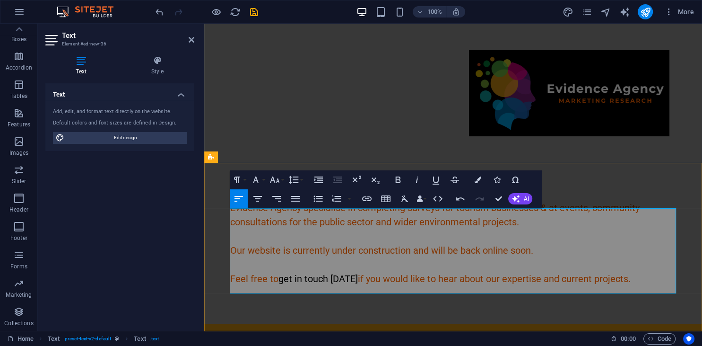
click at [491, 217] on p "Evidence Agency specialise in completing surveys for tourism businesses & at ev…" at bounding box center [453, 214] width 446 height 28
click at [562, 216] on p "Evidence Agency specialise in completing surveys for tourism businesses & at ev…" at bounding box center [453, 214] width 446 height 28
click at [642, 9] on icon "publish" at bounding box center [645, 12] width 11 height 11
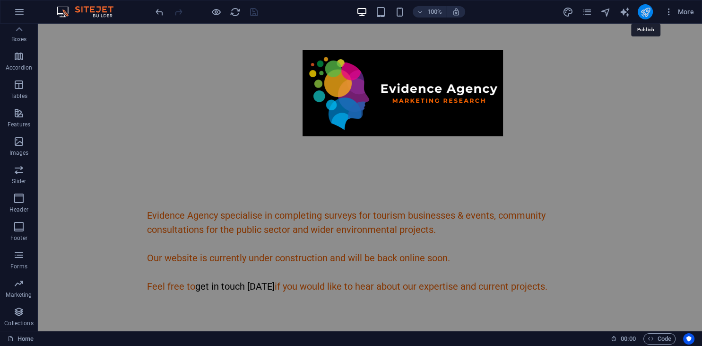
click at [642, 9] on icon "publish" at bounding box center [645, 12] width 11 height 11
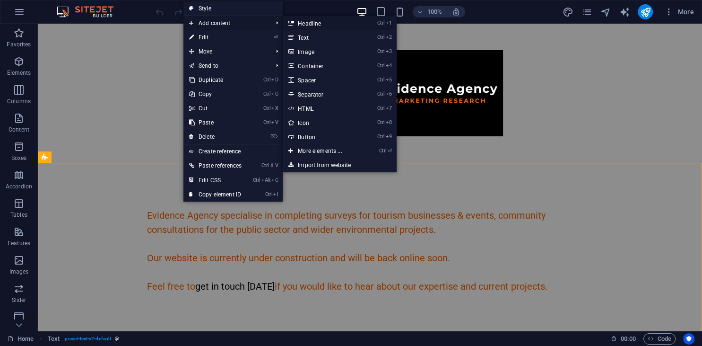
click at [303, 22] on link "Ctrl 1 Headline" at bounding box center [322, 23] width 78 height 14
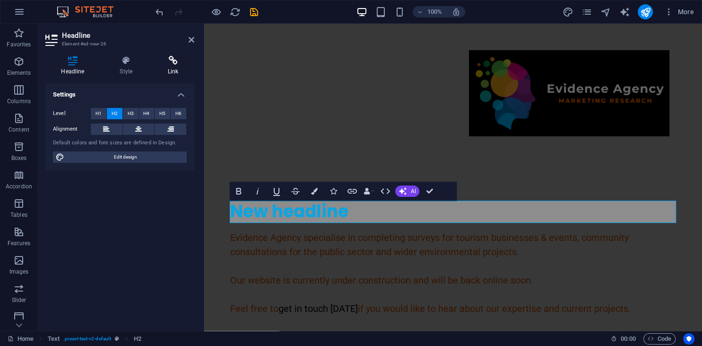
click at [173, 67] on h4 "Link" at bounding box center [173, 66] width 42 height 20
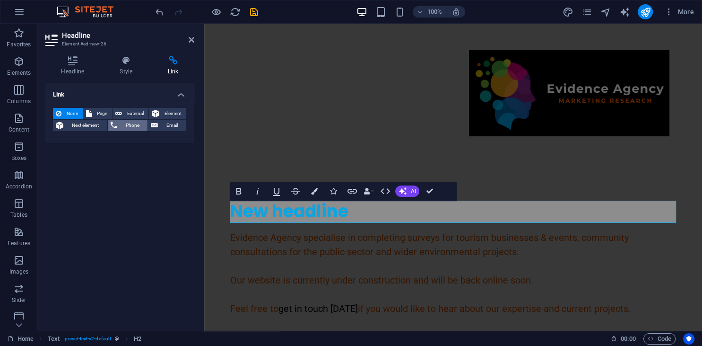
click at [126, 121] on span "Phone" at bounding box center [132, 125] width 25 height 11
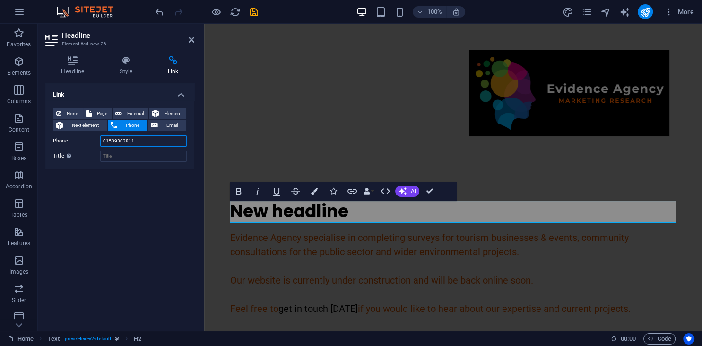
click at [104, 141] on input "01539303811" at bounding box center [143, 140] width 87 height 11
type input "[PHONE_NUMBER]"
click at [117, 154] on input "Title Additional link description, should not be the same as the link text. The…" at bounding box center [143, 155] width 87 height 11
type input "C"
type input "S"
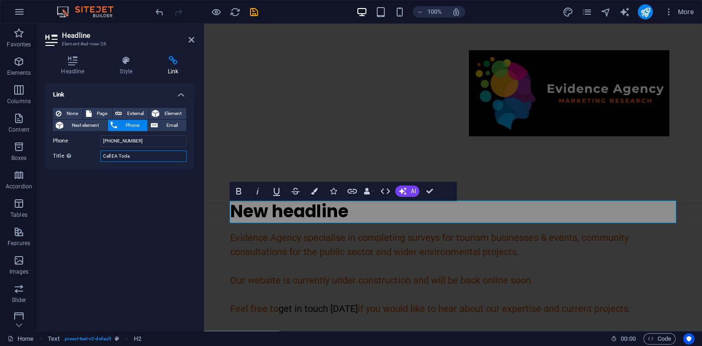
type input "Call EA [DATE]"
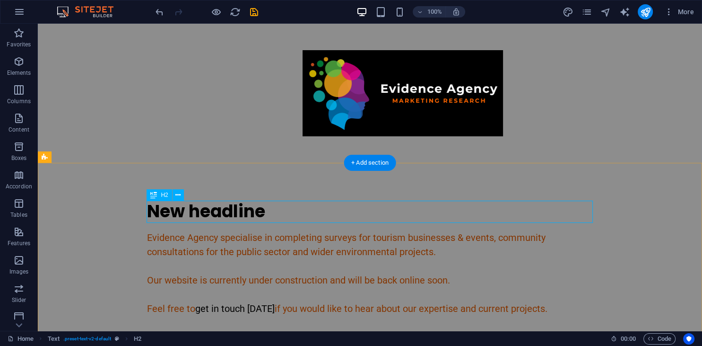
click at [246, 214] on div "New headline" at bounding box center [370, 211] width 446 height 22
click at [271, 212] on div "New headline" at bounding box center [370, 211] width 446 height 22
click at [208, 215] on div "Call us [DATE]" at bounding box center [370, 211] width 446 height 22
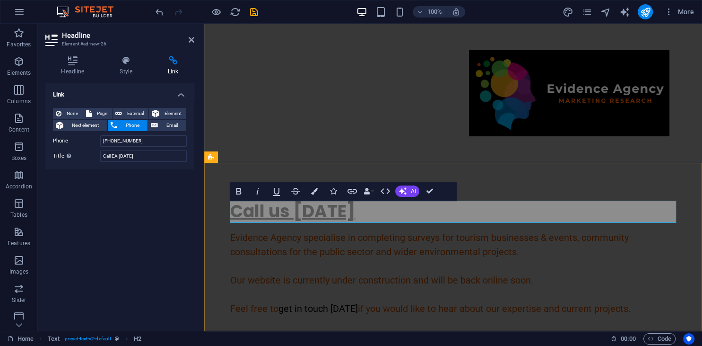
click at [285, 210] on link "Call us [DATE]" at bounding box center [292, 211] width 125 height 24
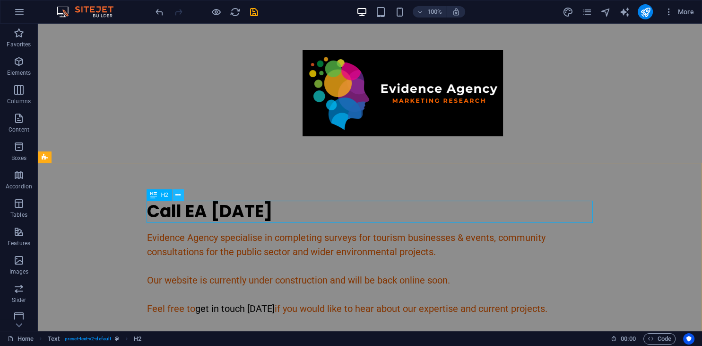
click at [177, 198] on icon at bounding box center [177, 195] width 5 height 10
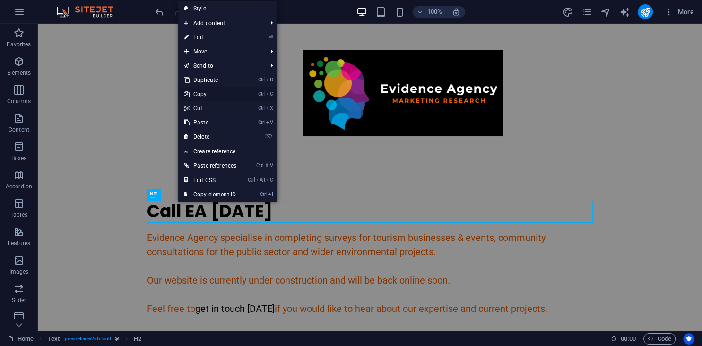
click at [210, 90] on link "Ctrl C Copy" at bounding box center [210, 94] width 64 height 14
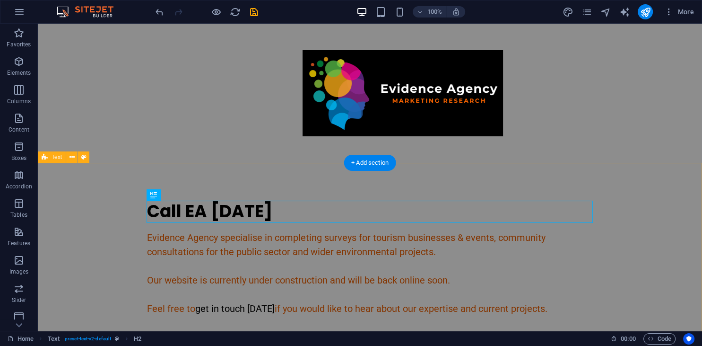
click at [597, 212] on div "Call EA today Evidence Agency specialise in completing surveys for tourism busi…" at bounding box center [370, 258] width 664 height 191
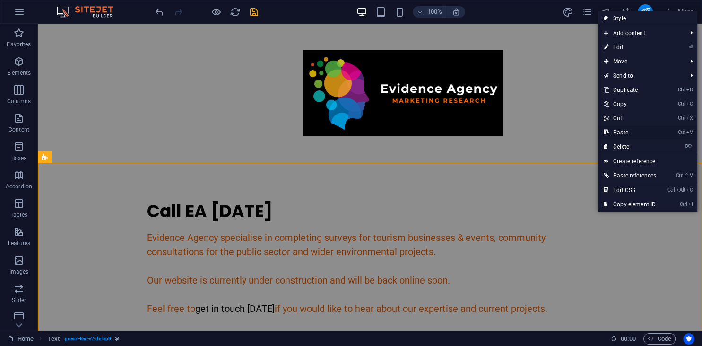
click at [633, 131] on link "Ctrl V Paste" at bounding box center [630, 132] width 64 height 14
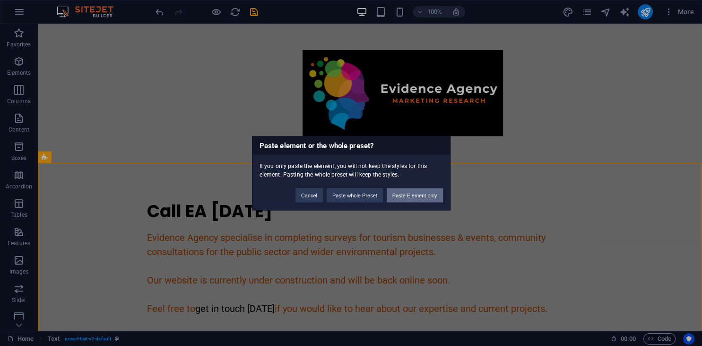
click at [419, 198] on button "Paste Element only" at bounding box center [415, 195] width 56 height 14
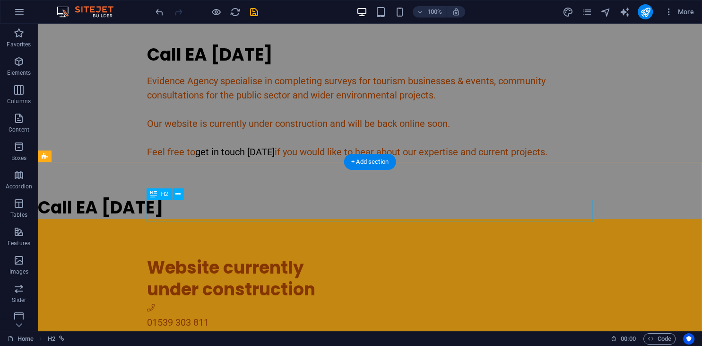
scroll to position [187, 0]
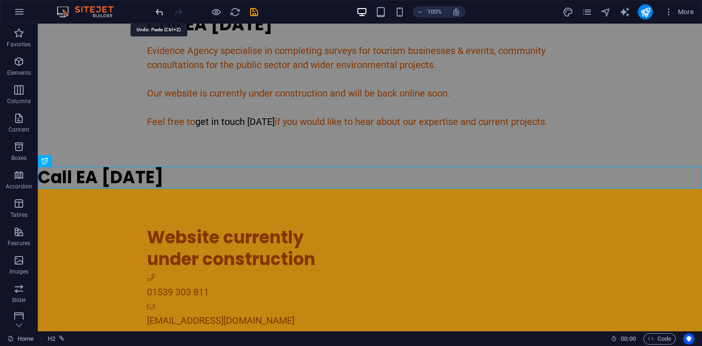
click at [159, 12] on icon "undo" at bounding box center [159, 12] width 11 height 11
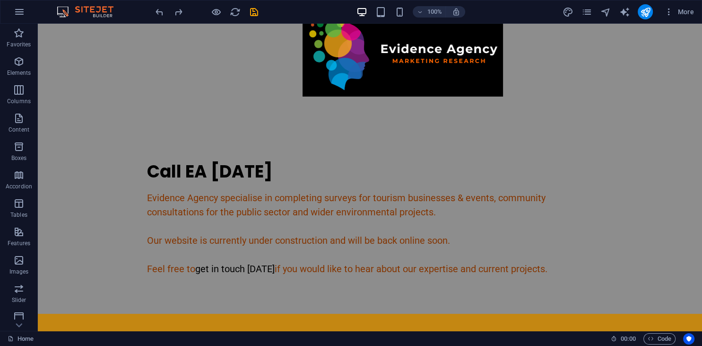
scroll to position [41, 0]
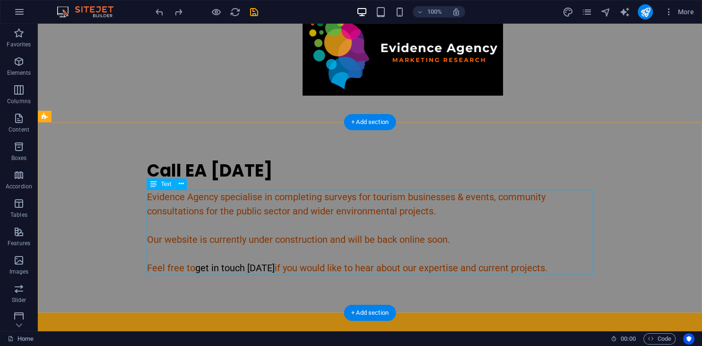
click at [288, 201] on div "Evidence Agency specialise in completing surveys for tourism businesses & event…" at bounding box center [370, 232] width 446 height 85
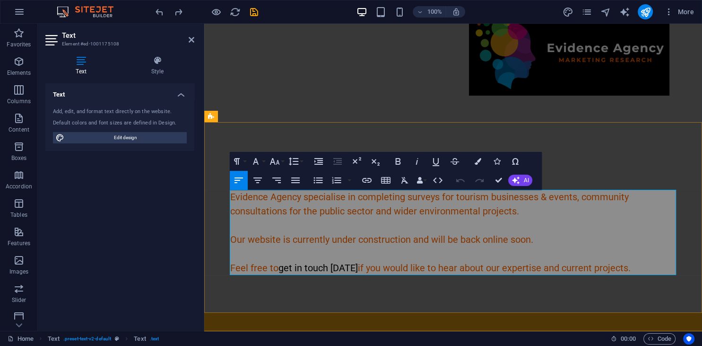
click at [408, 199] on p "Evidence Agency specialise in completing surveys for tourism businesses & event…" at bounding box center [453, 204] width 446 height 28
click at [539, 196] on p "Evidence Agency specialise in completing large scale surveys for tourism busine…" at bounding box center [453, 204] width 446 height 28
click at [621, 198] on p "Evidence Agency specialise in completing large scale surveys for tourism locati…" at bounding box center [453, 204] width 446 height 28
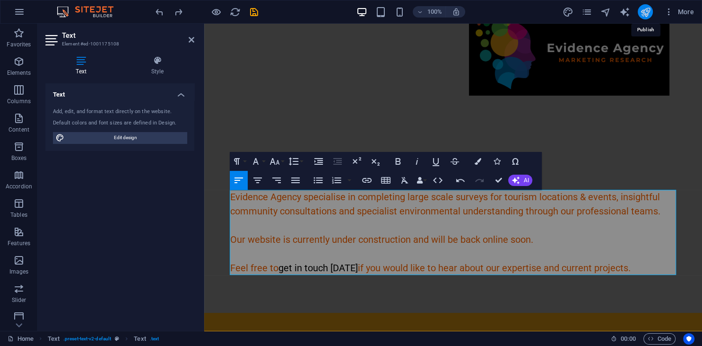
click at [644, 12] on icon "publish" at bounding box center [645, 12] width 11 height 11
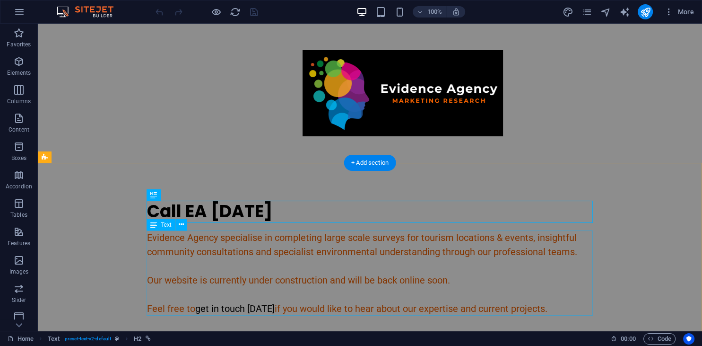
click at [517, 251] on div "Evidence Agency specialise in completing large scale surveys for tourism locati…" at bounding box center [370, 272] width 446 height 85
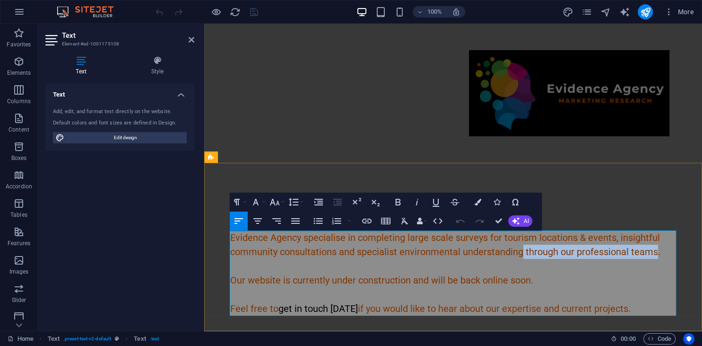
drag, startPoint x: 655, startPoint y: 253, endPoint x: 522, endPoint y: 251, distance: 133.3
click at [522, 251] on p "Evidence Agency specialise in completing large scale surveys for tourism locati…" at bounding box center [453, 244] width 446 height 28
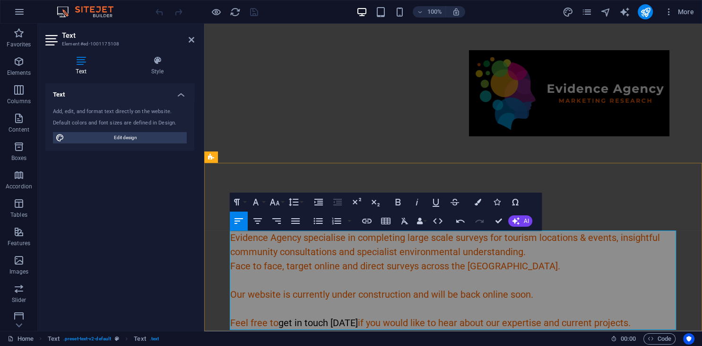
click at [311, 263] on p "Face to face, target online and direct surveys across the [GEOGRAPHIC_DATA]." at bounding box center [453, 266] width 446 height 14
click at [394, 264] on p "Face to face, targeted online, telephone and direct surveys." at bounding box center [453, 266] width 446 height 14
click at [532, 254] on p "Evidence Agency specialise in completing large scale surveys for tourism locati…" at bounding box center [453, 244] width 446 height 28
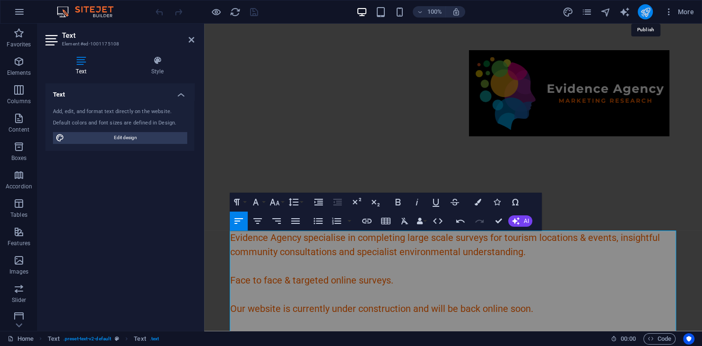
click at [646, 14] on icon "publish" at bounding box center [645, 12] width 11 height 11
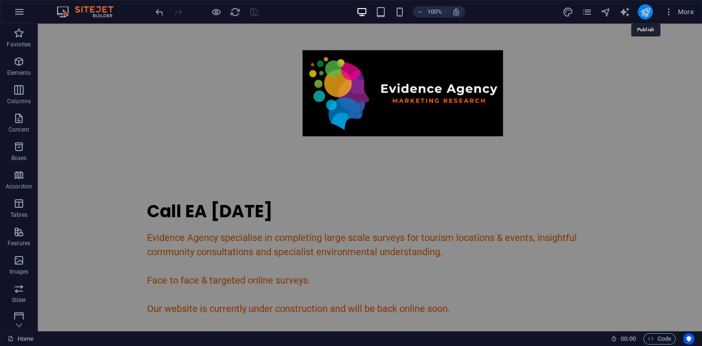
click at [646, 14] on icon "publish" at bounding box center [645, 12] width 11 height 11
